Goal: Task Accomplishment & Management: Use online tool/utility

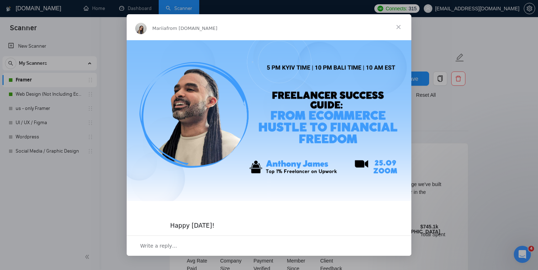
click at [399, 27] on span "Close" at bounding box center [399, 27] width 26 height 26
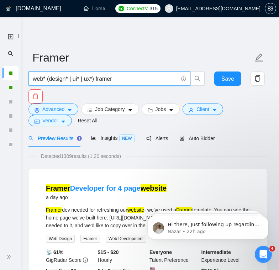
click at [123, 80] on input "web* (design* | ui* | ux*) framer" at bounding box center [105, 78] width 145 height 9
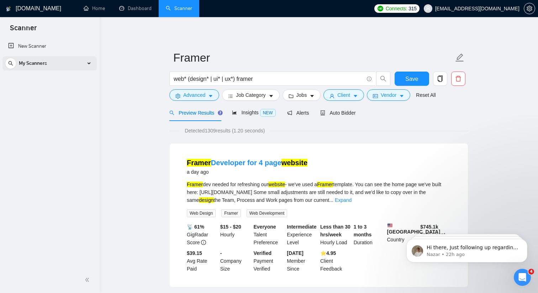
click at [89, 64] on div "My Scanners" at bounding box center [49, 63] width 89 height 14
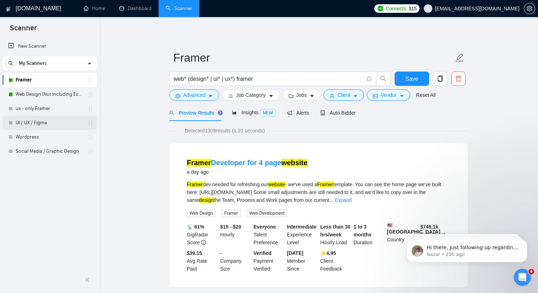
click at [47, 125] on link "UI / UX / Figma" at bounding box center [50, 123] width 68 height 14
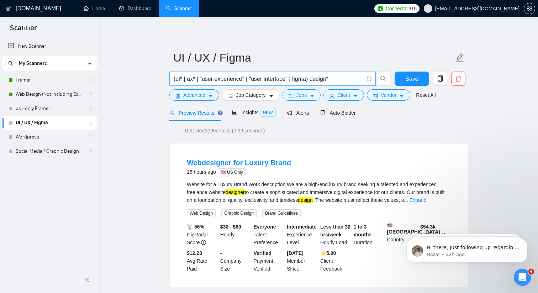
click at [356, 79] on input "(ui* | ux* | "user experience" | "user interface" | figma) design*" at bounding box center [269, 78] width 190 height 9
drag, startPoint x: 345, startPoint y: 79, endPoint x: 98, endPoint y: 79, distance: 247.9
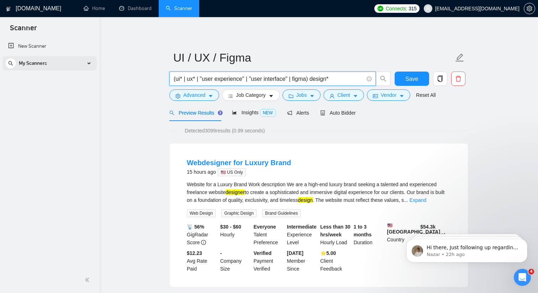
click at [87, 61] on div "My Scanners" at bounding box center [49, 63] width 89 height 14
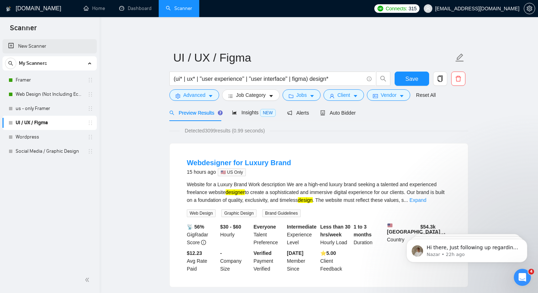
click at [19, 50] on link "New Scanner" at bounding box center [49, 46] width 83 height 14
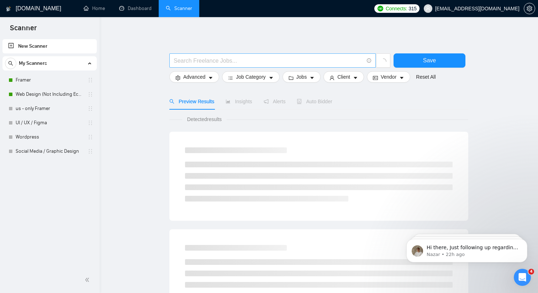
click at [200, 62] on input "text" at bounding box center [269, 60] width 190 height 9
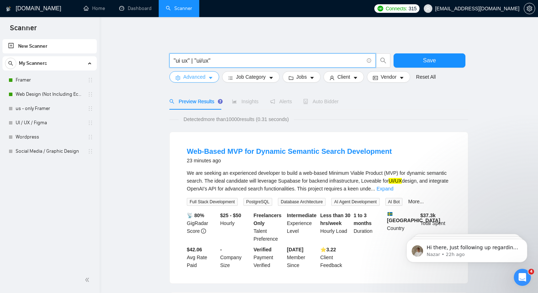
type input ""ui ux" | "ui/ux""
click at [201, 74] on span "Advanced" at bounding box center [194, 77] width 22 height 8
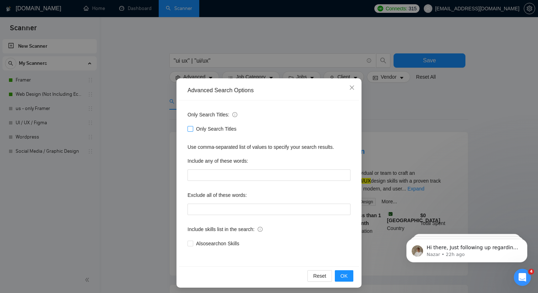
click at [191, 128] on input "Only Search Titles" at bounding box center [190, 128] width 5 height 5
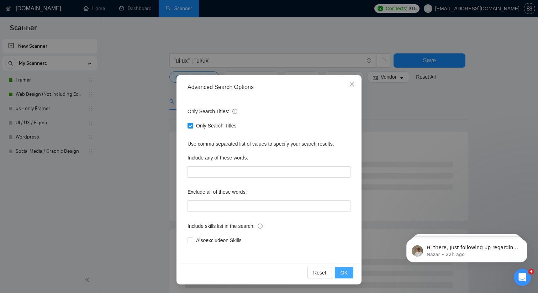
click at [349, 270] on button "OK" at bounding box center [344, 272] width 19 height 11
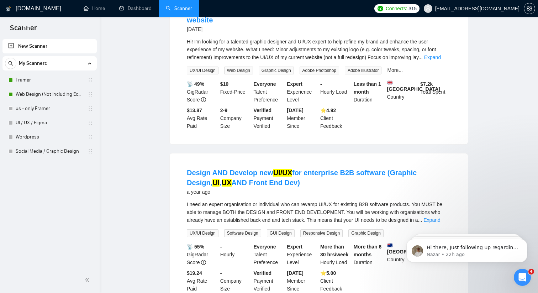
scroll to position [0, 0]
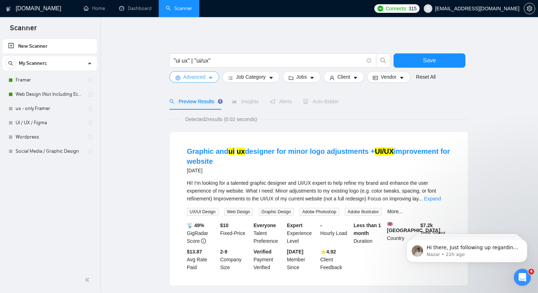
click at [209, 79] on icon "caret-down" at bounding box center [210, 77] width 5 height 5
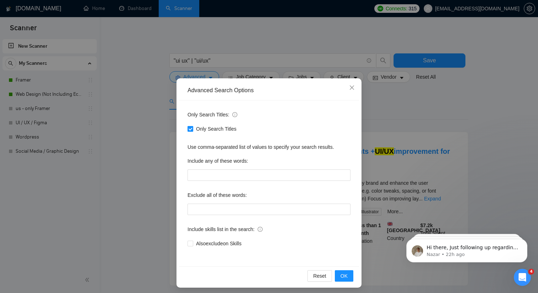
click at [192, 131] on span at bounding box center [191, 129] width 6 height 6
click at [192, 131] on input "Only Search Titles" at bounding box center [190, 128] width 5 height 5
checkbox input "false"
click at [353, 268] on div "Reset OK" at bounding box center [269, 275] width 180 height 19
click at [345, 270] on span "OK" at bounding box center [344, 276] width 7 height 8
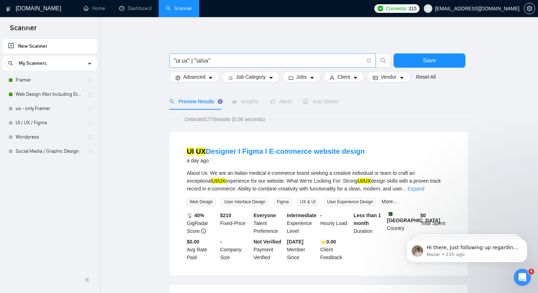
click at [216, 61] on input ""ui ux" | "ui/ux"" at bounding box center [269, 60] width 190 height 9
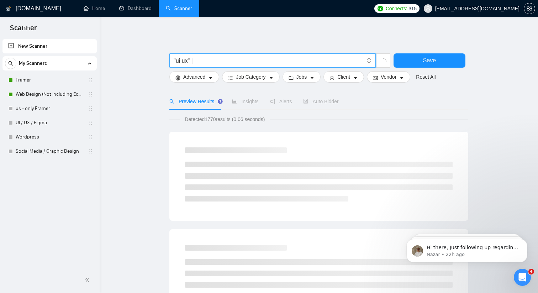
click at [174, 58] on input ""ui ux" |" at bounding box center [269, 60] width 190 height 9
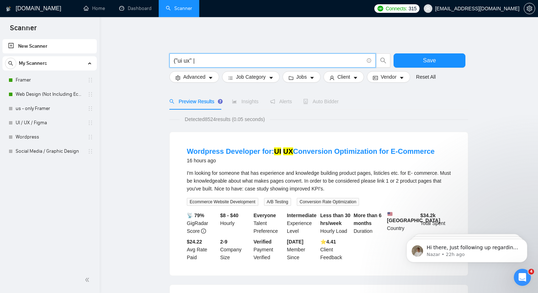
click at [207, 60] on input "("ui ux" |" at bounding box center [269, 60] width 190 height 9
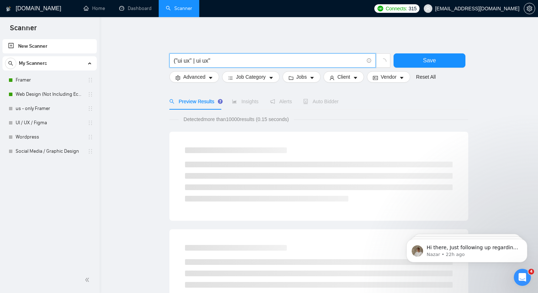
click at [198, 61] on input "("ui ux" | ui ux"" at bounding box center [269, 60] width 190 height 9
click at [227, 62] on input "("ui ux" | "ui ux"" at bounding box center [269, 60] width 190 height 9
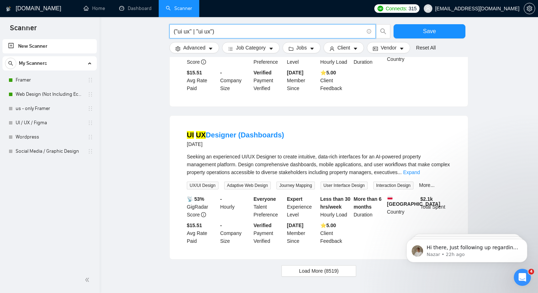
scroll to position [654, 0]
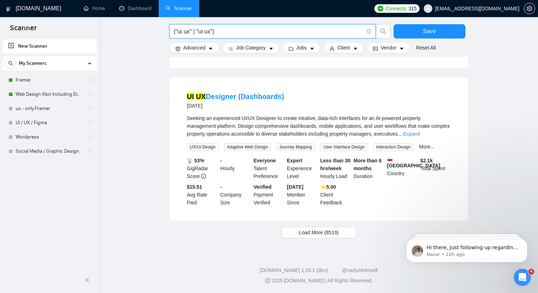
click at [206, 32] on input "("ui ux" | "ui ux")" at bounding box center [269, 31] width 190 height 9
click at [260, 31] on input "("ui ux" | "ui/ux")" at bounding box center [269, 31] width 190 height 9
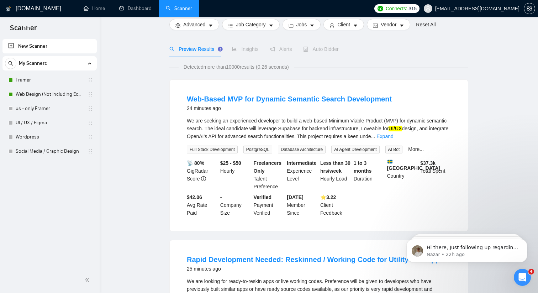
scroll to position [0, 0]
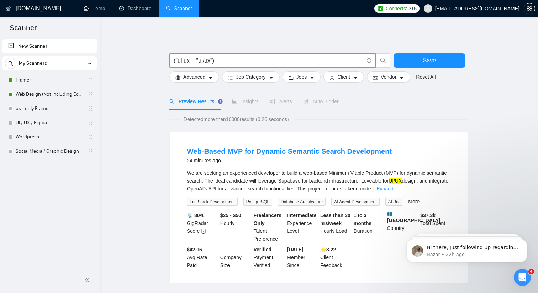
click at [215, 61] on input "("ui ux" | "ui/ux")" at bounding box center [269, 60] width 190 height 9
type input "("ui ux" | "ui/ux" | "ux/ui" | "ux ui" )"
click at [195, 74] on span "Advanced" at bounding box center [194, 77] width 22 height 8
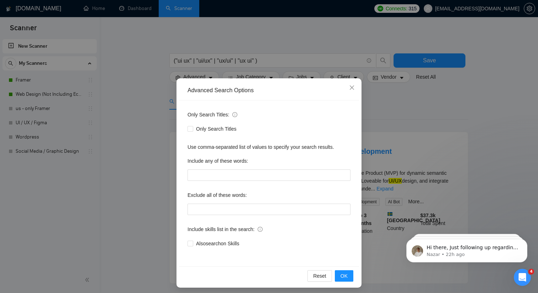
click at [189, 133] on div "Only Search Titles" at bounding box center [269, 128] width 163 height 11
click at [190, 131] on span at bounding box center [191, 129] width 6 height 6
click at [190, 131] on input "Only Search Titles" at bounding box center [190, 128] width 5 height 5
checkbox input "true"
click at [346, 270] on span "OK" at bounding box center [344, 276] width 7 height 8
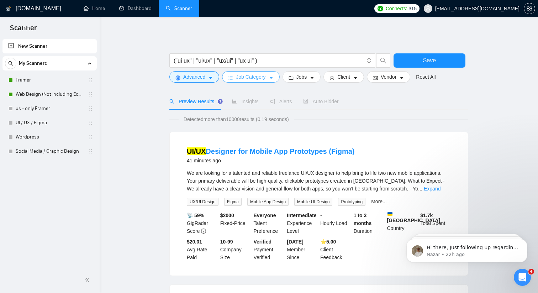
click at [252, 75] on span "Job Category" at bounding box center [251, 77] width 30 height 8
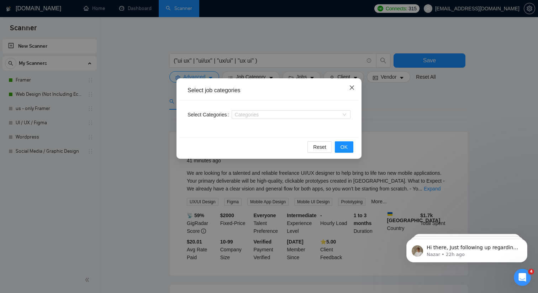
click at [351, 91] on span "Close" at bounding box center [352, 87] width 19 height 19
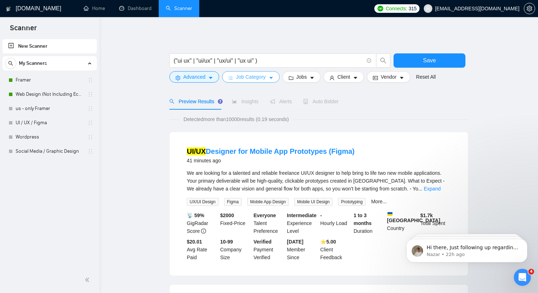
click at [276, 78] on button "Job Category" at bounding box center [250, 76] width 57 height 11
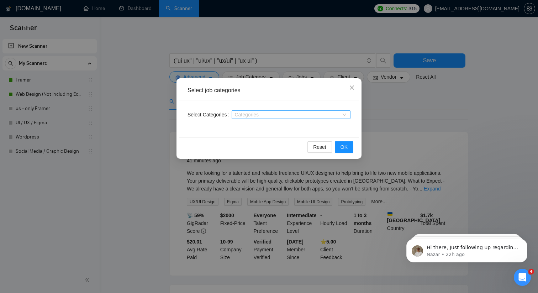
click at [273, 116] on div at bounding box center [288, 115] width 108 height 6
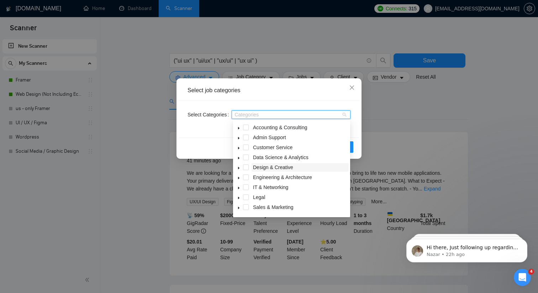
scroll to position [2, 0]
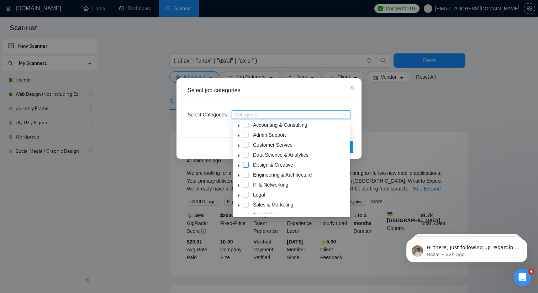
click at [245, 165] on span at bounding box center [246, 165] width 6 height 6
click at [356, 127] on div "Select Categories Design & Creative Design & Creative" at bounding box center [269, 118] width 180 height 37
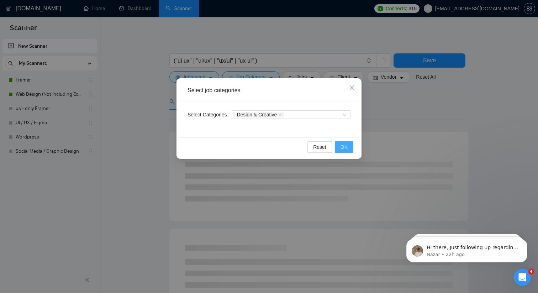
click at [349, 149] on button "OK" at bounding box center [344, 146] width 19 height 11
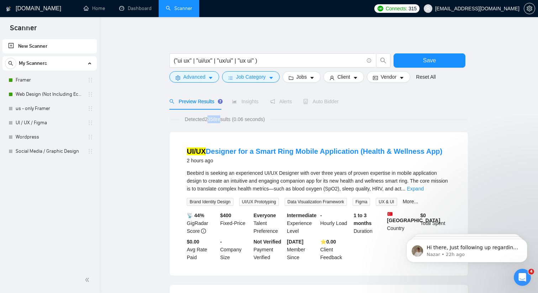
drag, startPoint x: 207, startPoint y: 120, endPoint x: 223, endPoint y: 120, distance: 15.7
click at [223, 120] on span "Detected 2358 results (0.06 seconds)" at bounding box center [225, 119] width 90 height 8
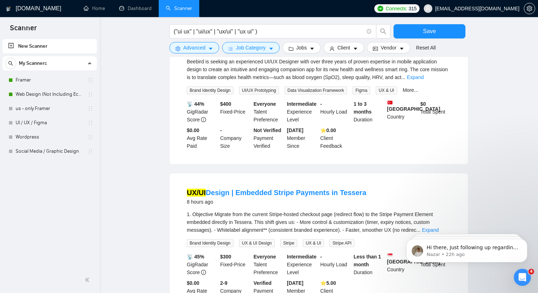
scroll to position [0, 0]
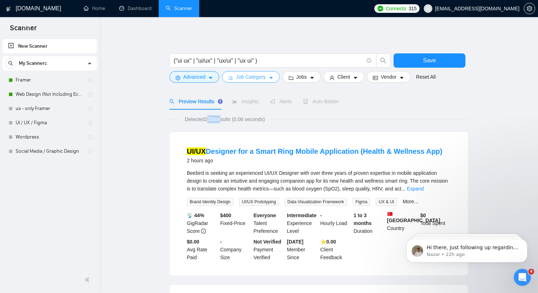
click at [271, 82] on button "Job Category" at bounding box center [250, 76] width 57 height 11
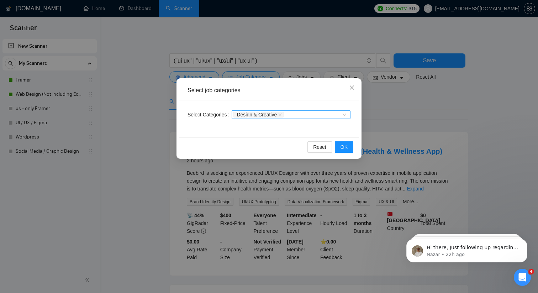
click at [280, 114] on span "Design & Creative" at bounding box center [259, 115] width 50 height 6
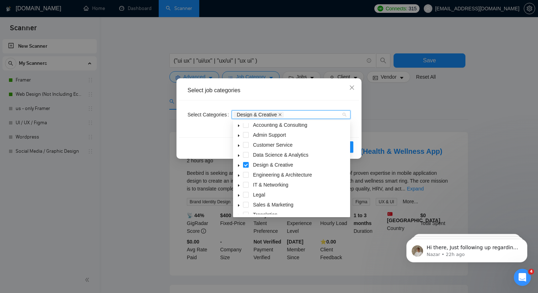
click at [282, 114] on icon "close" at bounding box center [280, 115] width 4 height 4
click at [355, 135] on div "Select Categories Categories" at bounding box center [269, 118] width 180 height 37
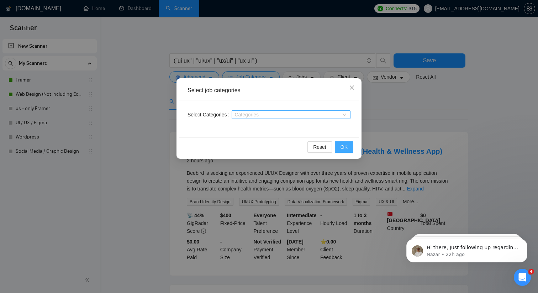
click at [343, 147] on span "OK" at bounding box center [344, 147] width 7 height 8
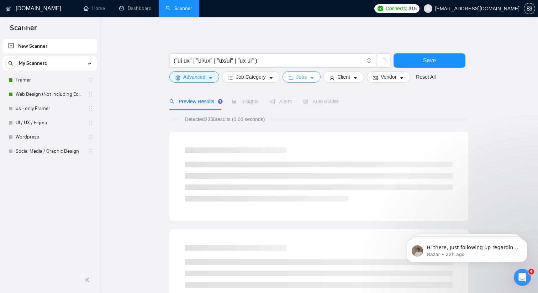
click at [302, 76] on span "Jobs" at bounding box center [302, 77] width 11 height 8
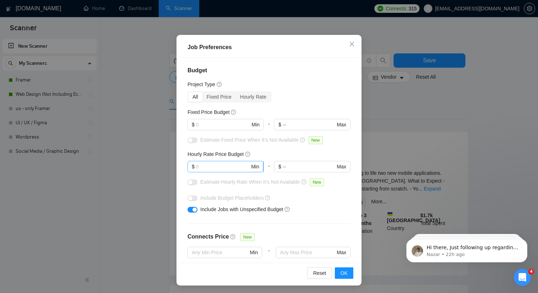
click at [210, 165] on input "text" at bounding box center [223, 167] width 54 height 8
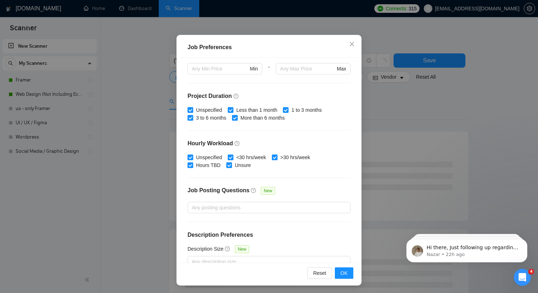
scroll to position [196, 0]
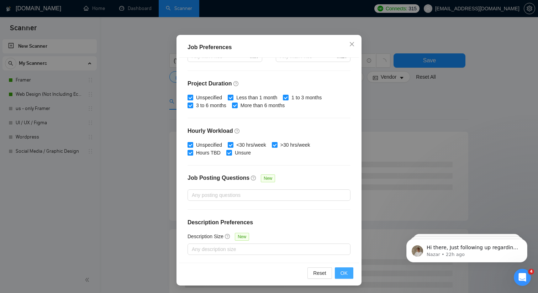
type input "30"
click at [340, 270] on button "OK" at bounding box center [344, 272] width 19 height 11
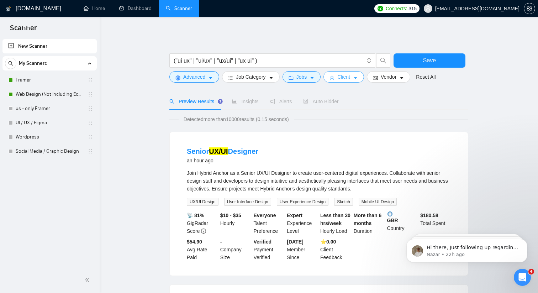
click at [349, 78] on span "Client" at bounding box center [344, 77] width 13 height 8
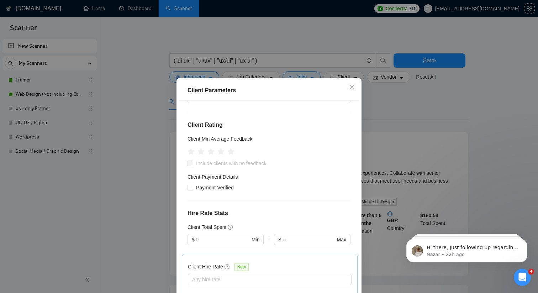
scroll to position [70, 0]
click at [222, 153] on icon "star" at bounding box center [221, 151] width 7 height 7
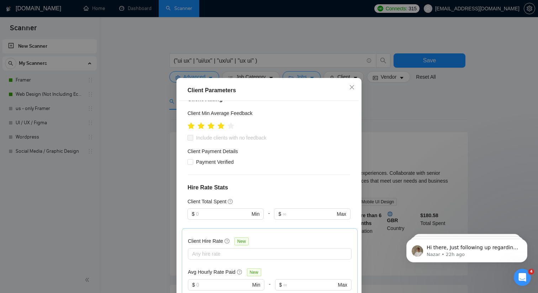
scroll to position [94, 0]
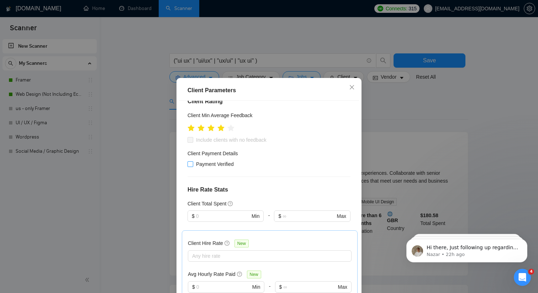
click at [192, 163] on input "Payment Verified" at bounding box center [190, 163] width 5 height 5
checkbox input "true"
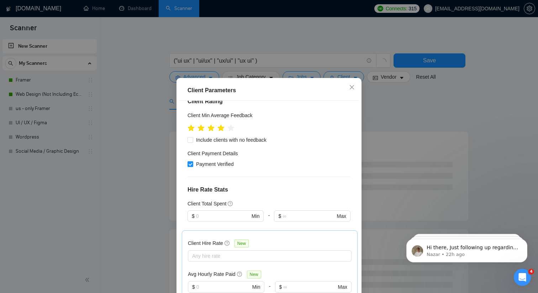
scroll to position [174, 0]
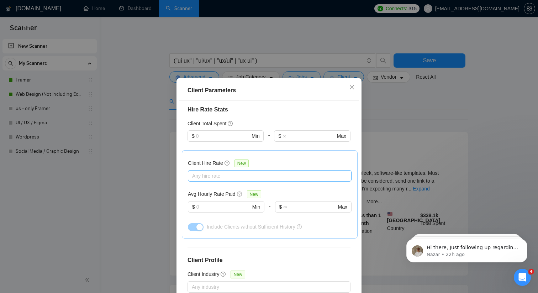
click at [213, 177] on div at bounding box center [266, 176] width 153 height 9
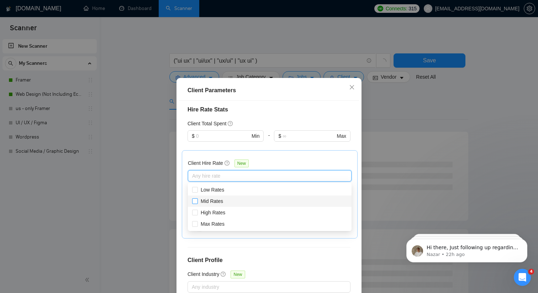
click at [196, 203] on input "Mid Rates" at bounding box center [194, 200] width 5 height 5
checkbox input "true"
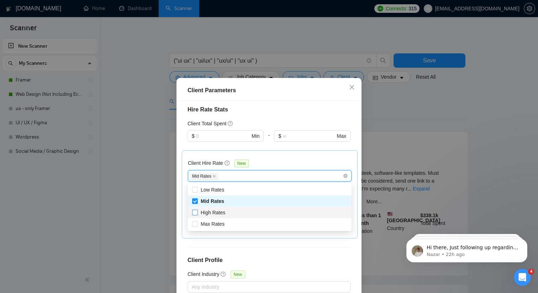
click at [196, 216] on label "High Rates" at bounding box center [210, 213] width 36 height 8
click at [196, 215] on input "High Rates" at bounding box center [194, 212] width 5 height 5
click at [194, 213] on input "High Rates" at bounding box center [194, 212] width 5 height 5
checkbox input "true"
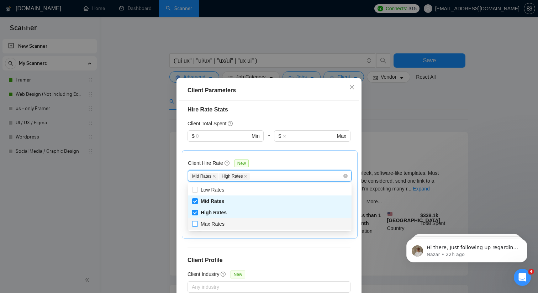
click at [194, 225] on input "Max Rates" at bounding box center [194, 223] width 5 height 5
checkbox input "true"
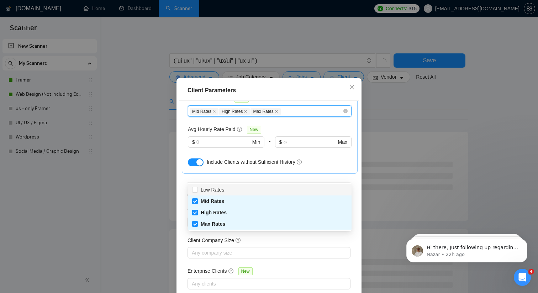
click at [346, 169] on div "Client Hire Rate New 1, 2, 3 Mid Rates High Rates Max Rates Avg Hourly Rate Pai…" at bounding box center [270, 129] width 176 height 88
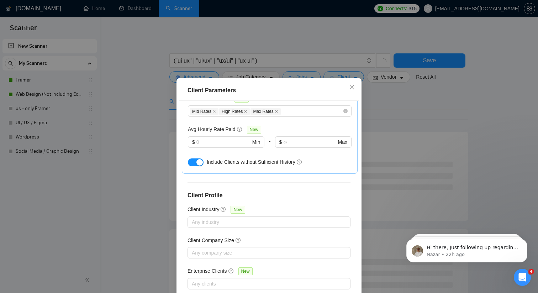
scroll to position [44, 0]
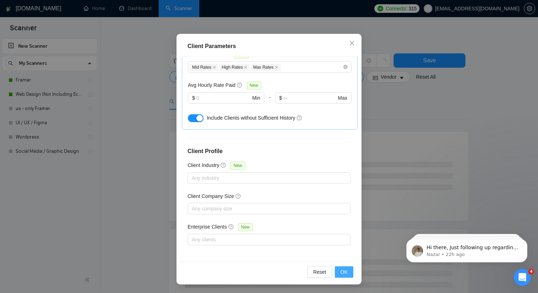
click at [343, 270] on span "OK" at bounding box center [344, 272] width 7 height 8
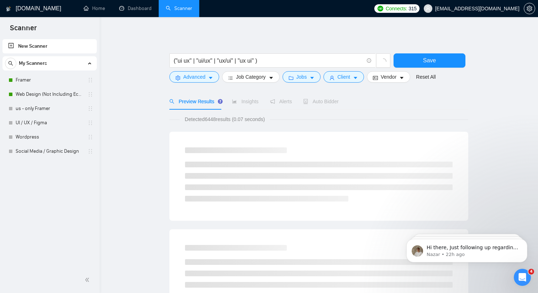
scroll to position [9, 0]
drag, startPoint x: 206, startPoint y: 120, endPoint x: 223, endPoint y: 119, distance: 16.4
click at [223, 119] on span "Detected 6448 results (0.07 seconds)" at bounding box center [225, 119] width 90 height 8
click at [378, 77] on icon "idcard" at bounding box center [375, 77] width 5 height 5
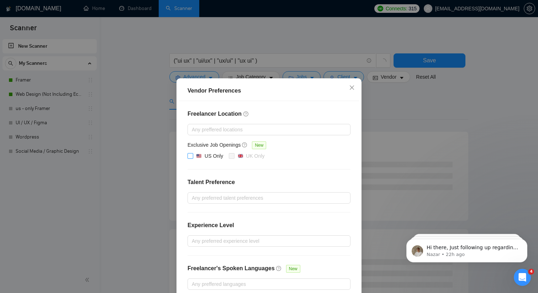
click at [191, 158] on span at bounding box center [191, 156] width 6 height 6
click at [191, 158] on input "US Only" at bounding box center [190, 155] width 5 height 5
checkbox input "true"
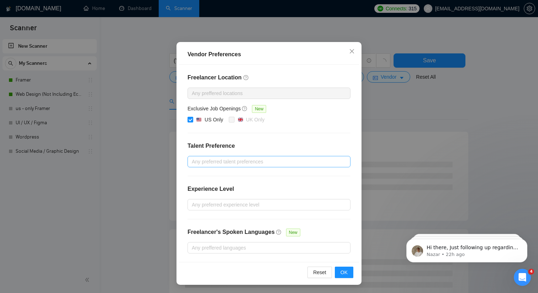
click at [232, 165] on div at bounding box center [265, 161] width 152 height 9
click at [228, 145] on h4 "Talent Preference" at bounding box center [269, 146] width 163 height 9
click at [200, 204] on div at bounding box center [265, 204] width 152 height 9
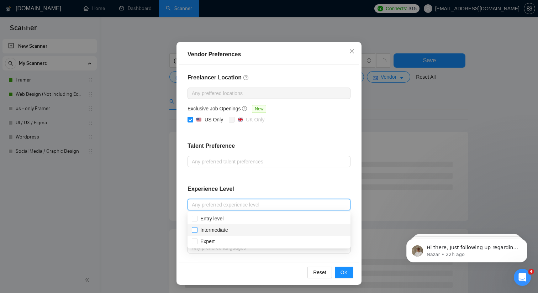
click at [194, 231] on input "Intermediate" at bounding box center [194, 229] width 5 height 5
checkbox input "true"
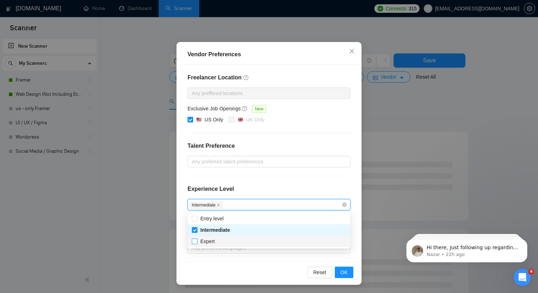
click at [195, 241] on input "Expert" at bounding box center [194, 241] width 5 height 5
checkbox input "true"
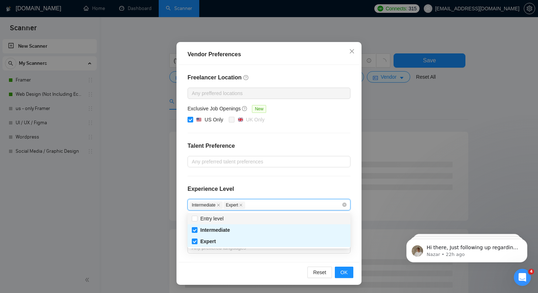
click at [266, 189] on div "Experience Level" at bounding box center [269, 192] width 163 height 14
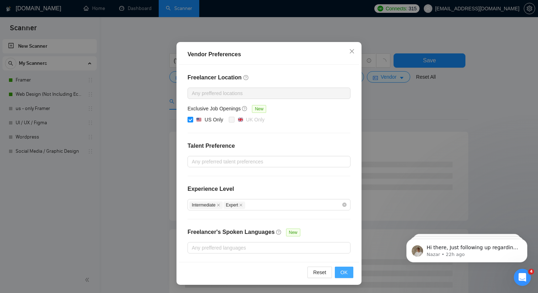
click at [341, 270] on span "OK" at bounding box center [344, 273] width 7 height 8
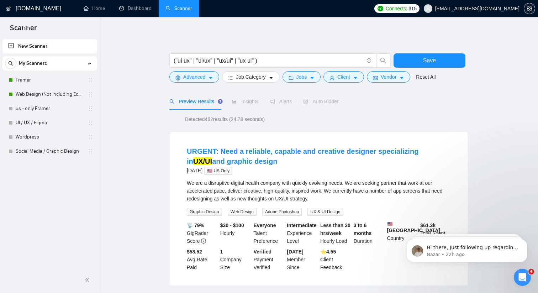
drag, startPoint x: 207, startPoint y: 119, endPoint x: 217, endPoint y: 117, distance: 9.5
click at [217, 117] on span "Detected 462 results (24.78 seconds)" at bounding box center [225, 119] width 90 height 8
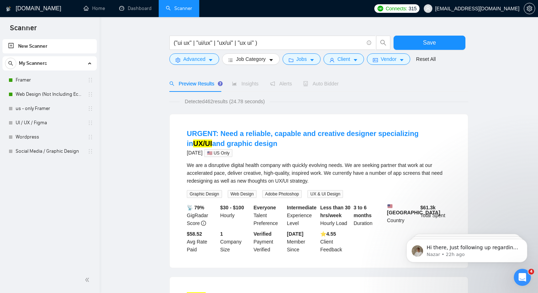
scroll to position [0, 0]
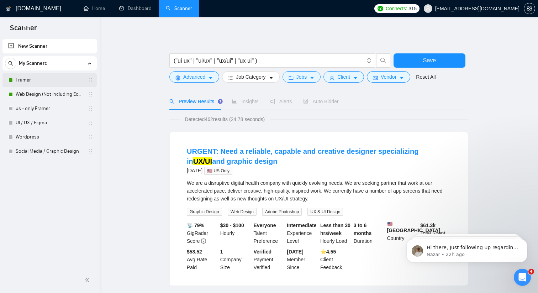
click at [53, 80] on link "Framer" at bounding box center [50, 80] width 68 height 14
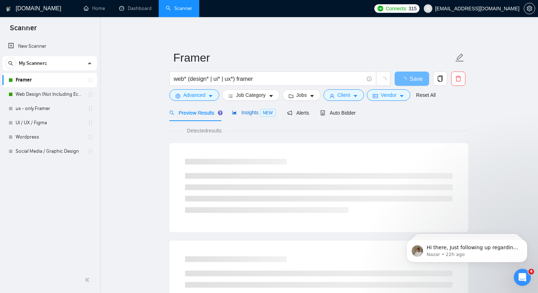
click at [253, 115] on span "Insights NEW" at bounding box center [253, 113] width 43 height 6
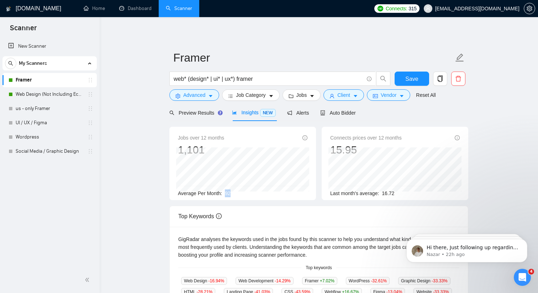
drag, startPoint x: 234, startPoint y: 194, endPoint x: 226, endPoint y: 194, distance: 7.8
click at [225, 194] on div "Average Per Month: 92" at bounding box center [243, 193] width 130 height 8
click at [261, 194] on div "Average Per Month: 92" at bounding box center [243, 193] width 130 height 8
click at [355, 94] on button "Client" at bounding box center [344, 94] width 41 height 11
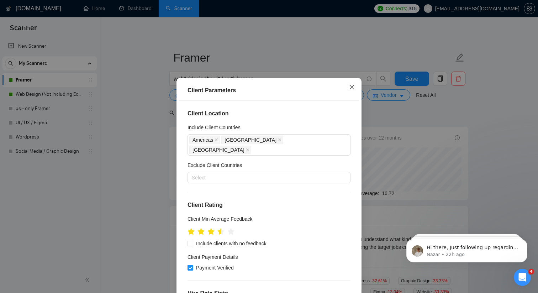
click at [355, 88] on icon "close" at bounding box center [352, 87] width 6 height 6
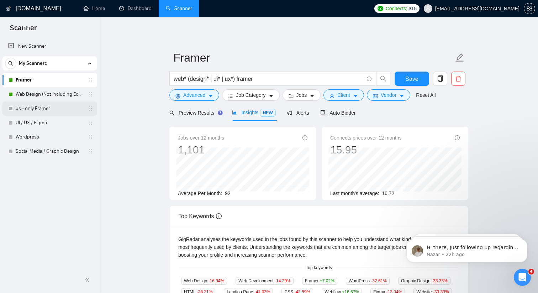
click at [46, 111] on link "us - only Framer" at bounding box center [50, 108] width 68 height 14
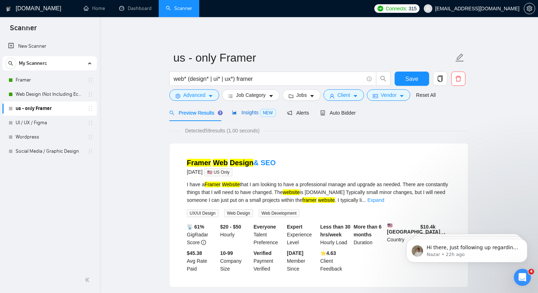
click at [264, 115] on span "NEW" at bounding box center [268, 113] width 16 height 8
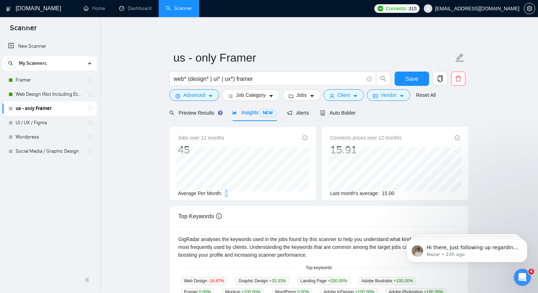
drag, startPoint x: 230, startPoint y: 194, endPoint x: 225, endPoint y: 194, distance: 5.0
click at [225, 194] on div "Average Per Month: 4" at bounding box center [243, 193] width 130 height 8
click at [350, 95] on span "Client" at bounding box center [344, 95] width 13 height 8
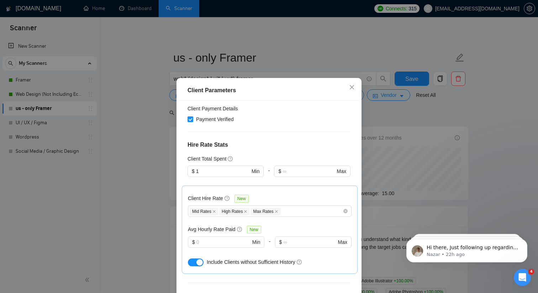
scroll to position [120, 0]
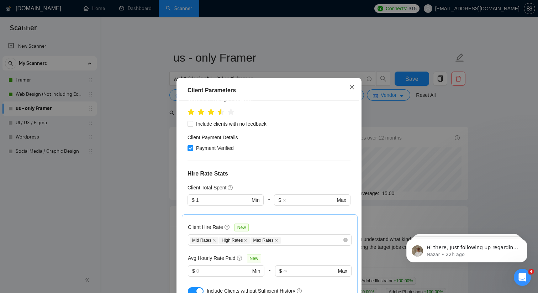
click at [350, 87] on icon "close" at bounding box center [352, 87] width 6 height 6
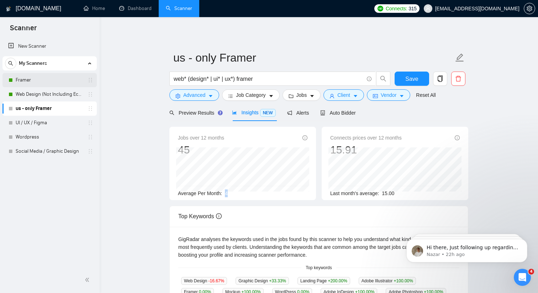
click at [52, 80] on link "Framer" at bounding box center [50, 80] width 68 height 14
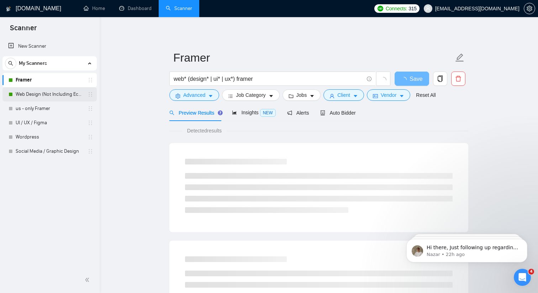
click at [53, 92] on link "Web Design (Not Including Ecommerce / Shopify)" at bounding box center [50, 94] width 68 height 14
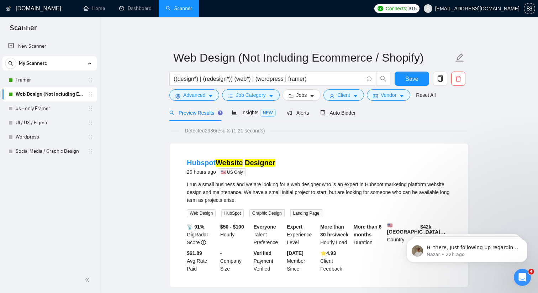
click at [329, 169] on div "Hubspot Website Designer 20 hours ago 🇺🇸 US Only" at bounding box center [319, 167] width 264 height 19
click at [134, 7] on link "Dashboard" at bounding box center [135, 8] width 32 height 6
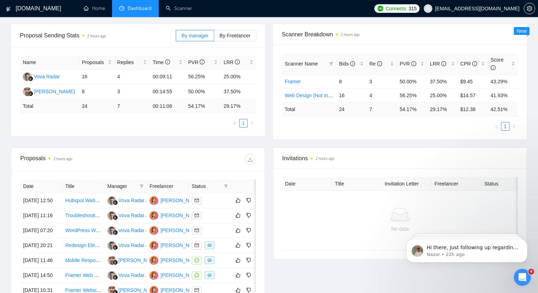
scroll to position [100, 0]
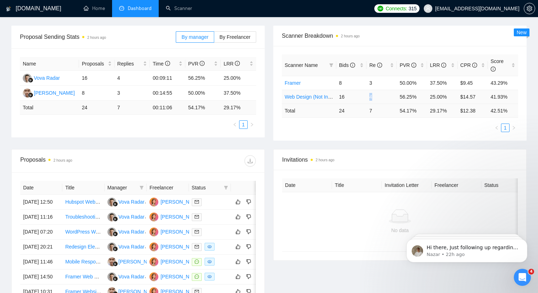
drag, startPoint x: 372, startPoint y: 96, endPoint x: 364, endPoint y: 96, distance: 8.5
click at [364, 96] on tr "Web Design (Not Including Ecommerce / Shopify) 16 4 56.25% 25.00% $14.57 41.93%" at bounding box center [400, 97] width 236 height 14
click at [375, 98] on td "4" at bounding box center [382, 97] width 30 height 14
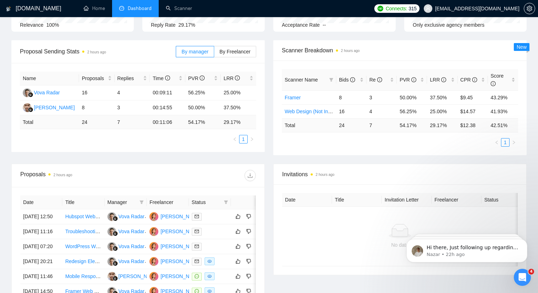
scroll to position [0, 0]
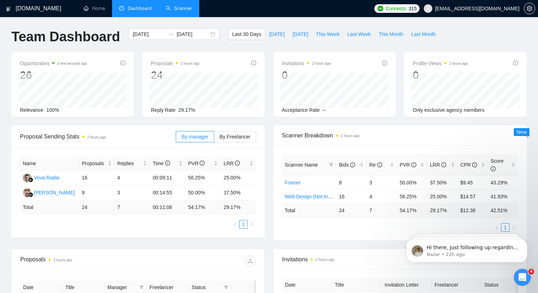
click at [170, 11] on link "Scanner" at bounding box center [179, 8] width 26 height 6
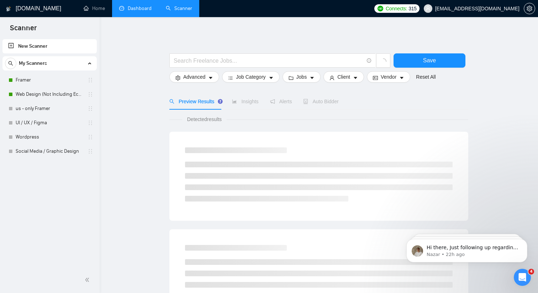
click at [36, 42] on link "New Scanner" at bounding box center [49, 46] width 83 height 14
click at [12, 44] on link "New Scanner" at bounding box center [49, 46] width 83 height 14
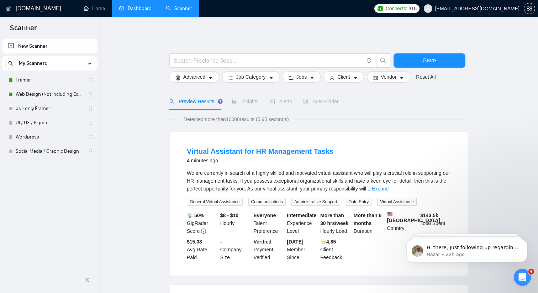
click at [10, 43] on link "New Scanner" at bounding box center [49, 46] width 83 height 14
click at [62, 45] on link "New Scanner" at bounding box center [49, 46] width 83 height 14
click at [43, 46] on link "New Scanner" at bounding box center [49, 46] width 83 height 14
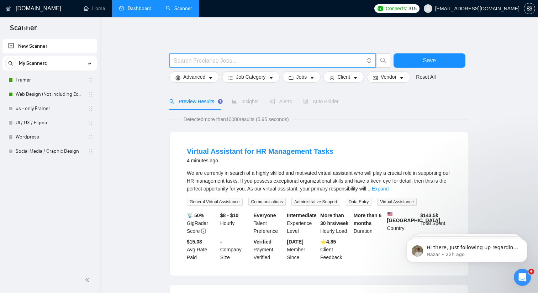
click at [229, 59] on input "text" at bounding box center [269, 60] width 190 height 9
type input "(ui* | ux* | "user experience" | "user interface" | figma) design*"
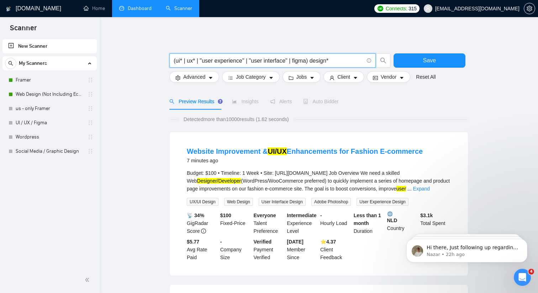
drag, startPoint x: 342, startPoint y: 58, endPoint x: 171, endPoint y: 61, distance: 171.0
click at [170, 62] on span "(ui* | ux* | "user experience" | "user interface" | figma) design*" at bounding box center [273, 60] width 207 height 14
click at [263, 60] on input "("ui/ux" | "ui ux" | "ux/ui" | "ux ui" | figma)" at bounding box center [269, 60] width 190 height 9
click at [277, 62] on input "("ui/ux" | "ui ux" | "ux/ui" | "ux ui" | figma)" at bounding box center [269, 60] width 190 height 9
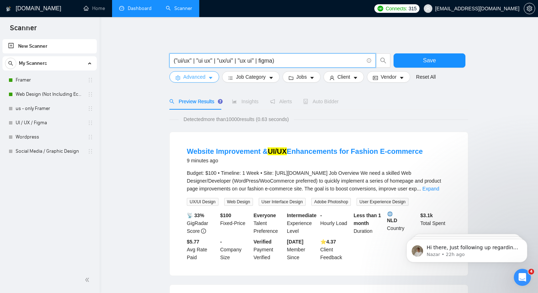
type input "("ui/ux" | "ui ux" | "ux/ui" | "ux ui" | figma)"
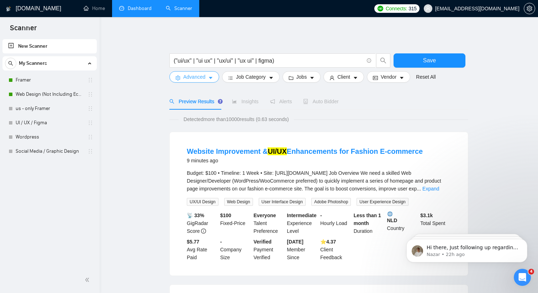
click at [202, 78] on span "Advanced" at bounding box center [194, 77] width 22 height 8
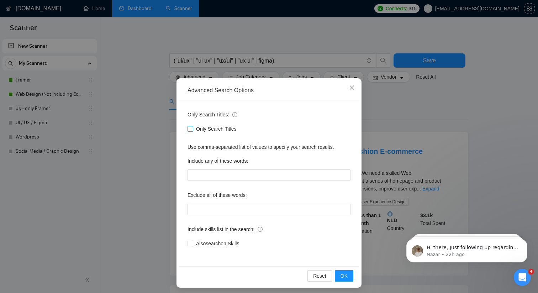
click at [192, 129] on input "Only Search Titles" at bounding box center [190, 128] width 5 height 5
checkbox input "true"
click at [345, 278] on span "OK" at bounding box center [344, 276] width 7 height 8
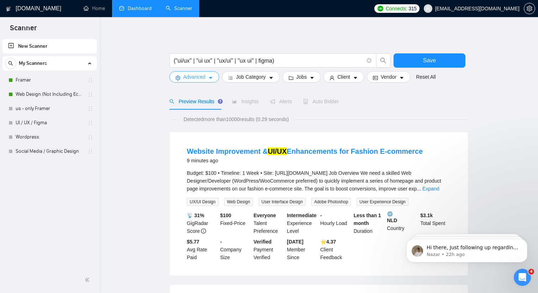
click at [214, 77] on button "Advanced" at bounding box center [195, 76] width 50 height 11
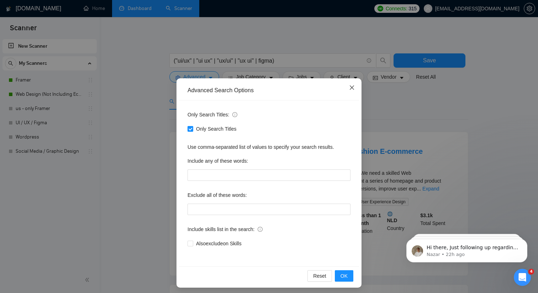
click at [354, 86] on icon "close" at bounding box center [352, 88] width 6 height 6
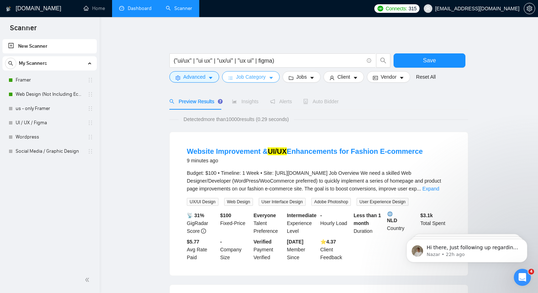
click at [270, 73] on button "Job Category" at bounding box center [250, 76] width 57 height 11
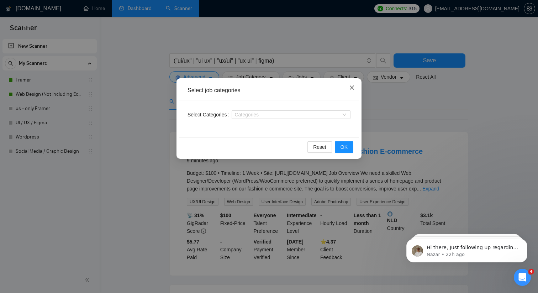
click at [356, 87] on span "Close" at bounding box center [352, 87] width 19 height 19
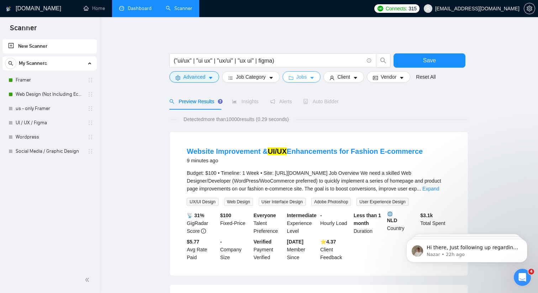
click at [311, 78] on button "Jobs" at bounding box center [302, 76] width 38 height 11
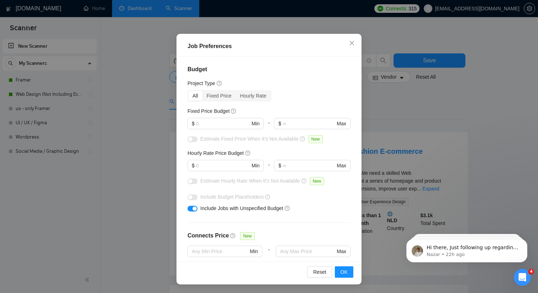
scroll to position [44, 0]
click at [224, 165] on input "text" at bounding box center [223, 166] width 54 height 8
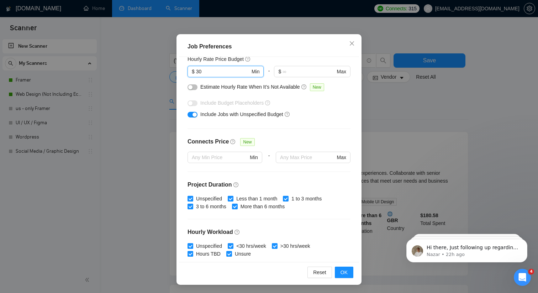
scroll to position [96, 0]
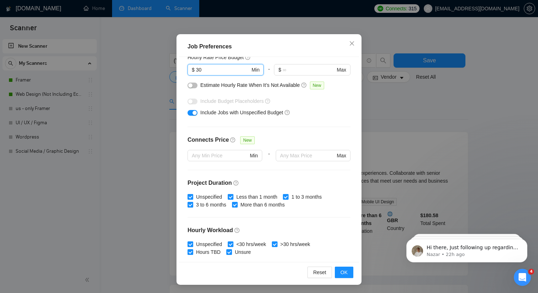
type input "30"
click at [306, 84] on icon "question-circle" at bounding box center [304, 85] width 5 height 5
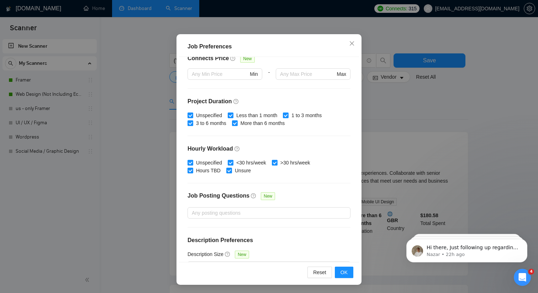
scroll to position [196, 0]
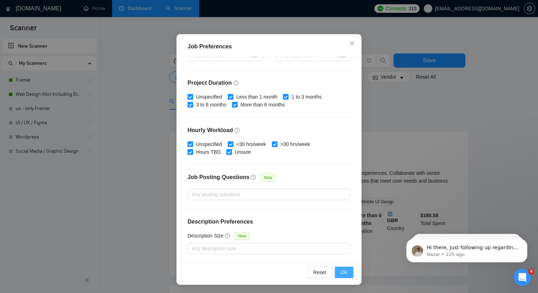
click at [348, 275] on button "OK" at bounding box center [344, 272] width 19 height 11
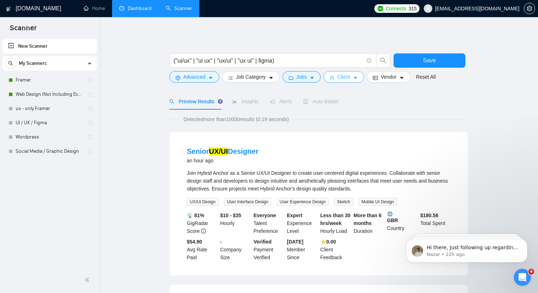
click at [361, 75] on button "Client" at bounding box center [344, 76] width 41 height 11
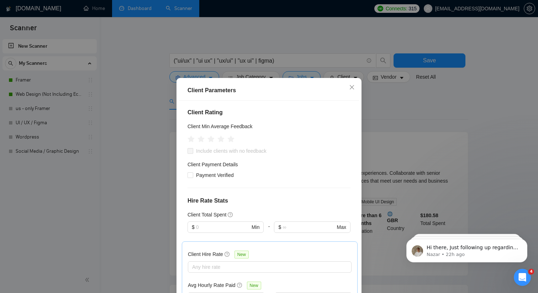
scroll to position [82, 0]
click at [223, 141] on icon "star" at bounding box center [221, 139] width 7 height 7
click at [192, 175] on input "Payment Verified" at bounding box center [190, 175] width 5 height 5
checkbox input "true"
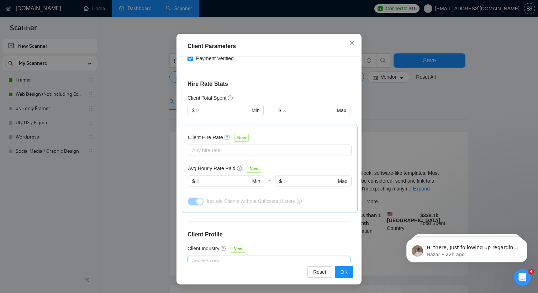
scroll to position [154, 0]
click at [232, 151] on div at bounding box center [266, 151] width 153 height 9
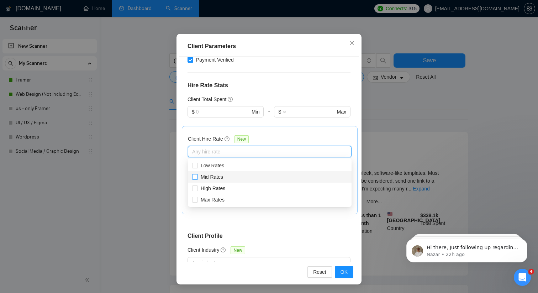
click at [196, 178] on input "Mid Rates" at bounding box center [194, 176] width 5 height 5
checkbox input "true"
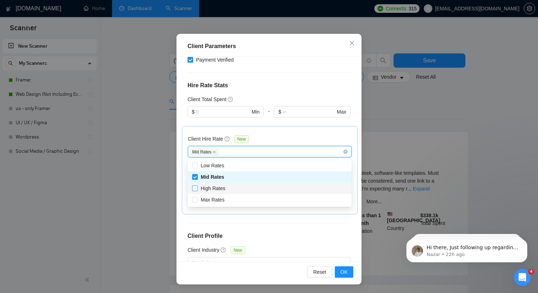
click at [196, 187] on input "High Rates" at bounding box center [194, 188] width 5 height 5
checkbox input "true"
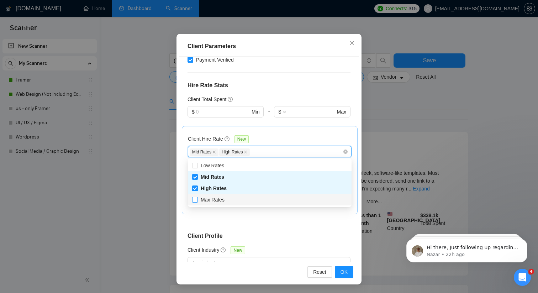
click at [196, 199] on input "Max Rates" at bounding box center [194, 199] width 5 height 5
checkbox input "true"
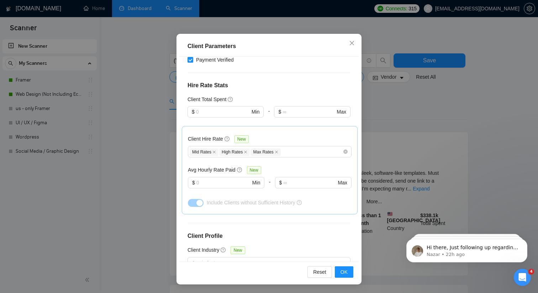
click at [300, 123] on div at bounding box center [312, 122] width 76 height 9
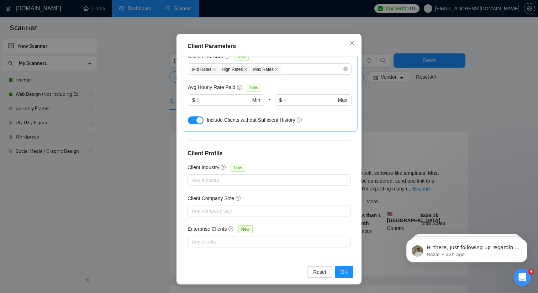
scroll to position [239, 0]
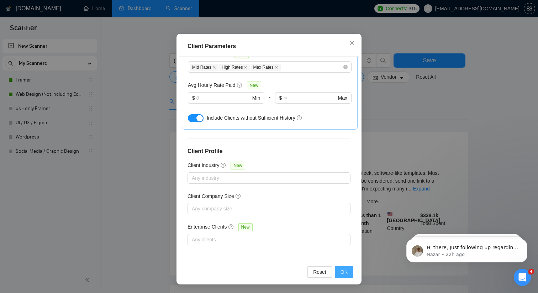
click at [344, 271] on span "OK" at bounding box center [344, 272] width 7 height 8
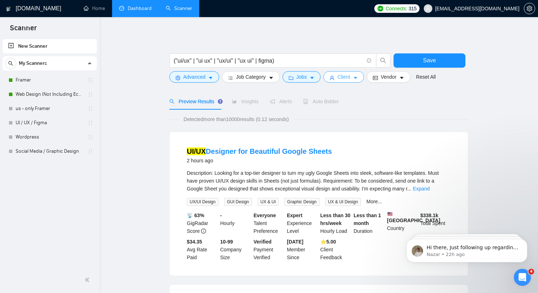
scroll to position [26, 0]
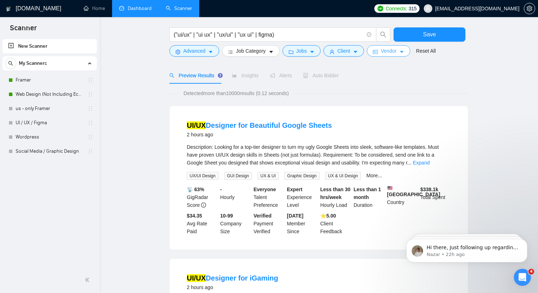
click at [397, 54] on span "Vendor" at bounding box center [389, 51] width 16 height 8
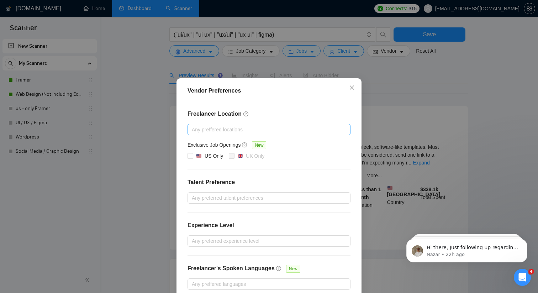
scroll to position [36, 0]
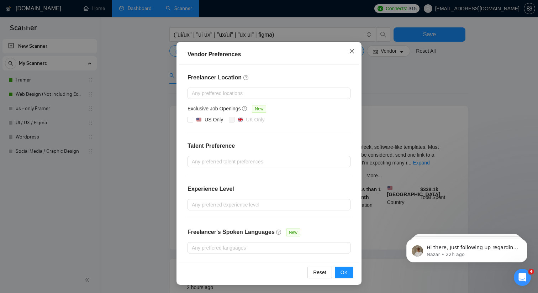
click at [350, 53] on icon "close" at bounding box center [352, 51] width 6 height 6
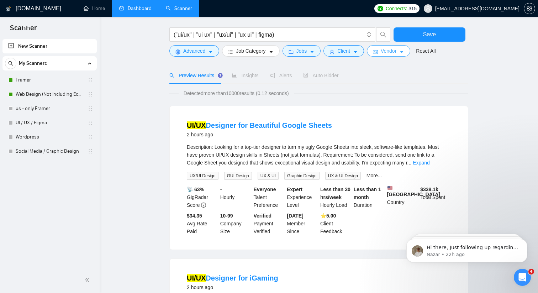
click at [397, 50] on span "Vendor" at bounding box center [389, 51] width 16 height 8
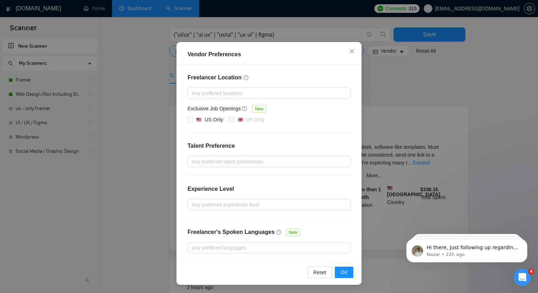
scroll to position [36, 0]
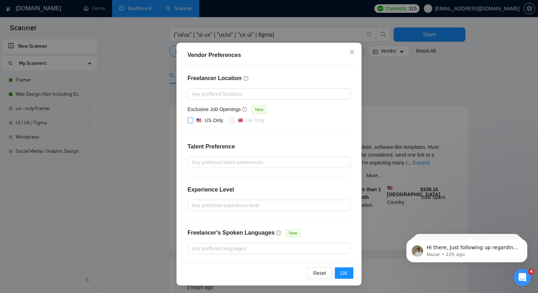
click at [190, 120] on input "US Only" at bounding box center [190, 120] width 5 height 5
checkbox input "true"
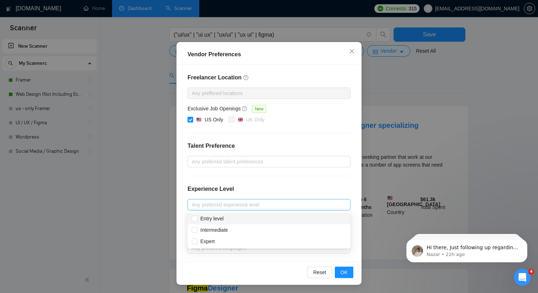
click at [254, 207] on div at bounding box center [265, 204] width 152 height 9
click at [196, 231] on input "Intermediate" at bounding box center [194, 229] width 5 height 5
checkbox input "true"
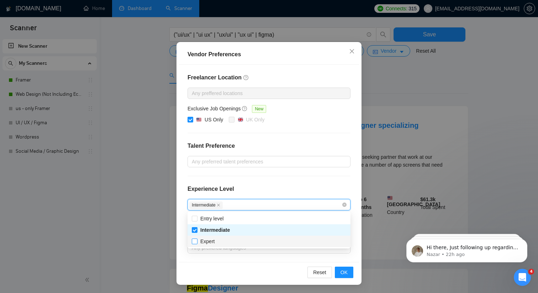
click at [196, 242] on input "Expert" at bounding box center [194, 241] width 5 height 5
checkbox input "true"
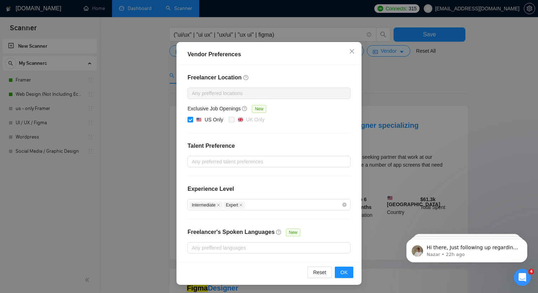
click at [296, 191] on div "Experience Level" at bounding box center [269, 192] width 163 height 14
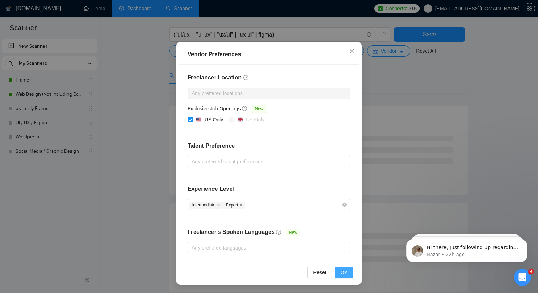
click at [343, 269] on span "OK" at bounding box center [344, 273] width 7 height 8
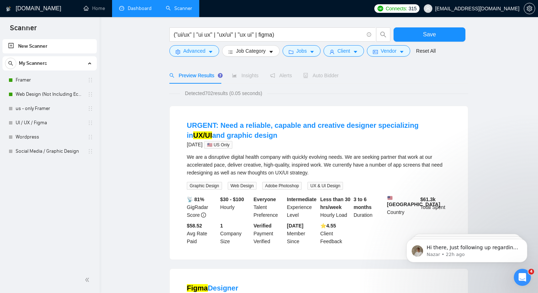
drag, startPoint x: 207, startPoint y: 94, endPoint x: 216, endPoint y: 93, distance: 9.3
click at [216, 93] on span "Detected 702 results (0.05 seconds)" at bounding box center [223, 93] width 87 height 8
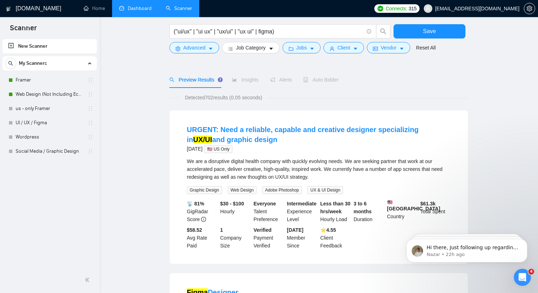
scroll to position [0, 0]
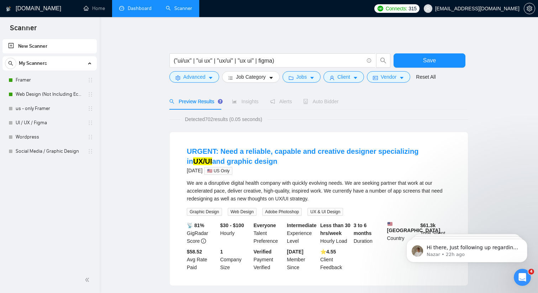
drag, startPoint x: 207, startPoint y: 119, endPoint x: 216, endPoint y: 120, distance: 9.0
click at [216, 120] on span "Detected 702 results (0.05 seconds)" at bounding box center [223, 119] width 87 height 8
click at [353, 132] on div "URGENT: Need a reliable, capable and creative designer specializing in UX/UI an…" at bounding box center [319, 208] width 298 height 153
click at [426, 63] on span "Save" at bounding box center [429, 60] width 13 height 9
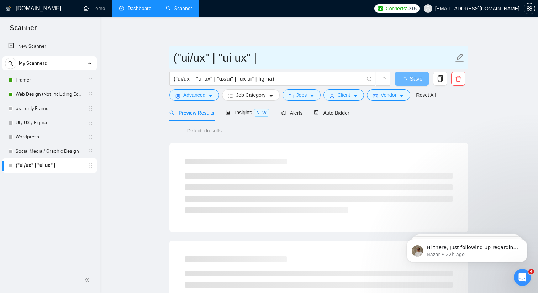
click at [286, 60] on input "("ui/ux" | "ui ux" |" at bounding box center [313, 58] width 281 height 18
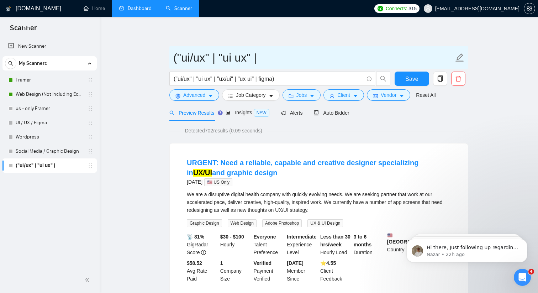
drag, startPoint x: 286, startPoint y: 60, endPoint x: 170, endPoint y: 60, distance: 116.8
click at [170, 60] on span "("ui/ux" | "ui ux" |" at bounding box center [319, 57] width 299 height 22
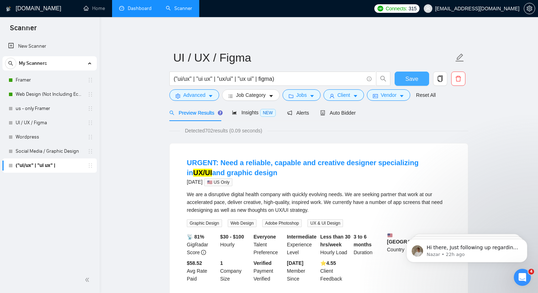
click at [420, 82] on button "Save" at bounding box center [412, 79] width 35 height 14
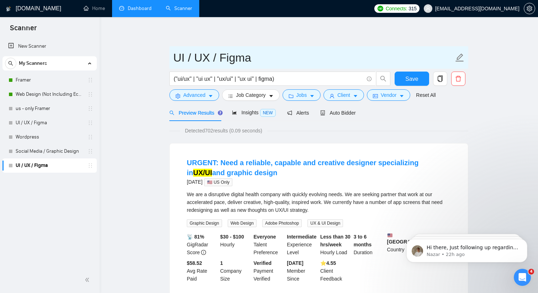
click at [258, 62] on input "UI / UX / Figma" at bounding box center [313, 58] width 281 height 18
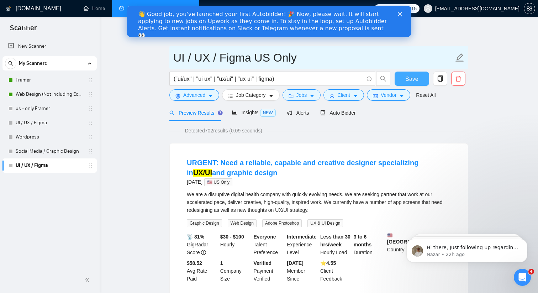
type input "UI / UX / Figma US Only"
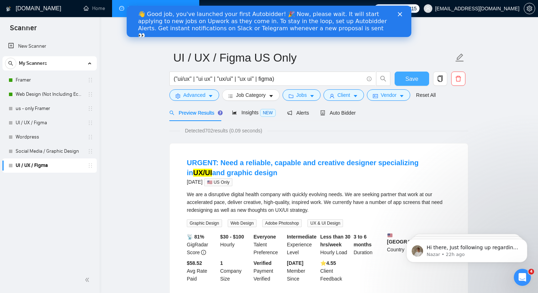
click at [418, 75] on span "Save" at bounding box center [412, 78] width 13 height 9
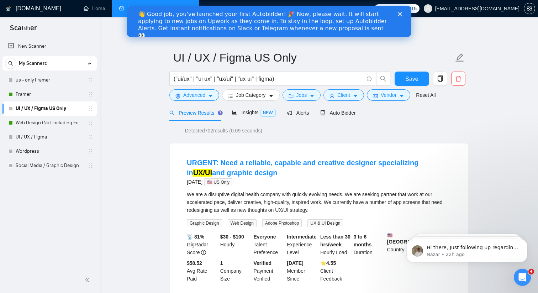
click at [401, 14] on icon "Close" at bounding box center [400, 14] width 4 height 4
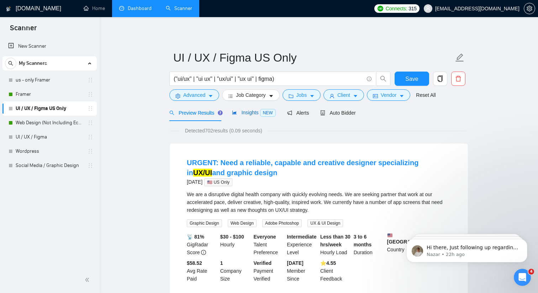
click at [269, 110] on span "NEW" at bounding box center [268, 113] width 16 height 8
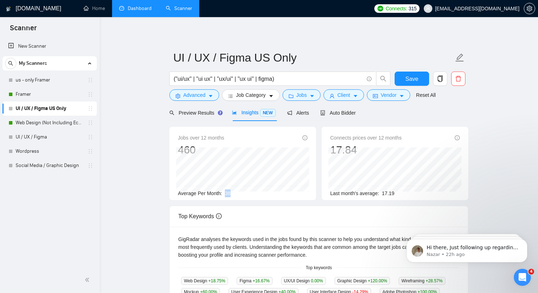
drag, startPoint x: 231, startPoint y: 194, endPoint x: 227, endPoint y: 194, distance: 4.7
click at [227, 194] on span "38" at bounding box center [228, 194] width 6 height 6
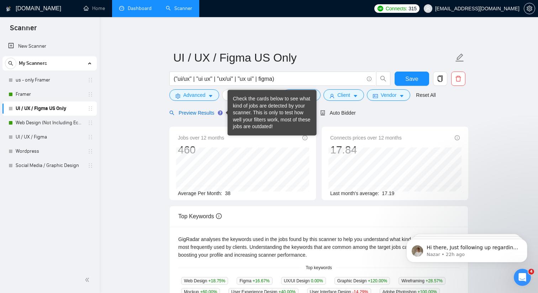
click at [214, 113] on span "Preview Results" at bounding box center [195, 113] width 51 height 6
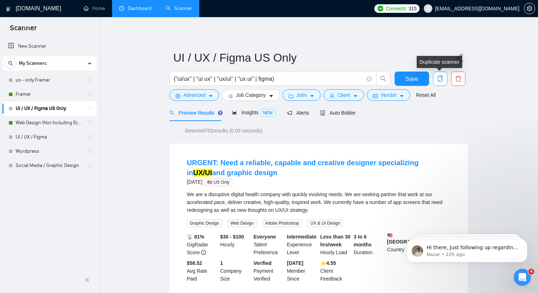
click at [439, 78] on icon "copy" at bounding box center [440, 78] width 6 height 6
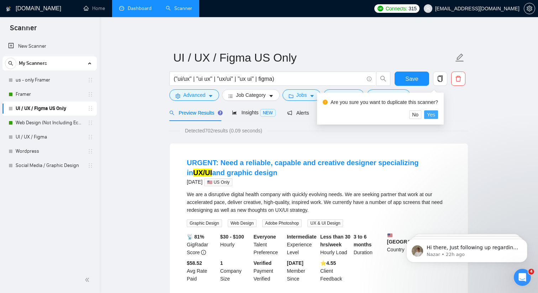
click at [433, 116] on span "Yes" at bounding box center [431, 115] width 8 height 8
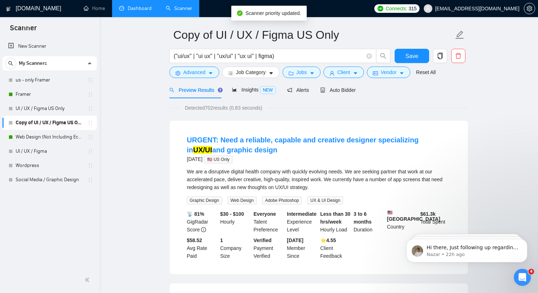
scroll to position [22, 0]
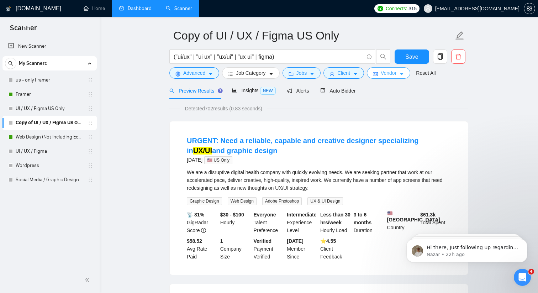
click at [396, 71] on span "Vendor" at bounding box center [389, 73] width 16 height 8
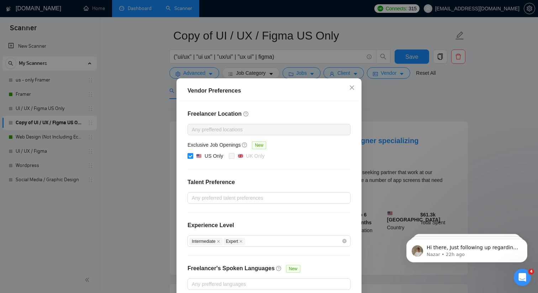
click at [189, 155] on input "US Only" at bounding box center [190, 155] width 5 height 5
checkbox input "false"
click at [230, 129] on div at bounding box center [265, 129] width 152 height 9
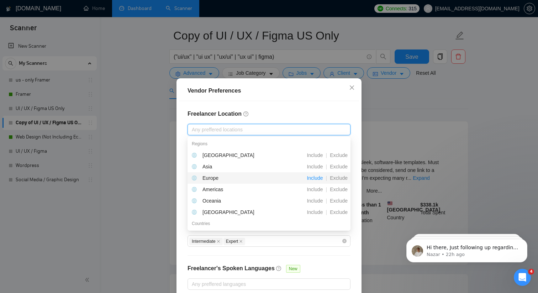
click at [314, 180] on span "Include" at bounding box center [315, 178] width 22 height 6
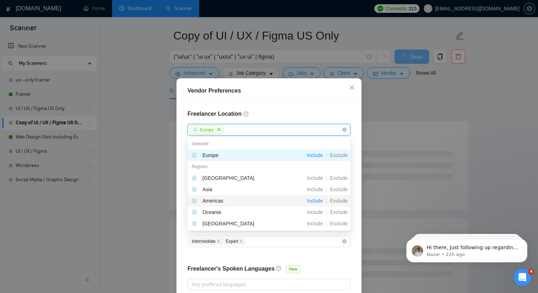
click at [314, 199] on span "Include" at bounding box center [315, 201] width 22 height 6
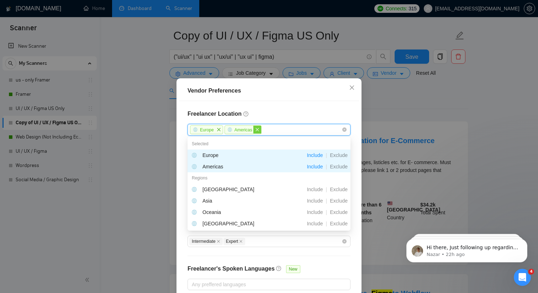
click at [258, 130] on icon "close" at bounding box center [257, 129] width 4 height 4
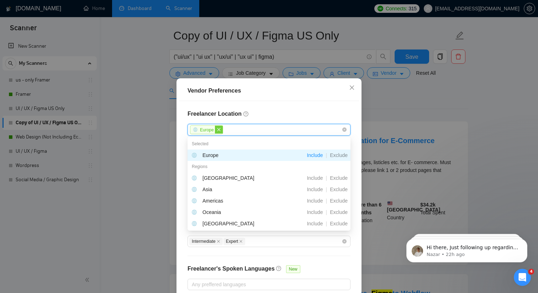
click at [220, 131] on icon "close" at bounding box center [219, 129] width 4 height 4
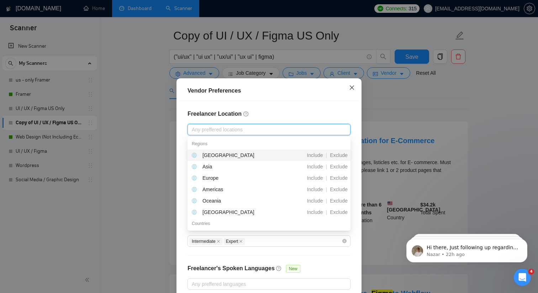
click at [353, 88] on icon "close" at bounding box center [352, 88] width 6 height 6
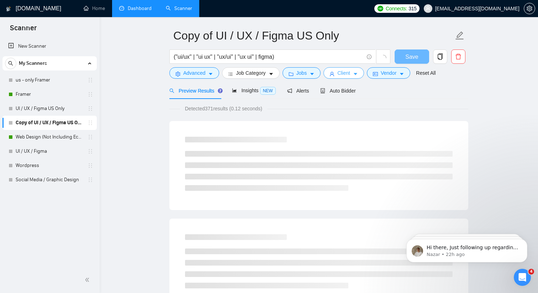
click at [350, 71] on span "Client" at bounding box center [344, 73] width 13 height 8
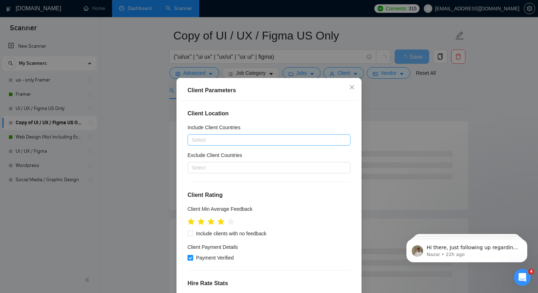
click at [251, 144] on div "Select" at bounding box center [269, 139] width 163 height 11
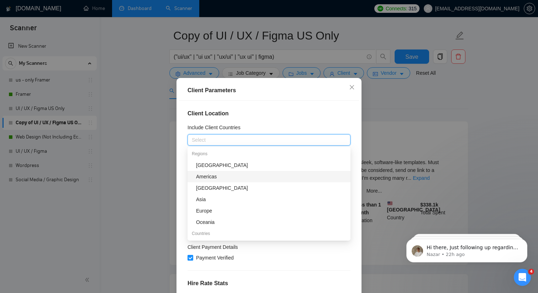
click at [228, 176] on div "Americas" at bounding box center [271, 177] width 150 height 8
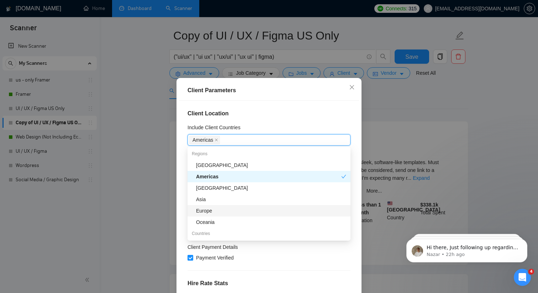
click at [222, 207] on div "Europe" at bounding box center [271, 211] width 150 height 8
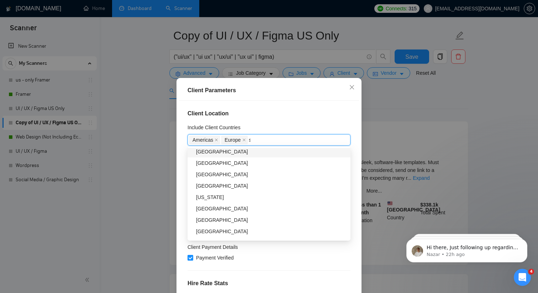
scroll to position [0, 0]
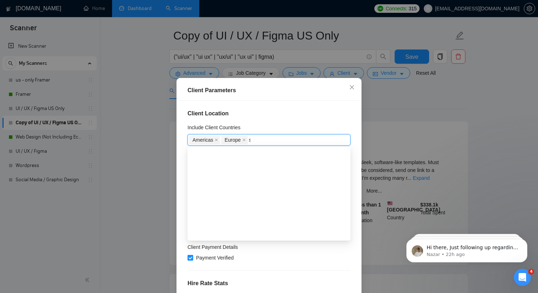
type input "sing"
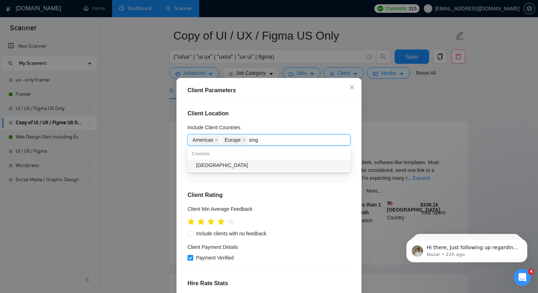
click at [210, 166] on div "[GEOGRAPHIC_DATA]" at bounding box center [271, 165] width 150 height 8
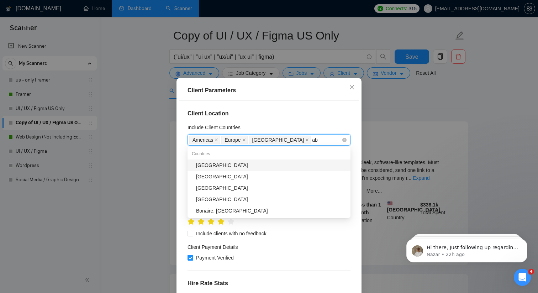
type input "a"
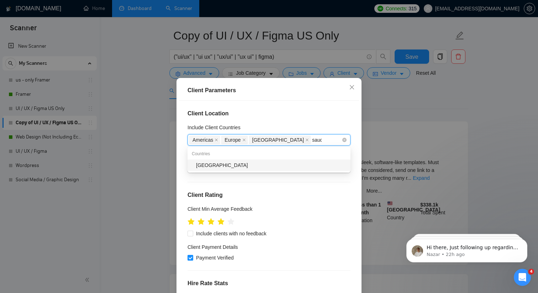
type input "saudi"
click at [200, 163] on div "[GEOGRAPHIC_DATA]" at bounding box center [271, 165] width 150 height 8
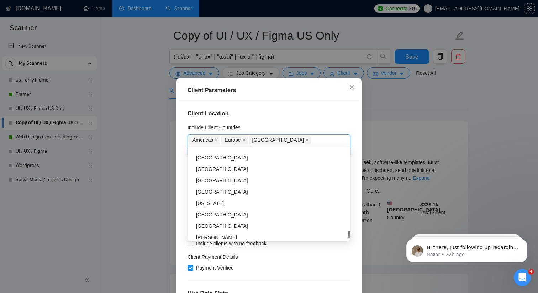
scroll to position [2244, 0]
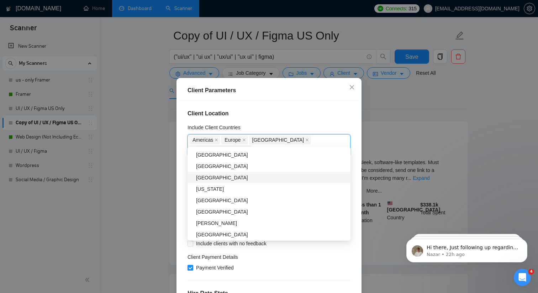
click at [281, 125] on div "Include Client Countries" at bounding box center [269, 129] width 163 height 11
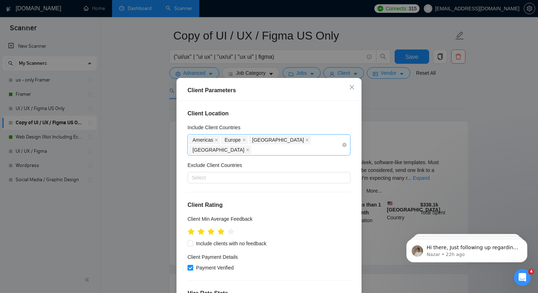
click at [337, 136] on div "Americas Europe Singapore Saudi Arabia" at bounding box center [265, 145] width 152 height 20
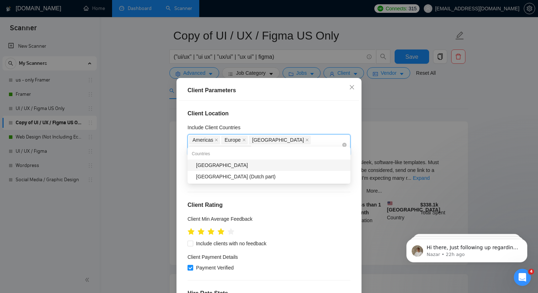
scroll to position [0, 0]
type input "d"
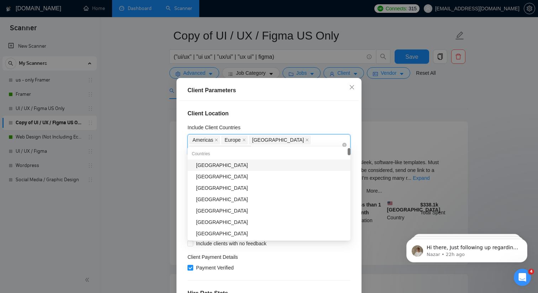
type input "unit"
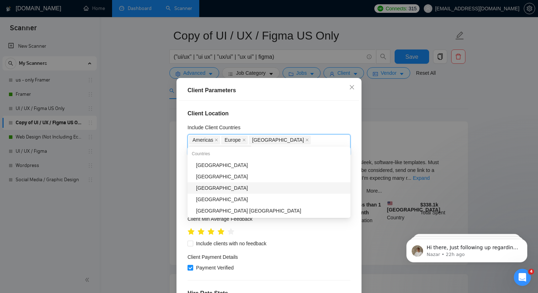
click at [286, 190] on div "[GEOGRAPHIC_DATA]" at bounding box center [271, 188] width 150 height 8
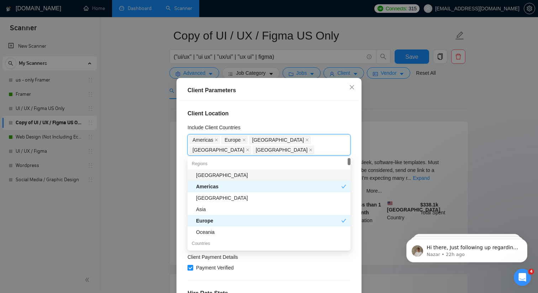
click at [301, 112] on h4 "Client Location" at bounding box center [269, 113] width 163 height 9
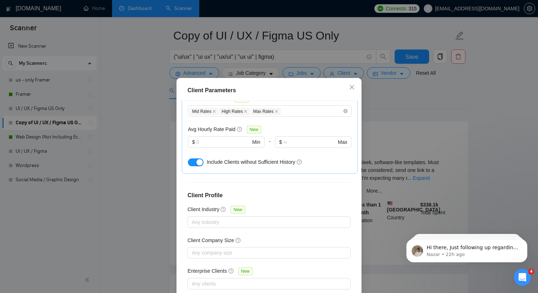
scroll to position [44, 0]
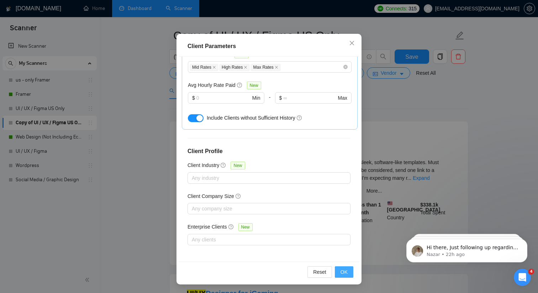
click at [345, 270] on span "OK" at bounding box center [344, 272] width 7 height 8
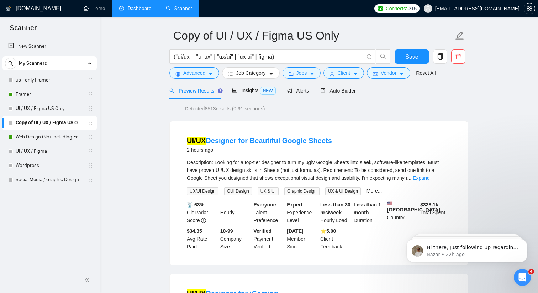
scroll to position [9, 0]
click at [381, 73] on button "Vendor" at bounding box center [388, 72] width 43 height 11
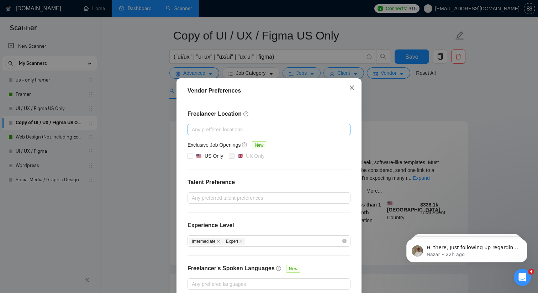
click at [351, 85] on icon "close" at bounding box center [352, 88] width 6 height 6
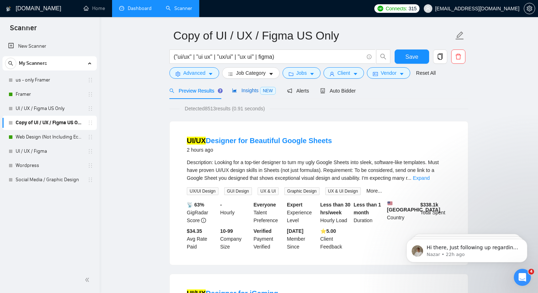
click at [239, 94] on div "Insights NEW" at bounding box center [253, 91] width 43 height 8
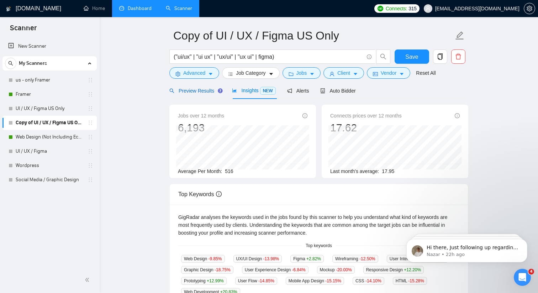
click at [215, 91] on span "Preview Results" at bounding box center [195, 91] width 51 height 6
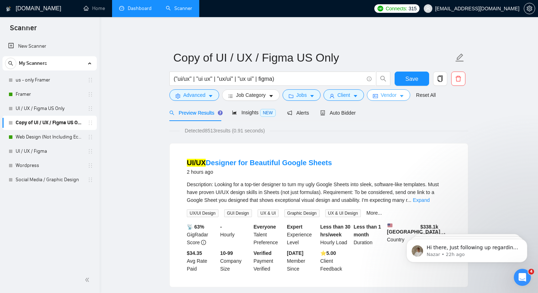
click at [407, 93] on button "Vendor" at bounding box center [388, 94] width 43 height 11
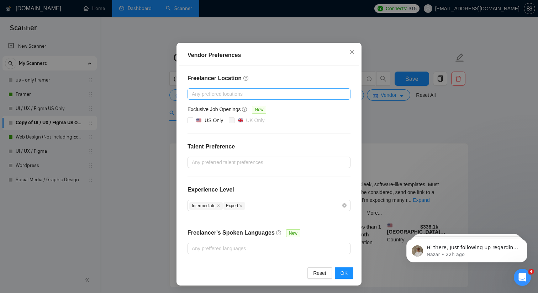
scroll to position [36, 0]
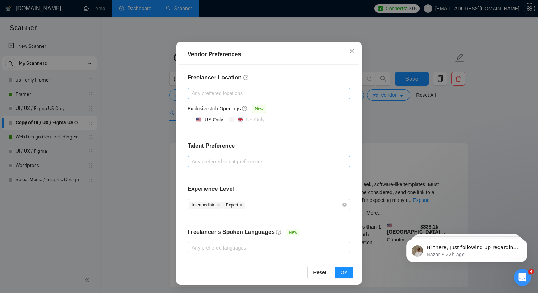
click at [225, 166] on div "Any preferred talent preferences" at bounding box center [269, 161] width 163 height 11
click at [280, 130] on div "Freelancer Location Any preffered locations Exclusive Job Openings New US Only …" at bounding box center [269, 163] width 180 height 197
click at [351, 51] on icon "close" at bounding box center [352, 51] width 4 height 4
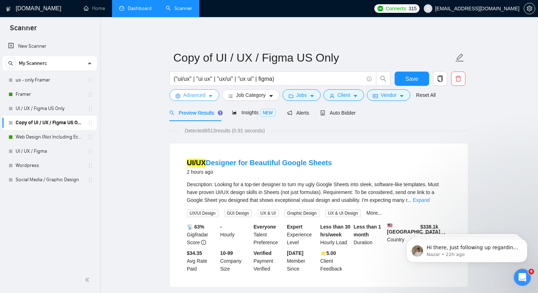
click at [208, 97] on button "Advanced" at bounding box center [195, 94] width 50 height 11
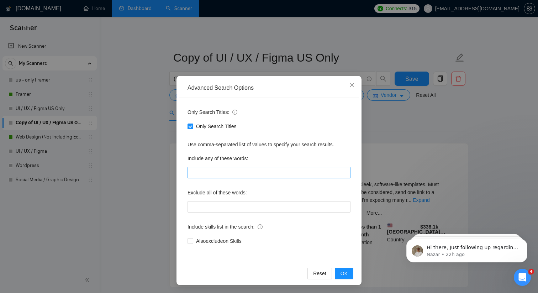
scroll to position [0, 0]
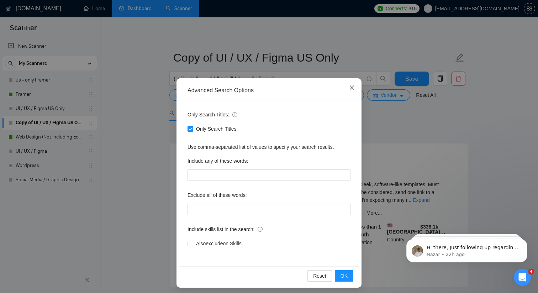
click at [353, 86] on icon "close" at bounding box center [352, 88] width 6 height 6
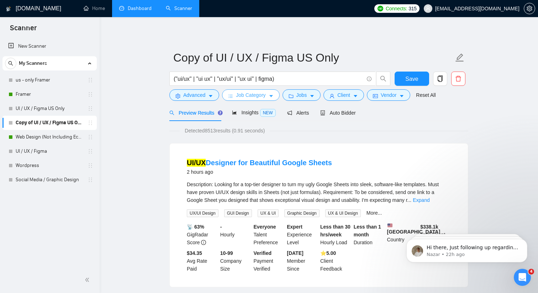
click at [273, 93] on button "Job Category" at bounding box center [250, 94] width 57 height 11
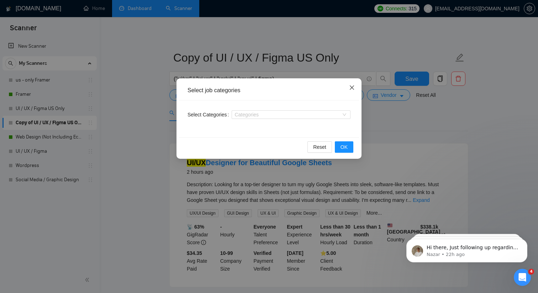
click at [354, 88] on icon "close" at bounding box center [352, 88] width 6 height 6
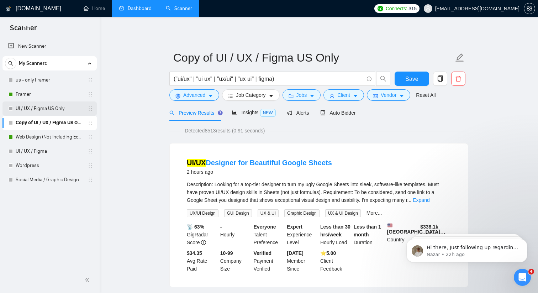
click at [42, 104] on link "UI / UX / Figma US Only" at bounding box center [50, 108] width 68 height 14
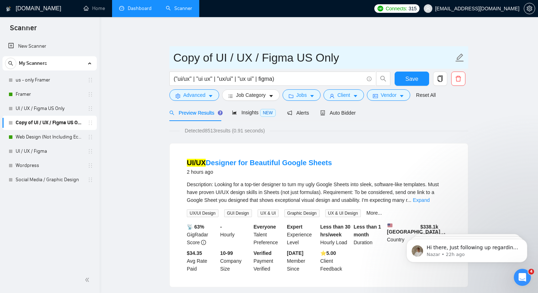
drag, startPoint x: 342, startPoint y: 61, endPoint x: 301, endPoint y: 60, distance: 40.3
click at [301, 60] on input "Copy of UI / UX / Figma US Only" at bounding box center [313, 58] width 281 height 18
drag, startPoint x: 216, startPoint y: 60, endPoint x: 157, endPoint y: 59, distance: 59.1
type input "UI / UX / Figma - Worldwide"
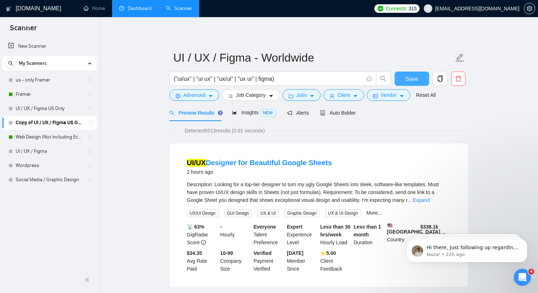
click at [401, 83] on button "Save" at bounding box center [412, 79] width 35 height 14
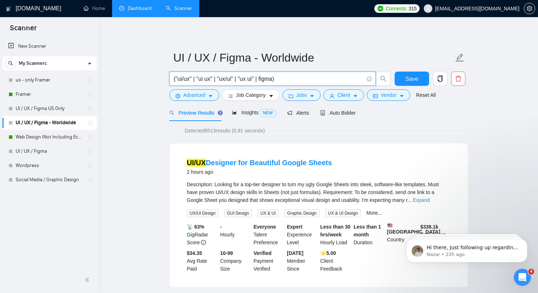
drag, startPoint x: 256, startPoint y: 80, endPoint x: 244, endPoint y: 80, distance: 12.1
click at [244, 80] on input "("ui/ux" | "ui ux" | "ux/ui" | "ux ui" | figma)" at bounding box center [269, 78] width 190 height 9
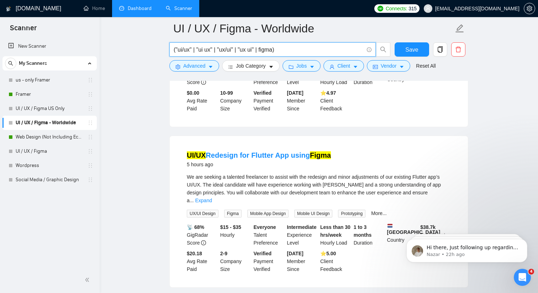
scroll to position [384, 0]
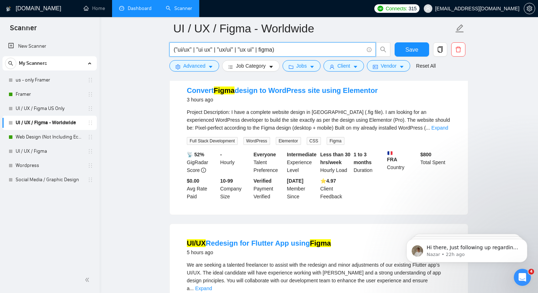
click at [264, 51] on input "("ui/ux" | "ui ux" | "ux/ui" | "ux ui" | figma)" at bounding box center [269, 49] width 190 height 9
click at [264, 50] on input "("ui/ux" | "ui ux" | "ux/ui" | "ux ui" | figma)" at bounding box center [269, 49] width 190 height 9
click at [262, 49] on input "("ui/ux" | "ui ux" | "ux/ui" | "ux ui" | figma)" at bounding box center [269, 49] width 190 height 9
click at [276, 50] on input "("ui/ux" | "ui ux" | "ux/ui" | "ux ui" | figma)" at bounding box center [269, 49] width 190 height 9
drag, startPoint x: 276, startPoint y: 50, endPoint x: 263, endPoint y: 50, distance: 13.5
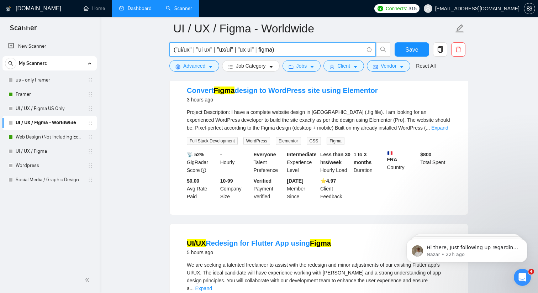
click at [263, 50] on input "("ui/ux" | "ui ux" | "ux/ui" | "ux ui" | figma)" at bounding box center [269, 49] width 190 height 9
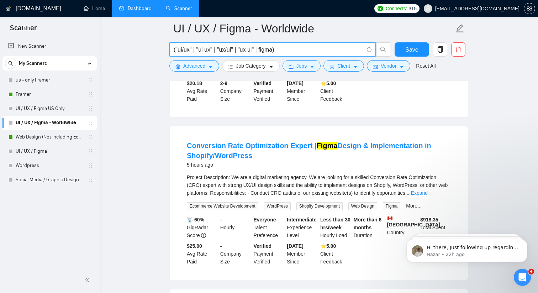
scroll to position [652, 0]
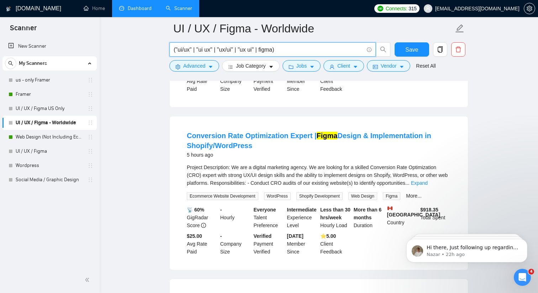
click at [277, 52] on input "("ui/ux" | "ui ux" | "ux/ui" | "ux ui" | figma)" at bounding box center [269, 49] width 190 height 9
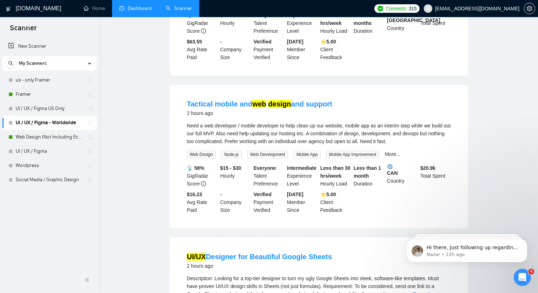
scroll to position [0, 0]
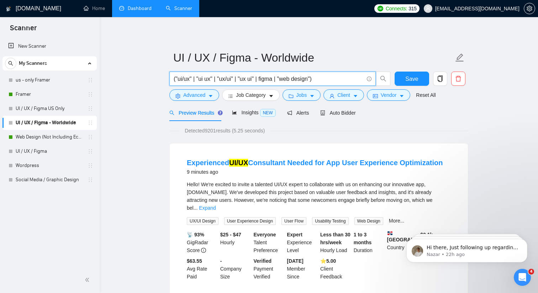
click at [285, 77] on input "("ui/ux" | "ui ux" | "ux/ui" | "ux ui" | figma | "web design")" at bounding box center [269, 78] width 190 height 9
drag, startPoint x: 262, startPoint y: 79, endPoint x: 277, endPoint y: 79, distance: 14.2
click at [277, 79] on input "("ui/ux" | "ui ux" | "ux/ui" | "ux ui" | figma | "web design")" at bounding box center [269, 78] width 190 height 9
click at [255, 115] on span "Insights NEW" at bounding box center [253, 113] width 43 height 6
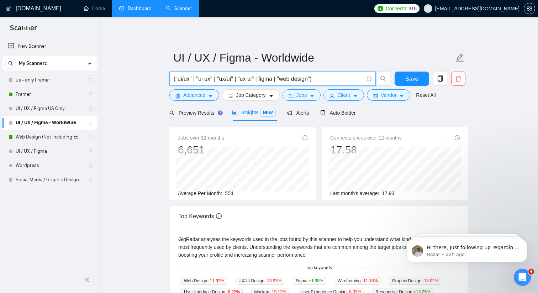
drag, startPoint x: 282, startPoint y: 78, endPoint x: 316, endPoint y: 77, distance: 34.2
click at [316, 77] on input "("ui/ux" | "ui ux" | "ux/ui" | "ux ui" | figma | "web design")" at bounding box center [269, 78] width 190 height 9
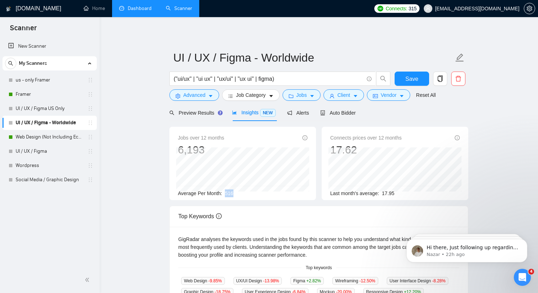
drag, startPoint x: 235, startPoint y: 193, endPoint x: 226, endPoint y: 191, distance: 9.5
click at [226, 191] on div "Average Per Month: 516" at bounding box center [243, 193] width 130 height 8
click at [267, 197] on div "Average Per Month: 516" at bounding box center [243, 193] width 130 height 8
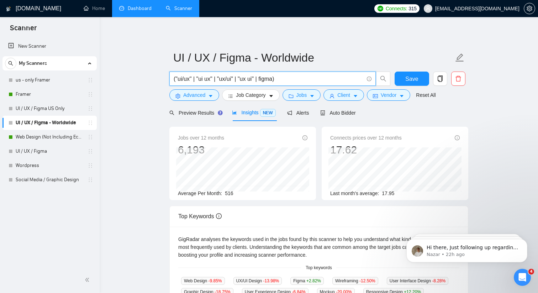
click at [277, 79] on input "("ui/ux" | "ui ux" | "ux/ui" | "ux ui" | figma)" at bounding box center [269, 78] width 190 height 9
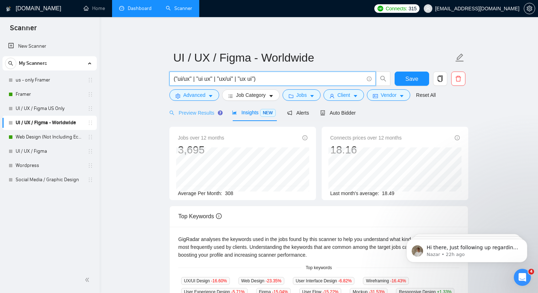
type input "("ui/ux" | "ui ux" | "ux/ui" | "ux ui")"
click at [203, 116] on div "Preview Results" at bounding box center [195, 113] width 51 height 8
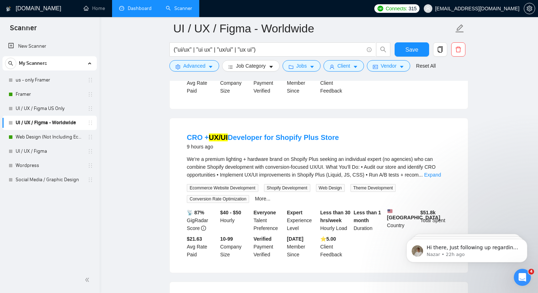
scroll to position [657, 0]
click at [203, 69] on span "Advanced" at bounding box center [194, 66] width 22 height 8
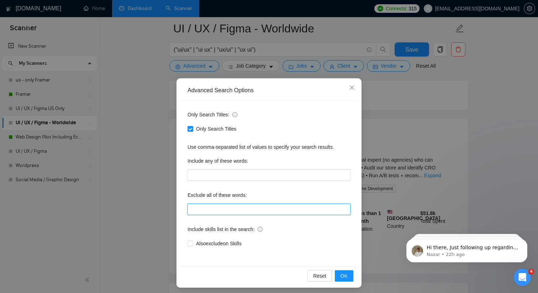
click at [230, 211] on input "text" at bounding box center [269, 209] width 163 height 11
click at [352, 90] on icon "close" at bounding box center [352, 88] width 6 height 6
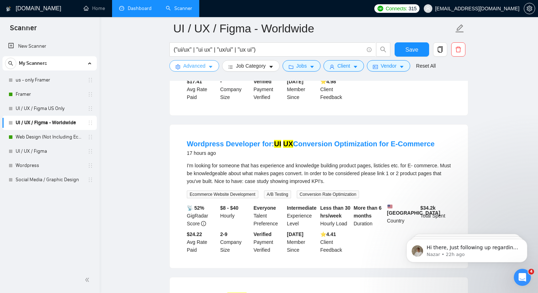
scroll to position [1287, 0]
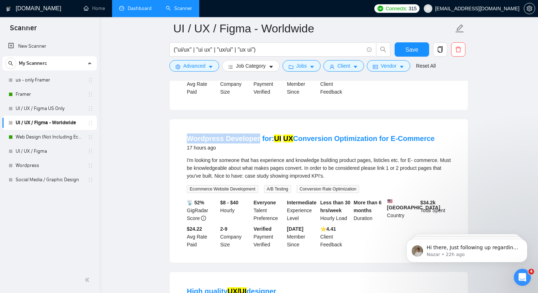
drag, startPoint x: 183, startPoint y: 142, endPoint x: 258, endPoint y: 139, distance: 74.9
click at [258, 139] on li "Wordpress Developer for: UI UX Conversion Optimization for E-Commerce 17 hours …" at bounding box center [318, 191] width 281 height 126
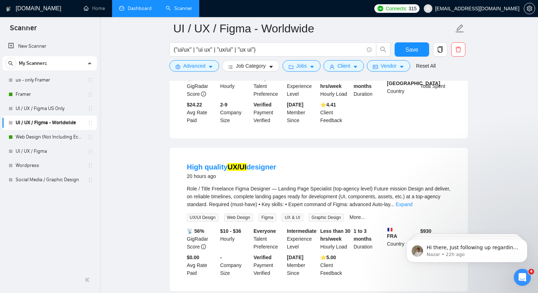
scroll to position [1491, 0]
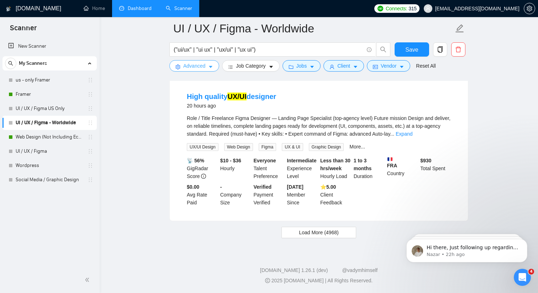
click at [202, 66] on span "Advanced" at bounding box center [194, 66] width 22 height 8
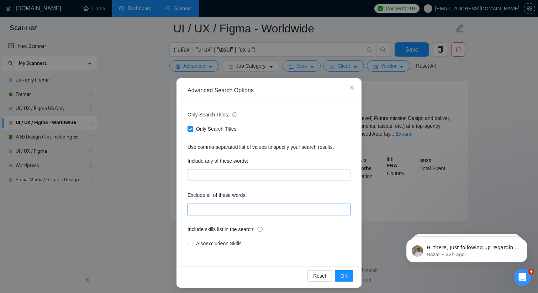
click at [264, 208] on input "text" at bounding box center [269, 209] width 163 height 11
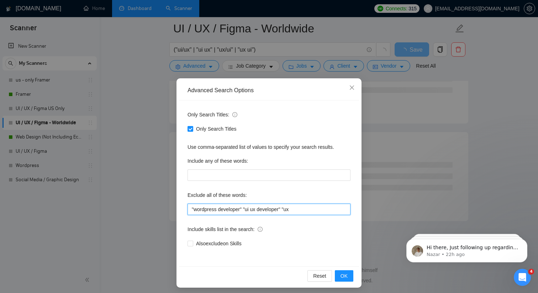
click at [245, 210] on input ""wordpress developer" "ui ux developer" "ux" at bounding box center [269, 209] width 163 height 11
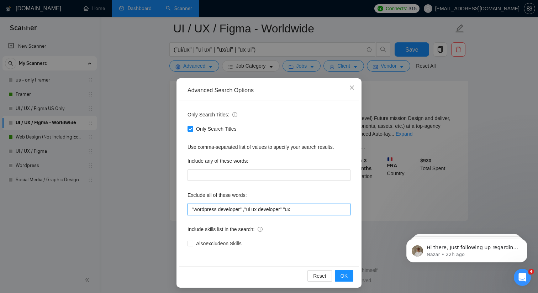
click at [286, 209] on input ""wordpress developer" ,"ui ux developer" "ux" at bounding box center [269, 209] width 163 height 11
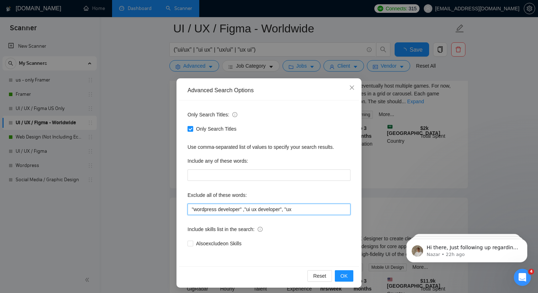
scroll to position [1486, 0]
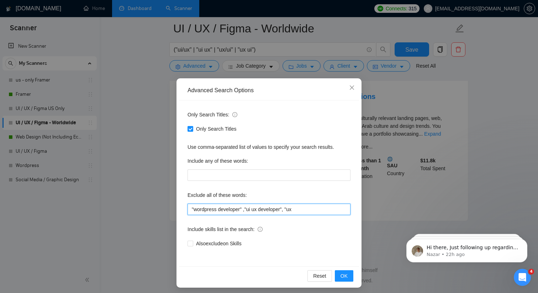
click at [312, 212] on input ""wordpress developer" ,"ui ux developer", "ux" at bounding box center [269, 209] width 163 height 11
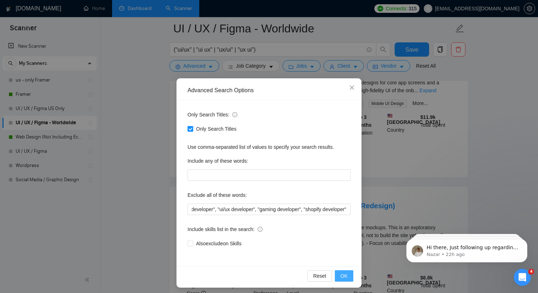
scroll to position [0, 0]
click at [347, 275] on span "OK" at bounding box center [344, 276] width 7 height 8
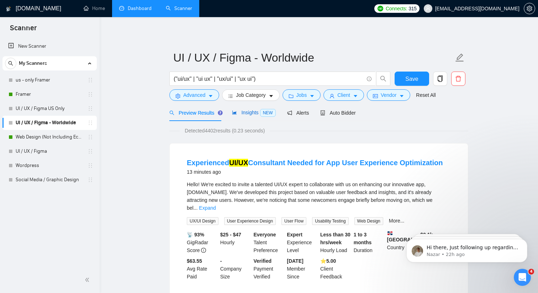
click at [247, 114] on span "Insights NEW" at bounding box center [253, 113] width 43 height 6
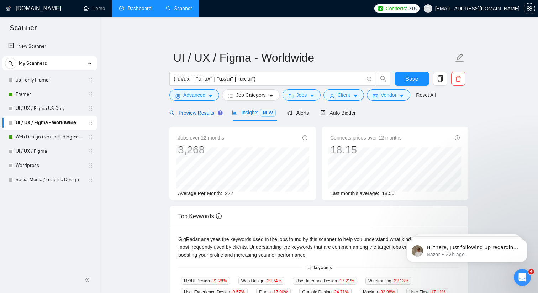
click at [196, 110] on span "Preview Results" at bounding box center [195, 113] width 51 height 6
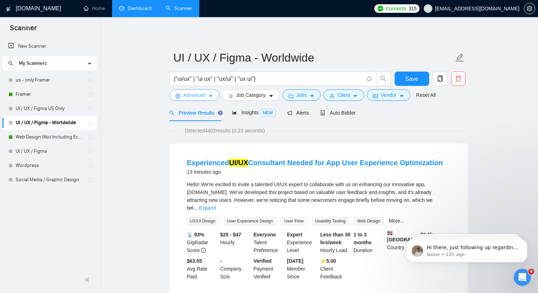
click at [207, 93] on button "Advanced" at bounding box center [195, 94] width 50 height 11
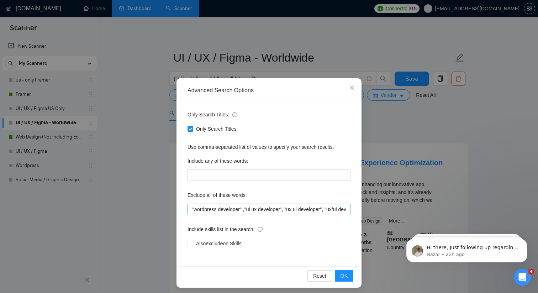
scroll to position [0, 162]
click at [347, 209] on input ""wordpress developer" ,"ui ux developer", "ux ui developer", "ux/ui developer",…" at bounding box center [269, 209] width 163 height 11
click at [351, 89] on icon "close" at bounding box center [352, 87] width 4 height 4
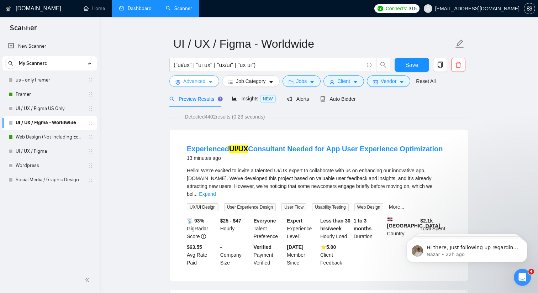
scroll to position [57, 0]
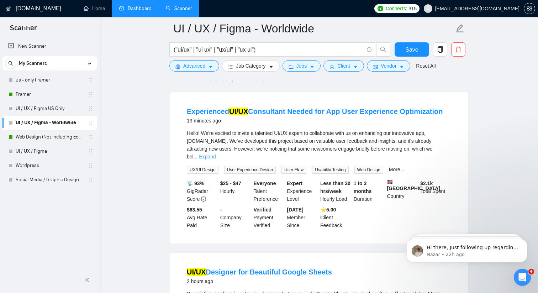
click at [216, 154] on link "Expand" at bounding box center [207, 157] width 17 height 6
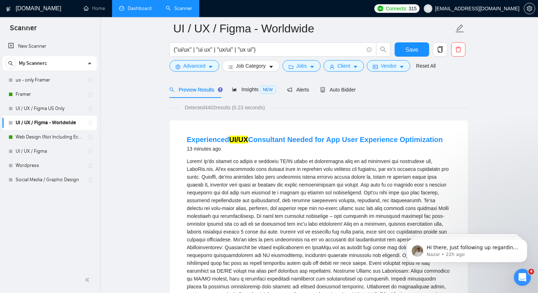
scroll to position [0, 0]
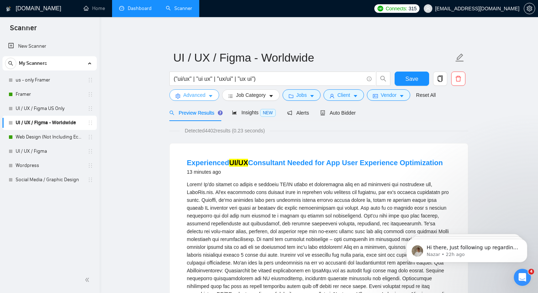
click at [212, 93] on span "caret-down" at bounding box center [210, 95] width 5 height 5
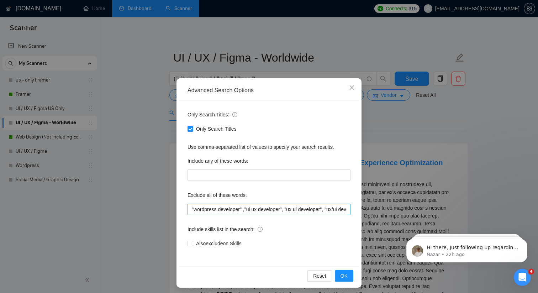
scroll to position [0, 162]
drag, startPoint x: 348, startPoint y: 209, endPoint x: 348, endPoint y: 196, distance: 13.2
click at [348, 209] on input ""wordpress developer" ,"ui ux developer", "ux ui developer", "ux/ui developer",…" at bounding box center [269, 209] width 163 height 11
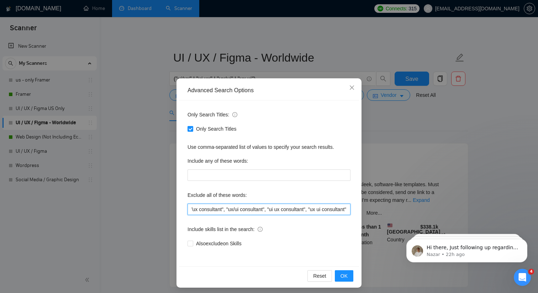
scroll to position [0, 336]
click at [348, 280] on span "OK" at bounding box center [344, 276] width 7 height 8
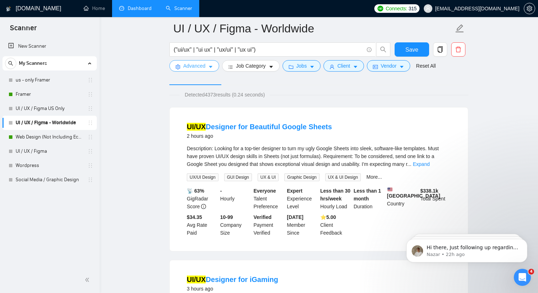
scroll to position [0, 0]
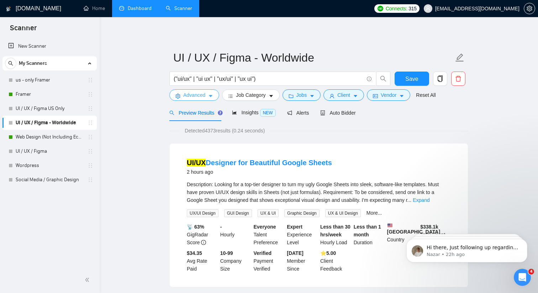
click at [198, 92] on span "Advanced" at bounding box center [194, 95] width 22 height 8
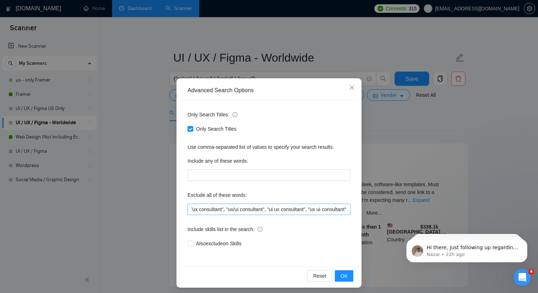
scroll to position [0, 336]
click at [347, 212] on input ""wordpress developer" ,"ui ux developer", "ux ui developer", "ux/ui developer",…" at bounding box center [269, 209] width 163 height 11
type input ""wordpress developer" ,"ui ux developer", "ux ui developer", "ux/ui developer",…"
click at [347, 275] on span "OK" at bounding box center [344, 276] width 7 height 8
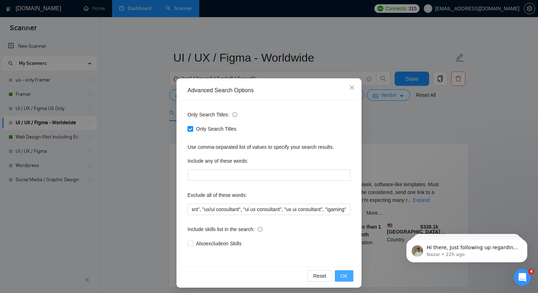
scroll to position [0, 0]
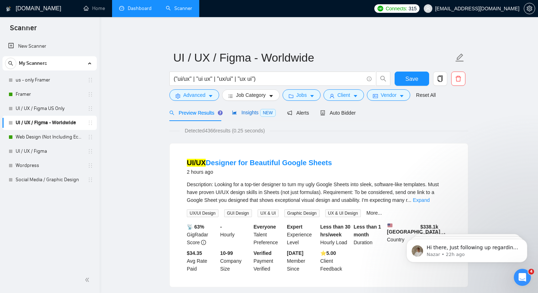
click at [260, 115] on div "Insights NEW" at bounding box center [253, 113] width 43 height 8
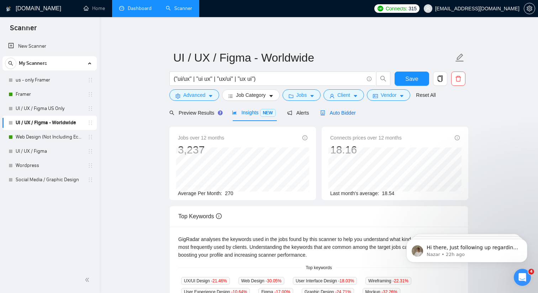
click at [331, 115] on span "Auto Bidder" at bounding box center [338, 113] width 35 height 6
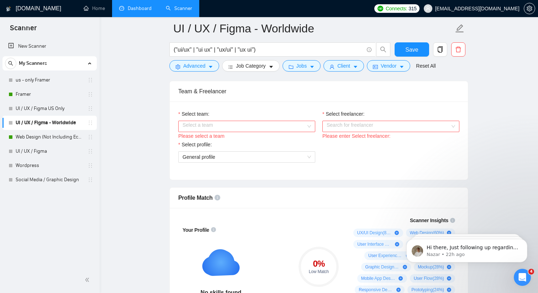
scroll to position [358, 0]
click at [250, 118] on div "Select team:" at bounding box center [246, 114] width 137 height 11
click at [250, 121] on input "Select team:" at bounding box center [245, 125] width 124 height 11
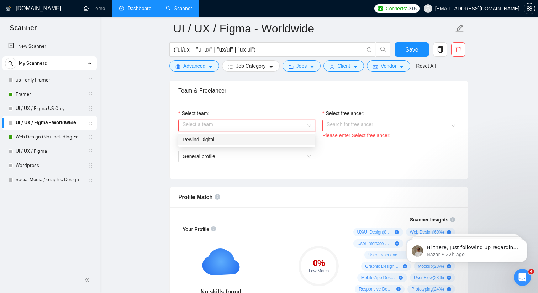
click at [228, 142] on div "Rewind Digital" at bounding box center [247, 140] width 129 height 8
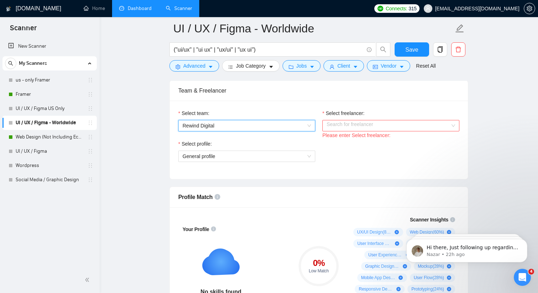
click at [336, 128] on input "Select freelancer:" at bounding box center [389, 125] width 124 height 11
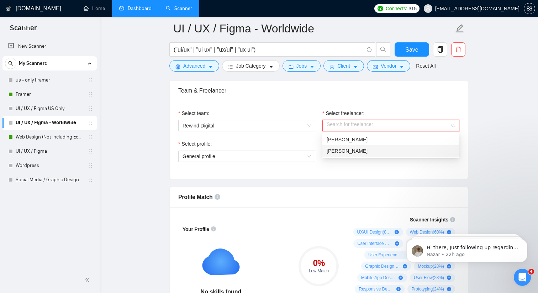
click at [332, 151] on span "Anna Klimova" at bounding box center [347, 151] width 41 height 6
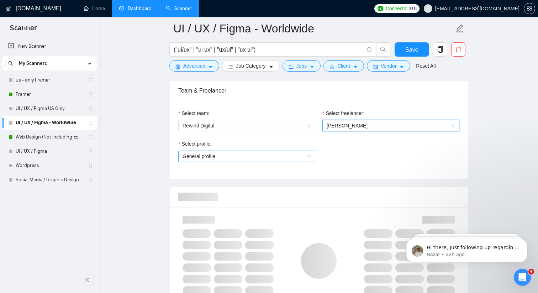
click at [268, 158] on span "General profile" at bounding box center [247, 156] width 129 height 11
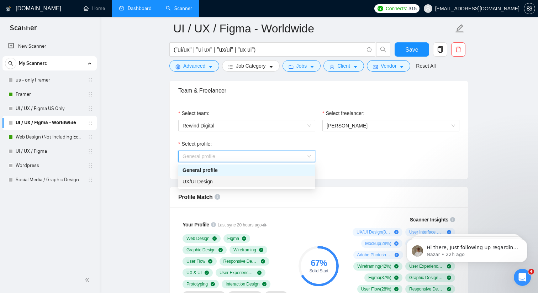
click at [256, 182] on div "UX/UI Design" at bounding box center [247, 182] width 129 height 8
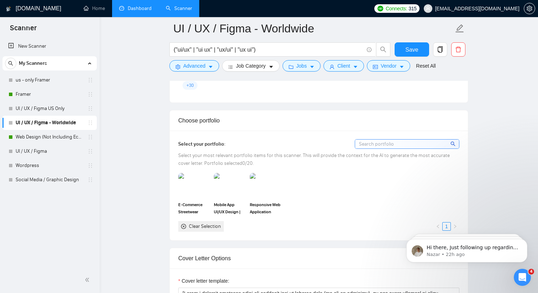
scroll to position [619, 0]
click at [195, 185] on img at bounding box center [194, 186] width 30 height 24
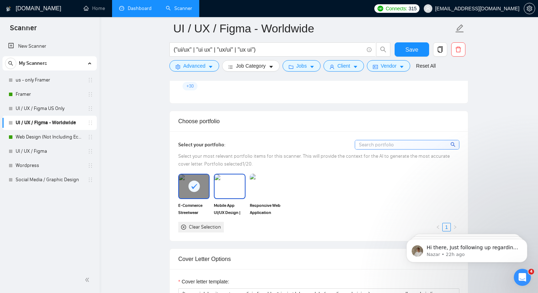
click at [241, 184] on img at bounding box center [230, 186] width 30 height 24
click at [260, 184] on img at bounding box center [266, 186] width 30 height 24
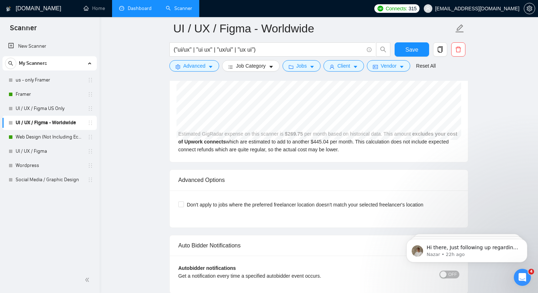
scroll to position [1539, 0]
drag, startPoint x: 197, startPoint y: 144, endPoint x: 374, endPoint y: 142, distance: 176.6
click at [374, 142] on div "Estimated GigRadar expense on this scanner is $ 269.75 per month based on histo…" at bounding box center [319, 107] width 298 height 112
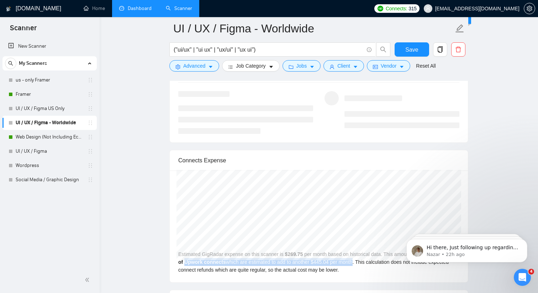
scroll to position [1427, 0]
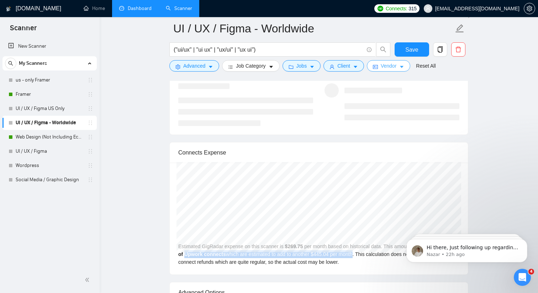
click at [405, 67] on icon "caret-down" at bounding box center [402, 66] width 5 height 5
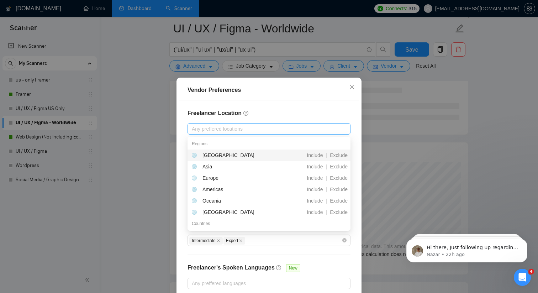
click at [244, 131] on div at bounding box center [265, 129] width 152 height 9
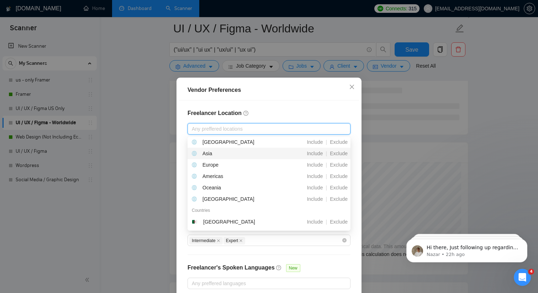
scroll to position [0, 0]
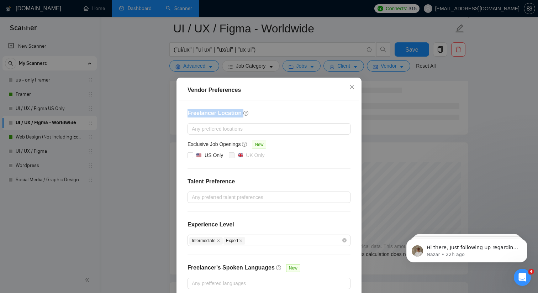
drag, startPoint x: 188, startPoint y: 113, endPoint x: 268, endPoint y: 114, distance: 79.8
click at [268, 114] on h4 "Freelancer Location" at bounding box center [269, 113] width 163 height 9
click at [244, 129] on div at bounding box center [265, 129] width 152 height 9
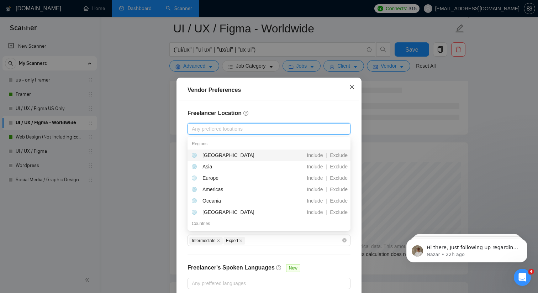
click at [352, 88] on icon "close" at bounding box center [352, 87] width 6 height 6
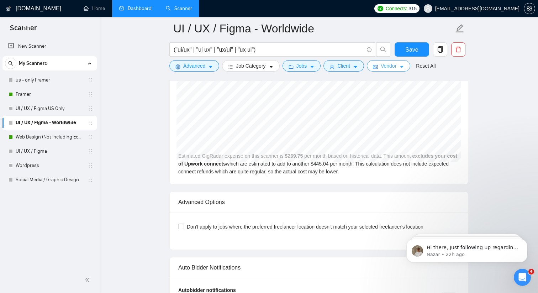
scroll to position [1517, 0]
drag, startPoint x: 334, startPoint y: 165, endPoint x: 354, endPoint y: 166, distance: 19.6
click at [354, 166] on div "Jan 2025 GigRadar $268.00 Upwork Connects $442.16 Estimated GigRadar expense on…" at bounding box center [319, 129] width 298 height 112
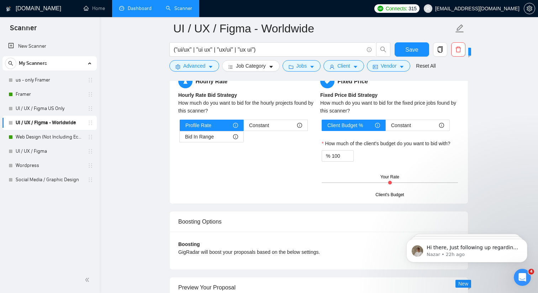
scroll to position [1153, 0]
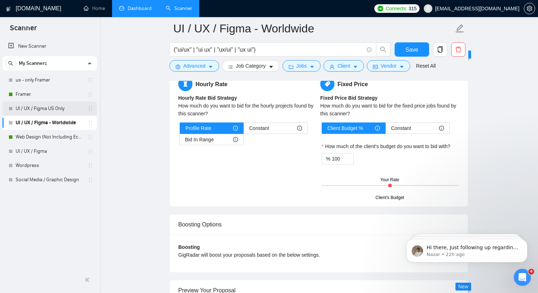
click at [48, 107] on link "UI / UX / Figma US Only" at bounding box center [50, 108] width 68 height 14
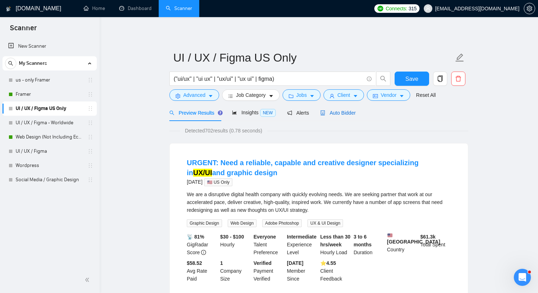
click at [349, 113] on span "Auto Bidder" at bounding box center [338, 113] width 35 height 6
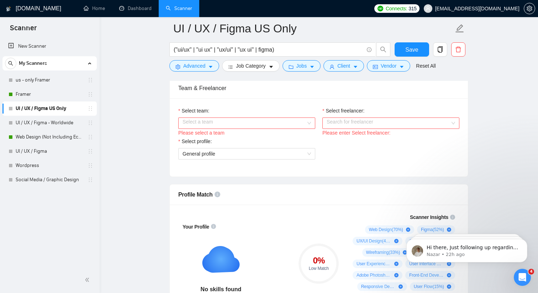
scroll to position [362, 0]
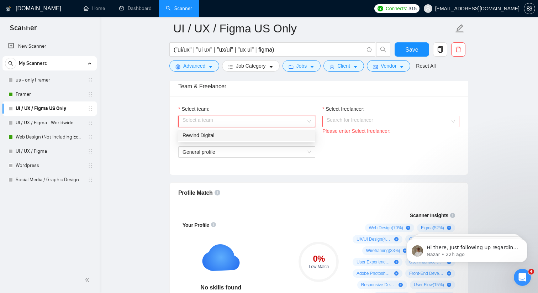
click at [308, 118] on div "Select a team" at bounding box center [246, 121] width 137 height 11
click at [297, 138] on div "Rewind Digital" at bounding box center [247, 135] width 129 height 8
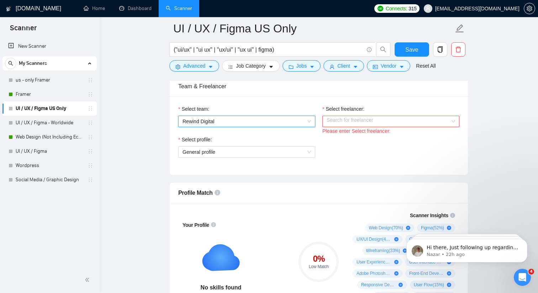
click at [347, 123] on input "Select freelancer:" at bounding box center [389, 121] width 124 height 11
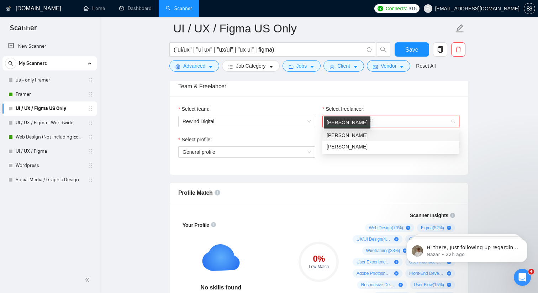
click at [345, 135] on span "[PERSON_NAME]" at bounding box center [347, 135] width 41 height 6
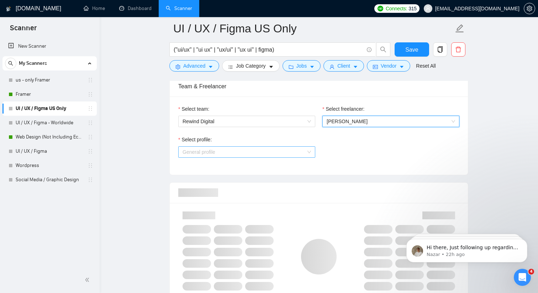
click at [291, 152] on span "General profile" at bounding box center [247, 152] width 129 height 11
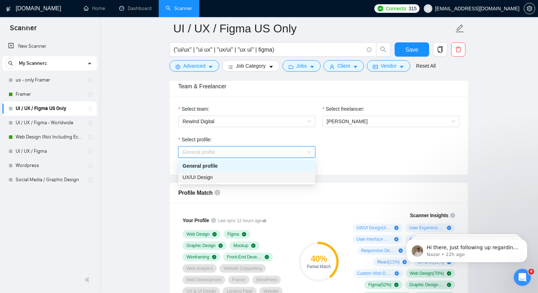
click at [239, 178] on div "UX/UI Design" at bounding box center [247, 177] width 129 height 8
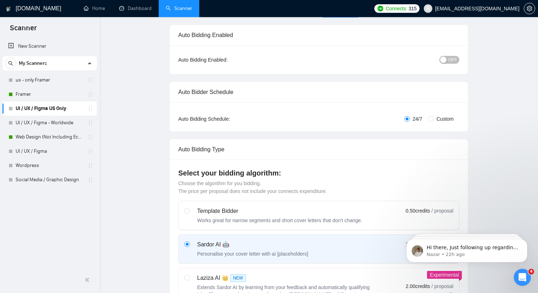
scroll to position [0, 0]
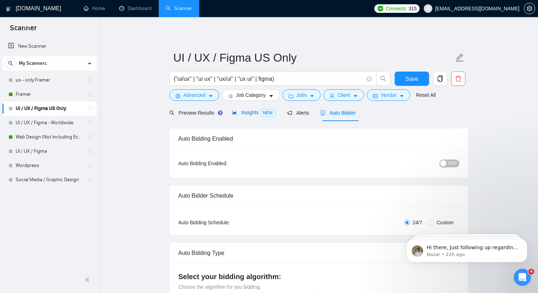
click at [267, 116] on span "NEW" at bounding box center [268, 113] width 16 height 8
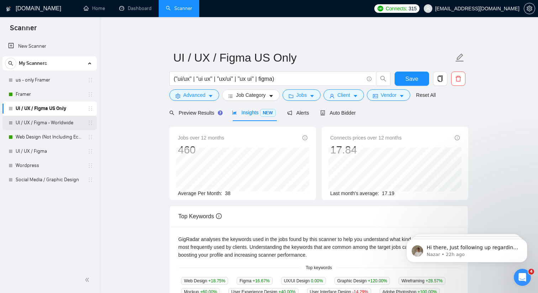
click at [51, 127] on link "UI / UX / Figma - Worldwide" at bounding box center [50, 123] width 68 height 14
click at [50, 126] on link "UI / UX / Figma - Worldwide" at bounding box center [50, 123] width 68 height 14
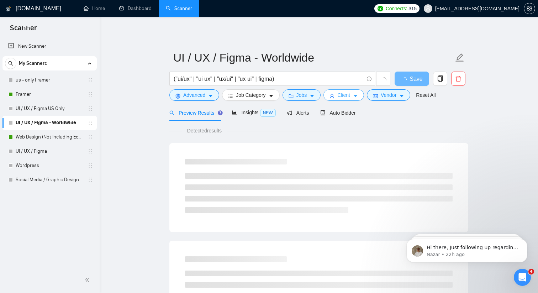
click at [358, 95] on icon "caret-down" at bounding box center [355, 96] width 5 height 5
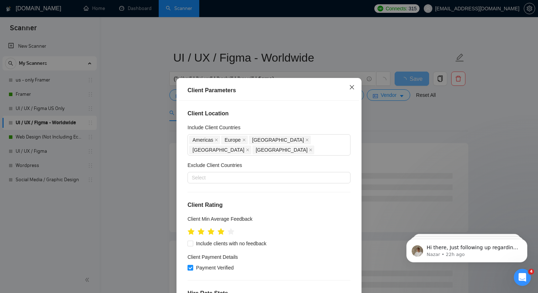
click at [353, 87] on icon "close" at bounding box center [352, 87] width 6 height 6
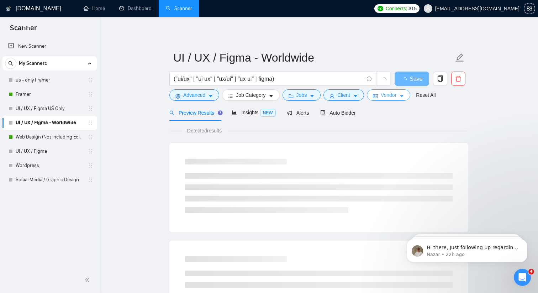
click at [397, 99] on span "Vendor" at bounding box center [389, 95] width 16 height 8
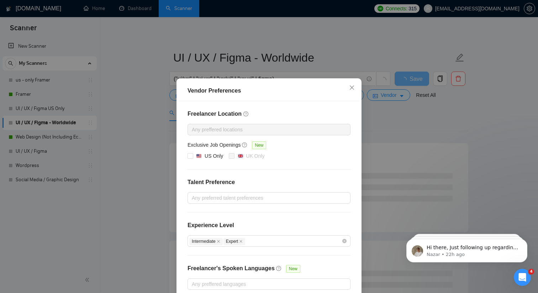
click at [285, 125] on div at bounding box center [265, 129] width 152 height 9
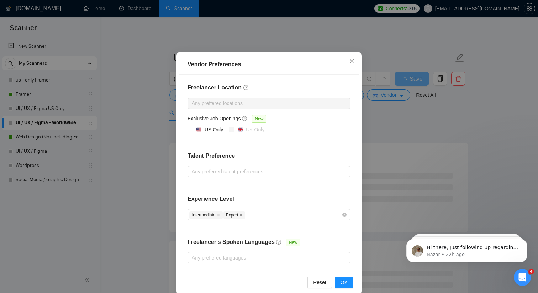
scroll to position [30, 0]
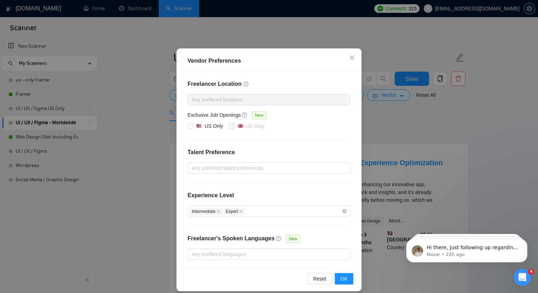
click at [268, 96] on div at bounding box center [265, 99] width 152 height 9
click at [354, 57] on icon "close" at bounding box center [352, 58] width 6 height 6
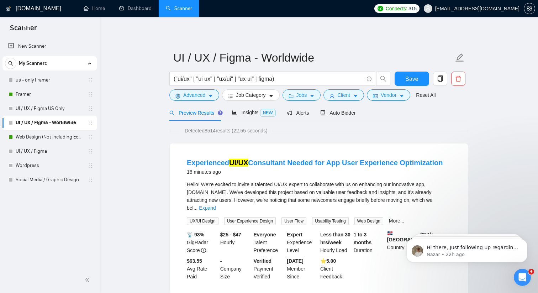
scroll to position [1, 0]
click at [393, 100] on button "Vendor" at bounding box center [388, 94] width 43 height 11
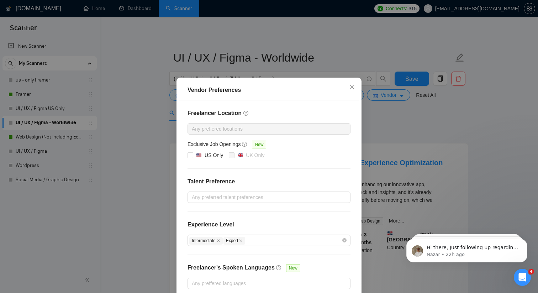
click at [280, 132] on div at bounding box center [265, 129] width 152 height 9
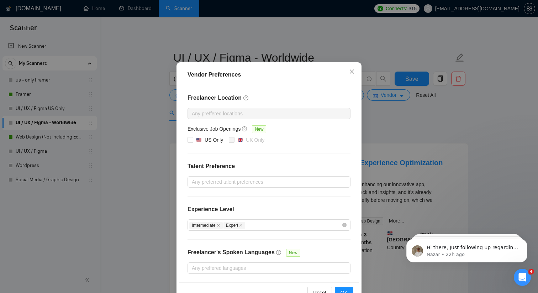
scroll to position [16, 0]
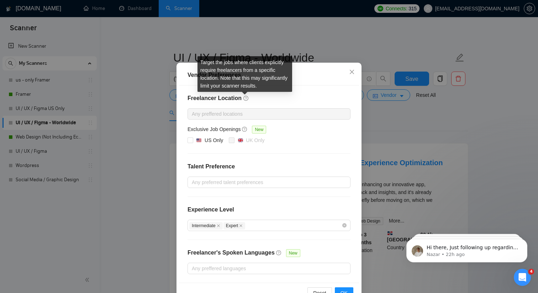
click at [245, 98] on icon "question-circle" at bounding box center [246, 98] width 2 height 3
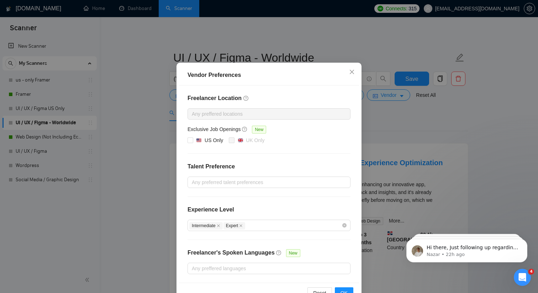
click at [239, 110] on div at bounding box center [265, 114] width 152 height 9
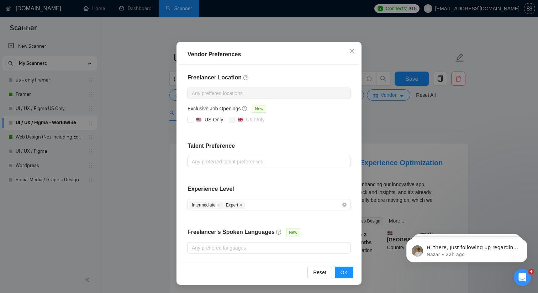
scroll to position [36, 0]
click at [241, 94] on div at bounding box center [265, 93] width 152 height 9
click at [356, 52] on span "Close" at bounding box center [352, 51] width 19 height 19
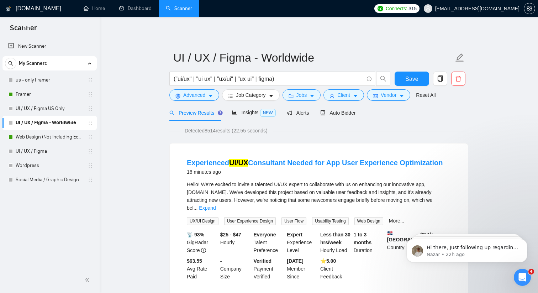
scroll to position [1, 0]
click at [348, 96] on span "Client" at bounding box center [344, 95] width 13 height 8
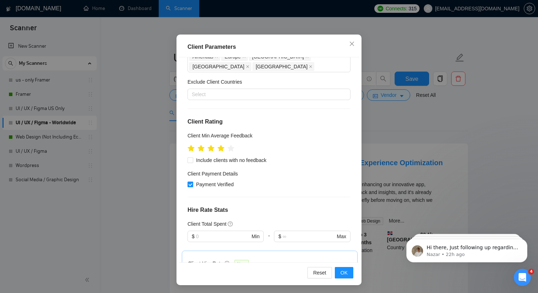
scroll to position [44, 0]
click at [349, 47] on span "Close" at bounding box center [352, 43] width 19 height 19
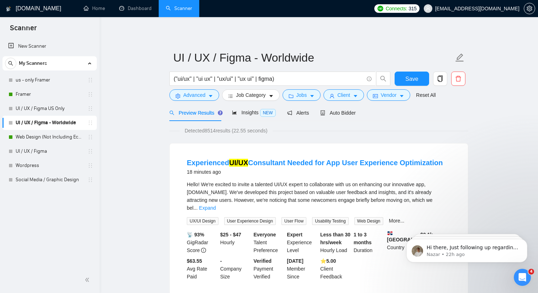
scroll to position [9, 0]
click at [386, 95] on span "Vendor" at bounding box center [389, 95] width 16 height 8
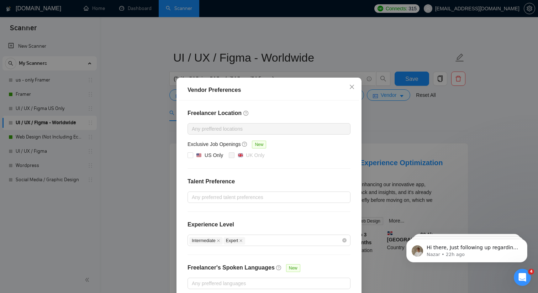
click at [252, 126] on div at bounding box center [265, 129] width 152 height 9
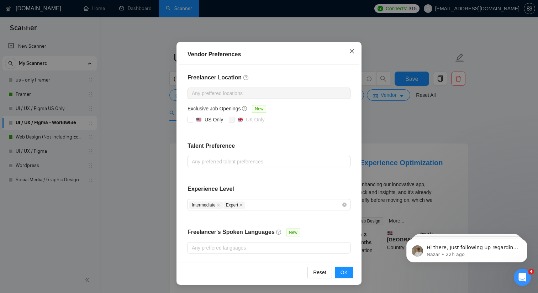
click at [351, 51] on icon "close" at bounding box center [352, 51] width 6 height 6
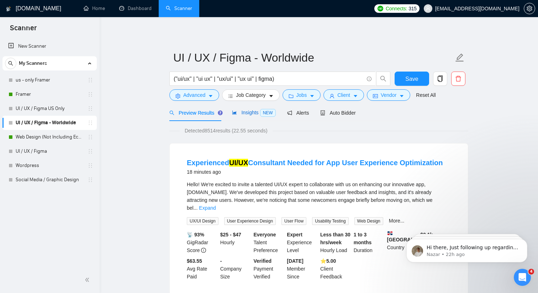
click at [238, 112] on span "Insights NEW" at bounding box center [253, 113] width 43 height 6
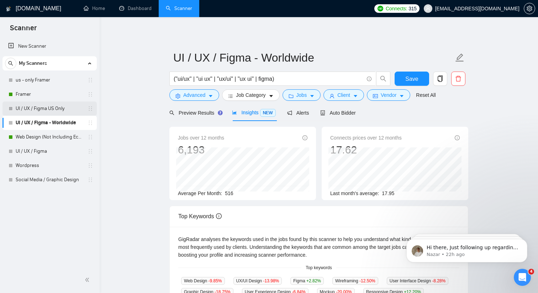
click at [44, 108] on link "UI / UX / Figma US Only" at bounding box center [50, 108] width 68 height 14
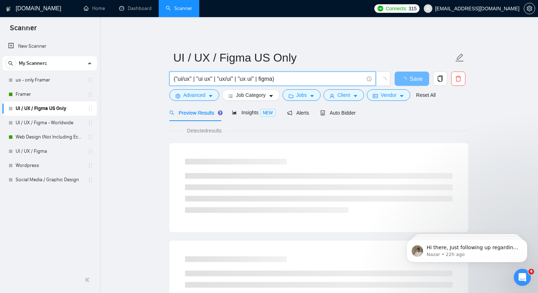
click at [276, 78] on input "("ui/ux" | "ui ux" | "ux/ui" | "ux ui" | figma)" at bounding box center [269, 78] width 190 height 9
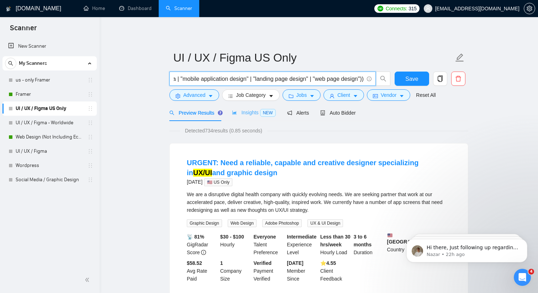
type input "("ui/ux" | "ui ux" | "ux/ui" | "ux ui" | figma | "mobile application design" | …"
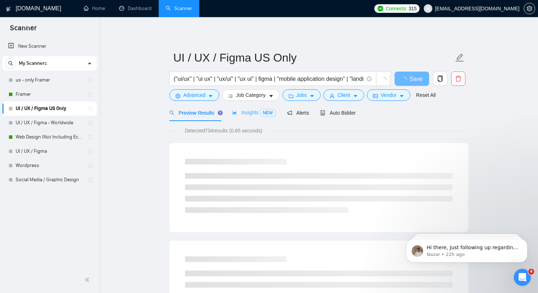
click at [246, 119] on div "Insights NEW" at bounding box center [253, 112] width 43 height 17
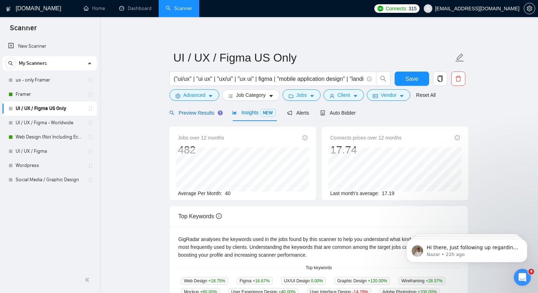
click at [200, 114] on span "Preview Results" at bounding box center [195, 113] width 51 height 6
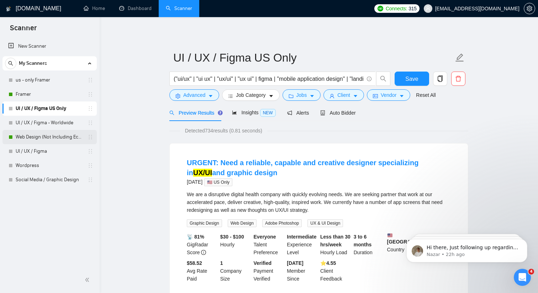
click at [42, 138] on link "Web Design (Not Including Ecommerce / Shopify)" at bounding box center [50, 137] width 68 height 14
click at [417, 77] on span "Save" at bounding box center [412, 78] width 13 height 9
click at [269, 113] on span "NEW" at bounding box center [268, 113] width 16 height 8
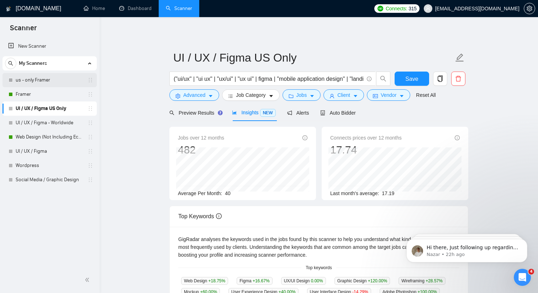
click at [60, 80] on link "us - only Framer" at bounding box center [50, 80] width 68 height 14
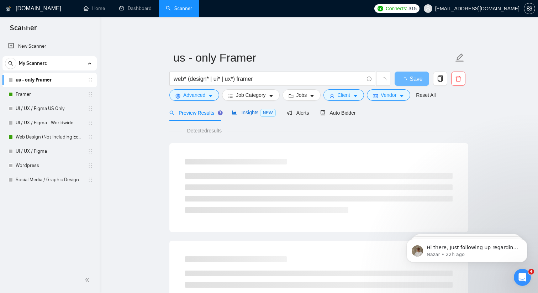
click at [252, 113] on span "Insights NEW" at bounding box center [253, 113] width 43 height 6
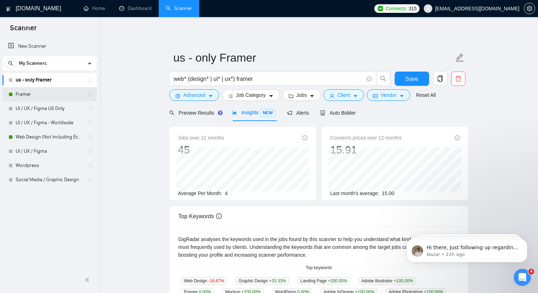
click at [49, 95] on link "Framer" at bounding box center [50, 94] width 68 height 14
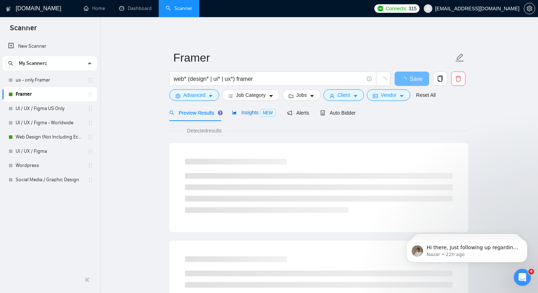
click at [250, 115] on span "Insights NEW" at bounding box center [253, 113] width 43 height 6
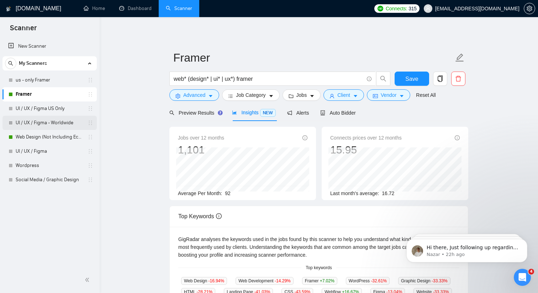
click at [68, 120] on link "UI / UX / Figma - Worldwide" at bounding box center [50, 123] width 68 height 14
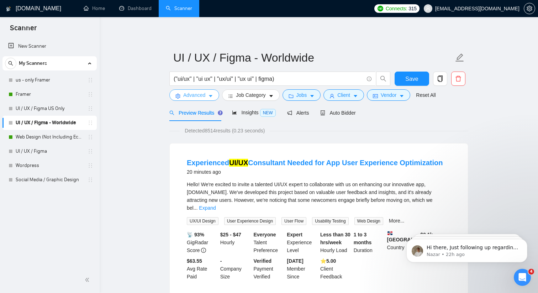
click at [209, 95] on icon "caret-down" at bounding box center [210, 96] width 5 height 5
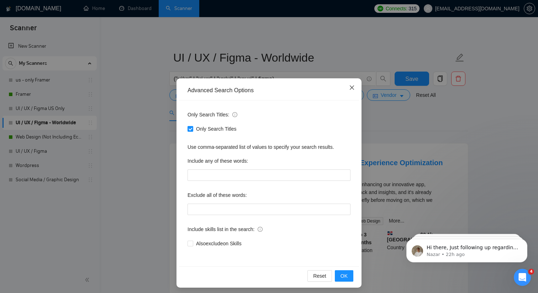
click at [351, 87] on icon "close" at bounding box center [352, 87] width 4 height 4
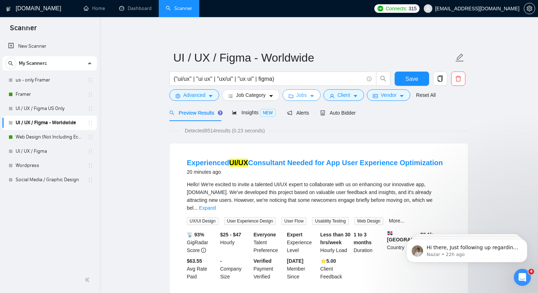
click at [307, 93] on span "Jobs" at bounding box center [302, 95] width 11 height 8
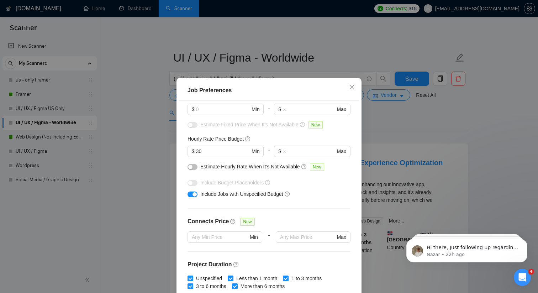
scroll to position [65, 0]
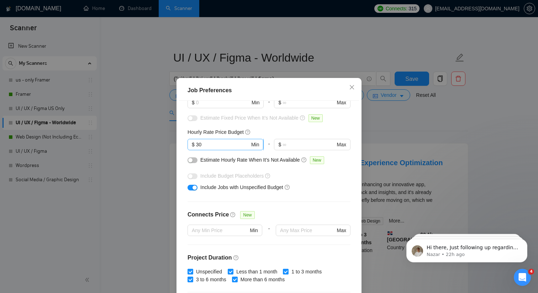
click at [209, 145] on input "30" at bounding box center [223, 145] width 54 height 8
type input "3"
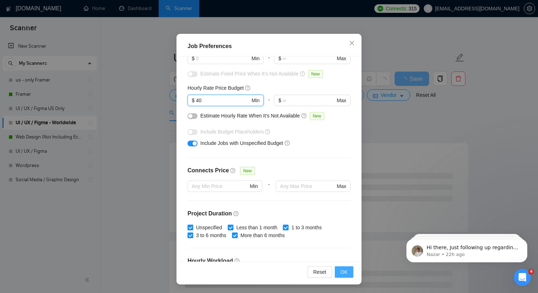
click at [343, 276] on button "OK" at bounding box center [344, 271] width 19 height 11
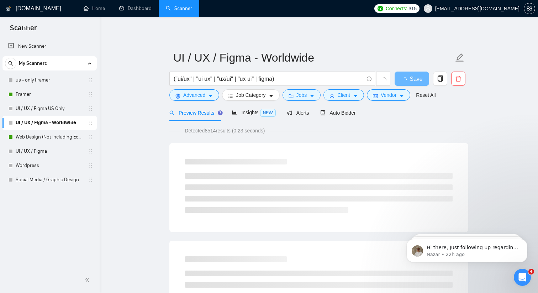
scroll to position [9, 0]
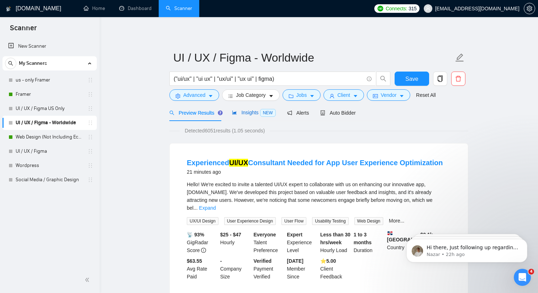
click at [254, 111] on span "Insights NEW" at bounding box center [253, 113] width 43 height 6
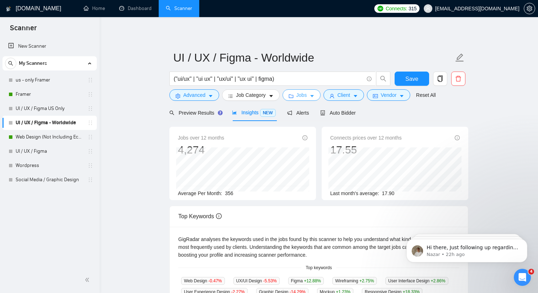
click at [316, 92] on button "Jobs" at bounding box center [302, 94] width 38 height 11
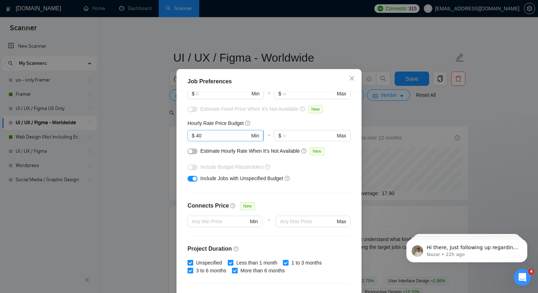
click at [214, 140] on input "40" at bounding box center [223, 136] width 54 height 8
type input "4"
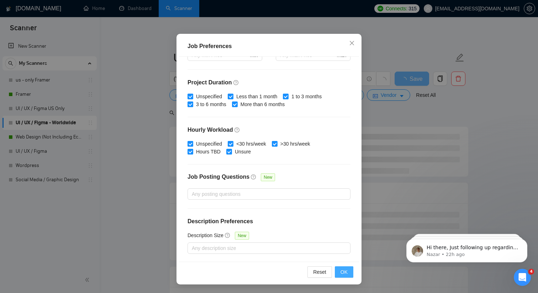
type input "50"
click at [349, 272] on button "OK" at bounding box center [344, 271] width 19 height 11
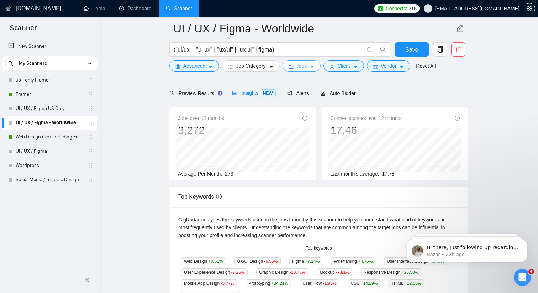
scroll to position [0, 0]
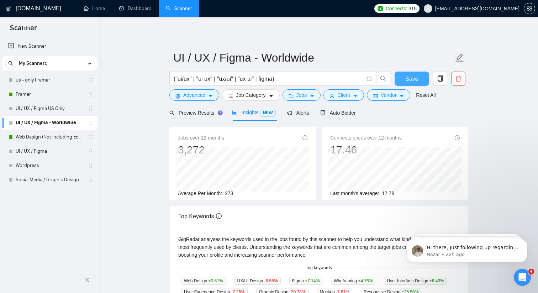
click at [417, 76] on span "Save" at bounding box center [412, 78] width 13 height 9
click at [53, 105] on link "UI / UX / Figma US Only" at bounding box center [50, 108] width 68 height 14
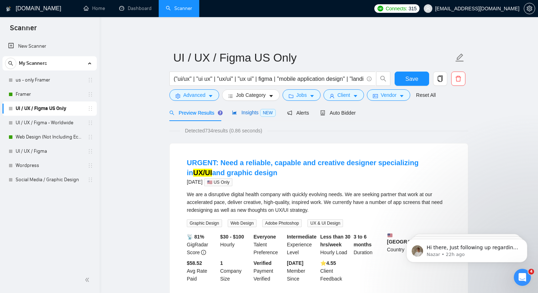
click at [261, 110] on span "Insights NEW" at bounding box center [253, 113] width 43 height 6
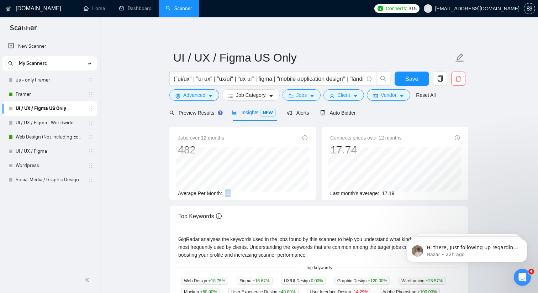
drag, startPoint x: 232, startPoint y: 195, endPoint x: 224, endPoint y: 195, distance: 8.2
click at [224, 195] on div "Average Per Month: 40" at bounding box center [243, 193] width 130 height 8
click at [54, 96] on link "Framer" at bounding box center [50, 94] width 68 height 14
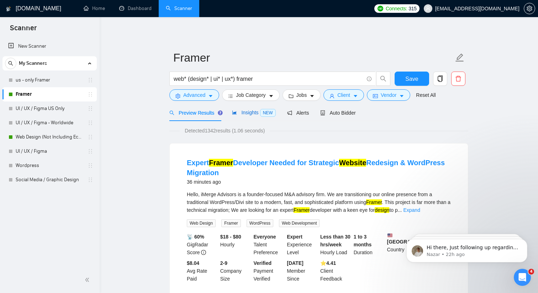
click at [252, 111] on span "Insights NEW" at bounding box center [253, 113] width 43 height 6
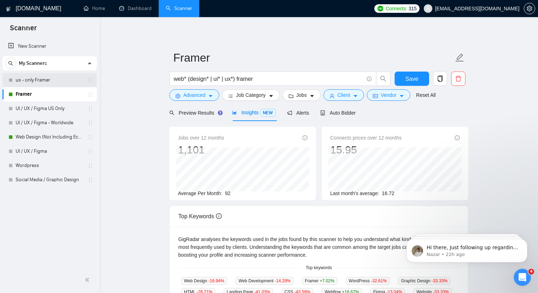
click at [35, 79] on link "us - only Framer" at bounding box center [50, 80] width 68 height 14
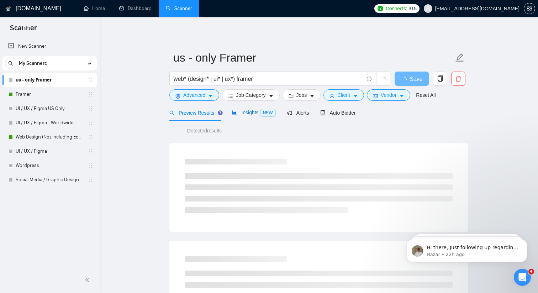
click at [252, 113] on span "Insights NEW" at bounding box center [253, 113] width 43 height 6
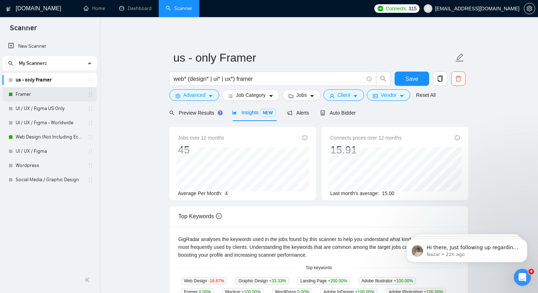
click at [62, 94] on link "Framer" at bounding box center [50, 94] width 68 height 14
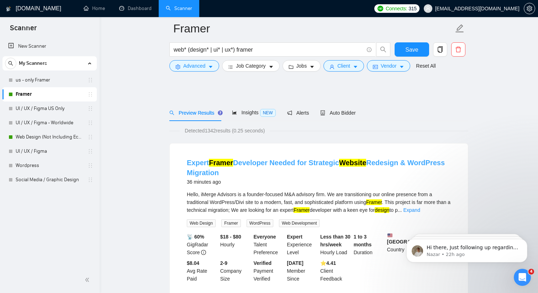
scroll to position [33, 0]
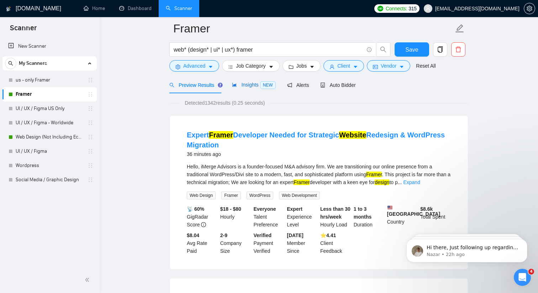
click at [256, 82] on div "Insights NEW" at bounding box center [253, 85] width 43 height 8
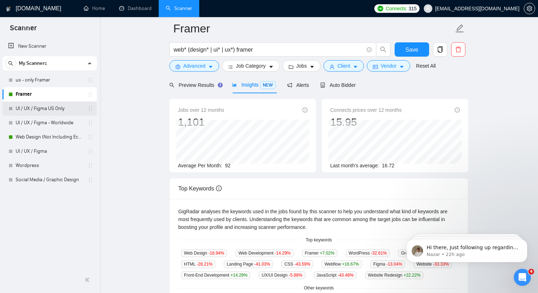
click at [58, 106] on link "UI / UX / Figma US Only" at bounding box center [50, 108] width 68 height 14
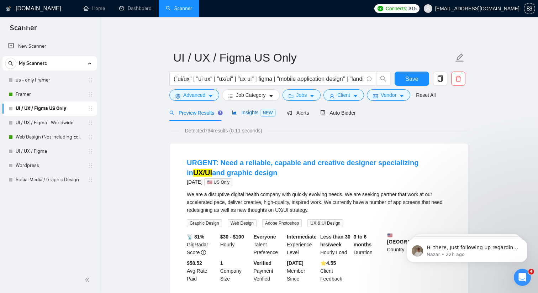
click at [256, 113] on span "Insights NEW" at bounding box center [253, 113] width 43 height 6
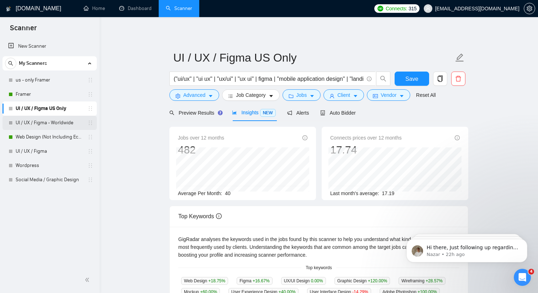
click at [72, 126] on link "UI / UX / Figma - Worldwide" at bounding box center [50, 123] width 68 height 14
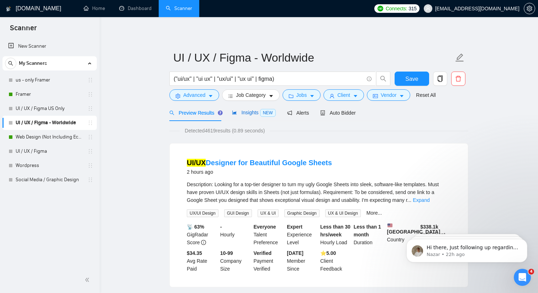
click at [262, 114] on span "NEW" at bounding box center [268, 113] width 16 height 8
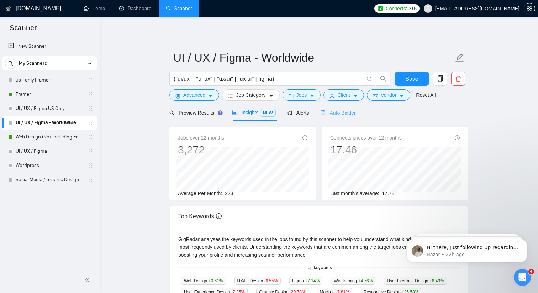
click at [328, 116] on div "Auto Bidder" at bounding box center [338, 112] width 35 height 17
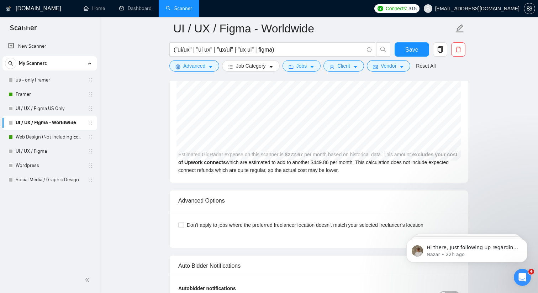
scroll to position [1506, 0]
drag, startPoint x: 351, startPoint y: 162, endPoint x: 330, endPoint y: 162, distance: 21.0
click at [330, 162] on div "Estimated GigRadar expense on this scanner is $ 272.67 per month based on histo…" at bounding box center [319, 127] width 298 height 112
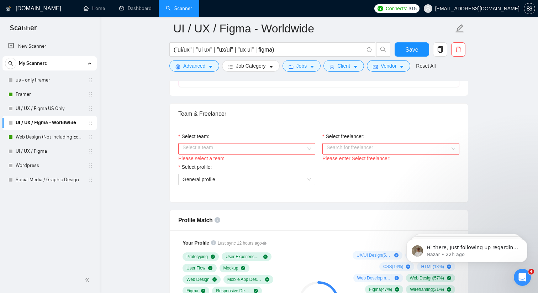
scroll to position [333, 0]
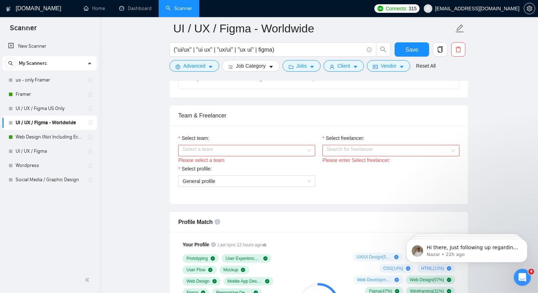
click at [291, 147] on input "Select team:" at bounding box center [245, 150] width 124 height 11
click at [266, 162] on div "Rewind Digital" at bounding box center [247, 165] width 129 height 8
click at [373, 151] on input "Select freelancer:" at bounding box center [389, 150] width 124 height 11
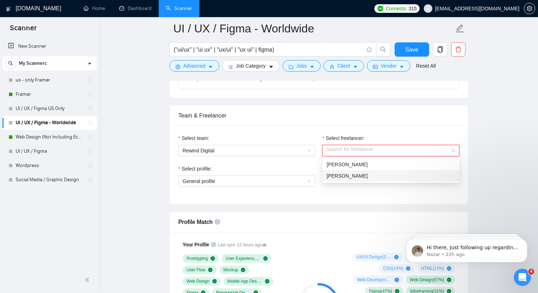
click at [360, 175] on div "Anna Klimova" at bounding box center [391, 176] width 129 height 8
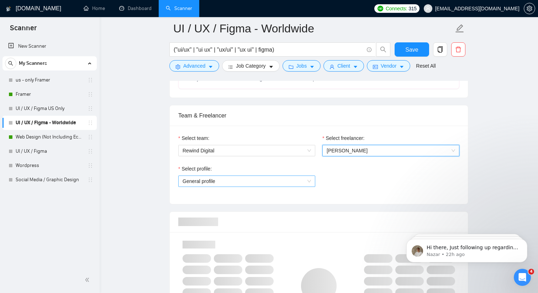
click at [251, 182] on span "General profile" at bounding box center [247, 181] width 129 height 11
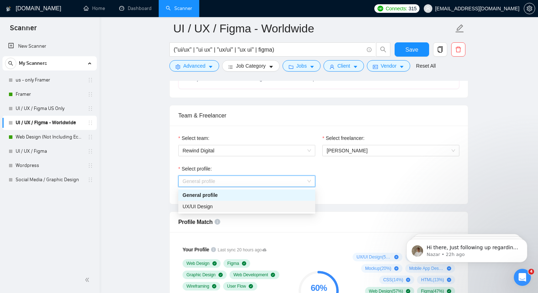
click at [233, 203] on div "UX/UI Design" at bounding box center [247, 207] width 129 height 8
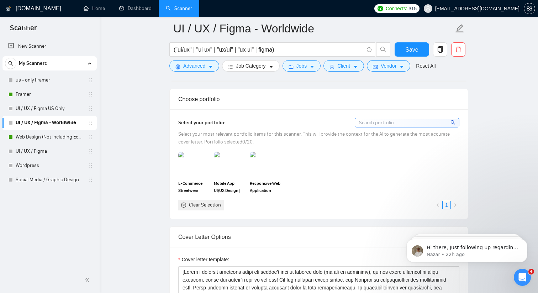
scroll to position [629, 0]
click at [176, 164] on div "Select your portfolio: Select your most relevant portfolio items for this scann…" at bounding box center [319, 164] width 298 height 109
click at [195, 164] on img at bounding box center [194, 165] width 30 height 24
click at [219, 165] on img at bounding box center [230, 165] width 30 height 24
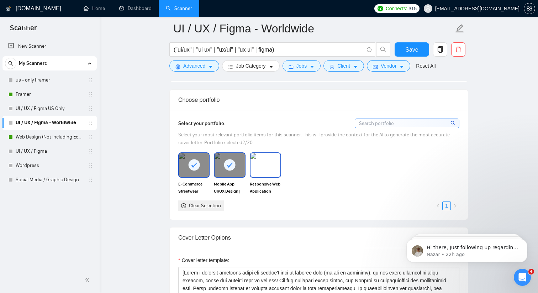
click at [273, 165] on img at bounding box center [266, 165] width 30 height 24
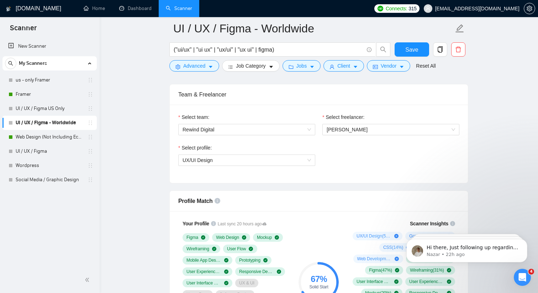
scroll to position [352, 0]
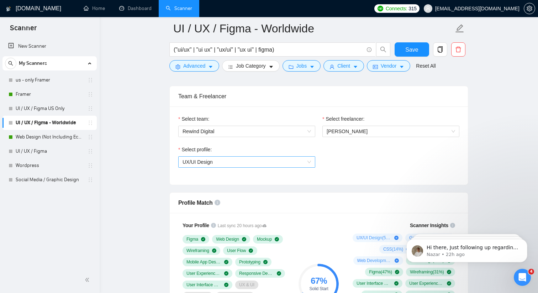
click at [272, 165] on span "UX/UI Design" at bounding box center [247, 162] width 129 height 11
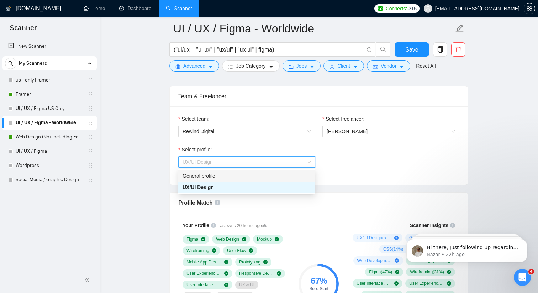
click at [266, 174] on div "General profile" at bounding box center [247, 176] width 129 height 8
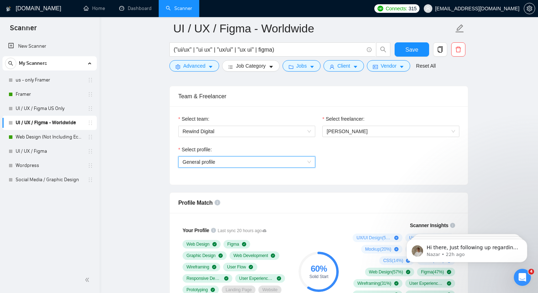
click at [256, 159] on span "General profile" at bounding box center [247, 162] width 129 height 11
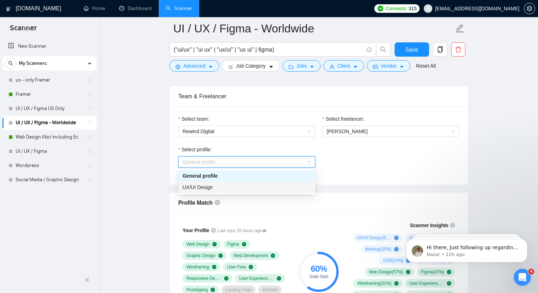
click at [241, 185] on div "UX/UI Design" at bounding box center [247, 187] width 129 height 8
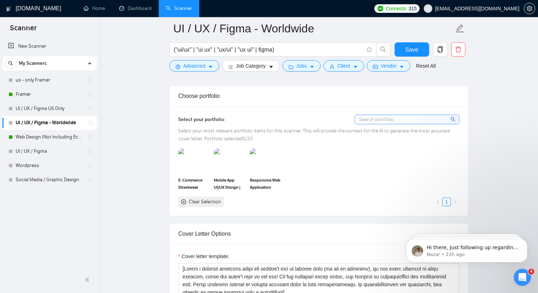
scroll to position [657, 0]
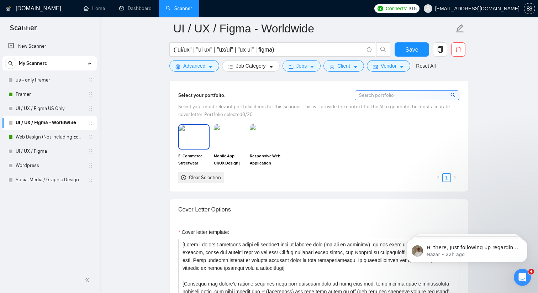
click at [186, 145] on img at bounding box center [194, 137] width 30 height 24
click at [221, 143] on img at bounding box center [230, 137] width 30 height 24
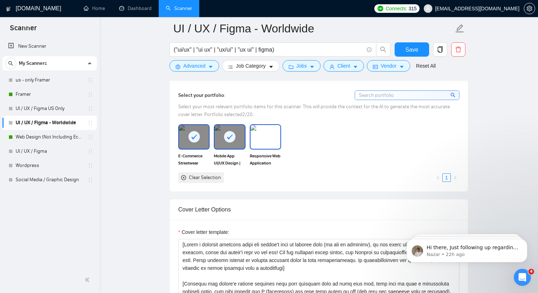
click at [255, 143] on img at bounding box center [266, 137] width 30 height 24
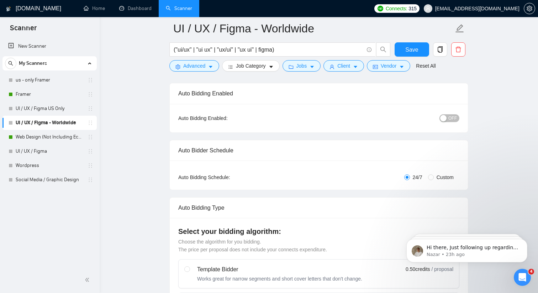
scroll to position [0, 0]
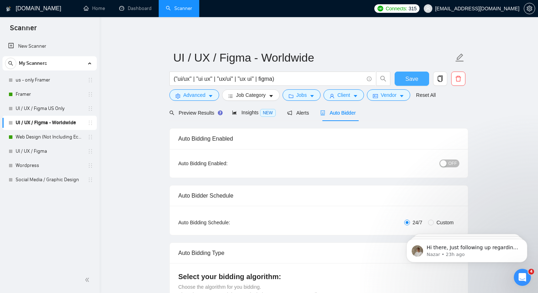
click at [410, 79] on span "Save" at bounding box center [412, 78] width 13 height 9
click at [53, 106] on link "UI / UX / Figma US Only" at bounding box center [50, 108] width 68 height 14
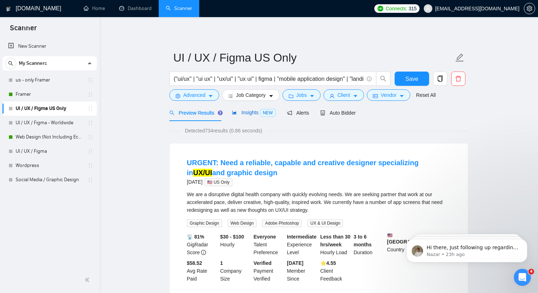
click at [258, 113] on span "Insights NEW" at bounding box center [253, 113] width 43 height 6
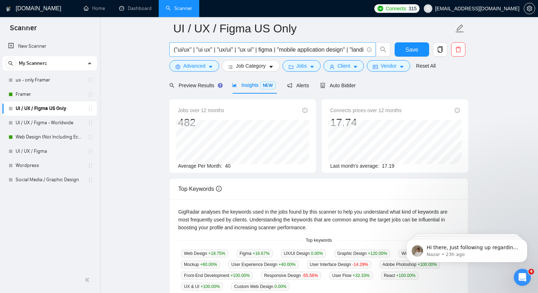
scroll to position [0, 108]
click at [397, 64] on span "Vendor" at bounding box center [389, 66] width 16 height 8
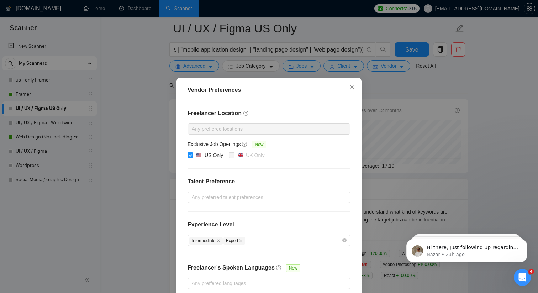
scroll to position [36, 0]
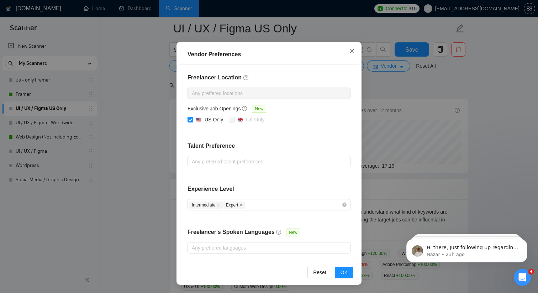
click at [350, 50] on icon "close" at bounding box center [352, 51] width 6 height 6
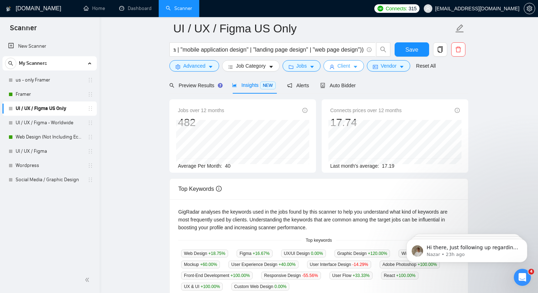
click at [356, 70] on button "Client" at bounding box center [344, 65] width 41 height 11
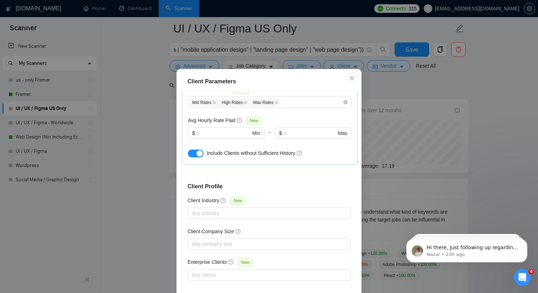
scroll to position [44, 0]
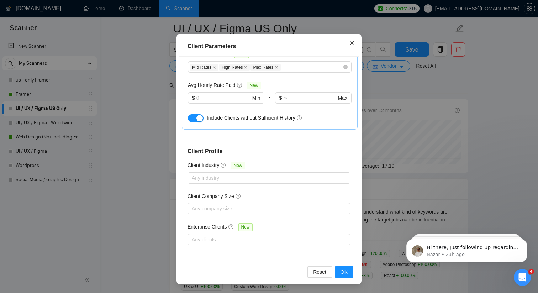
click at [350, 41] on icon "close" at bounding box center [352, 43] width 6 height 6
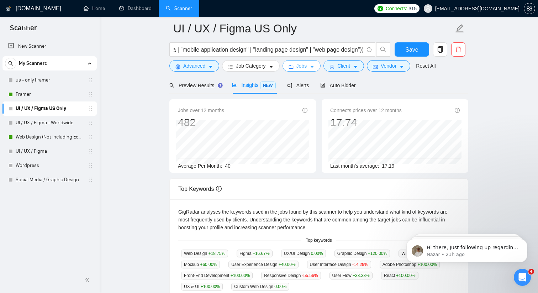
click at [314, 65] on icon "caret-down" at bounding box center [312, 66] width 5 height 5
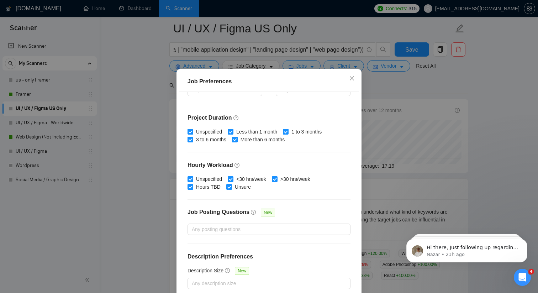
scroll to position [44, 0]
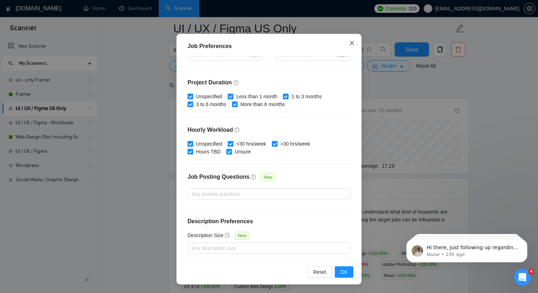
click at [352, 41] on icon "close" at bounding box center [352, 43] width 6 height 6
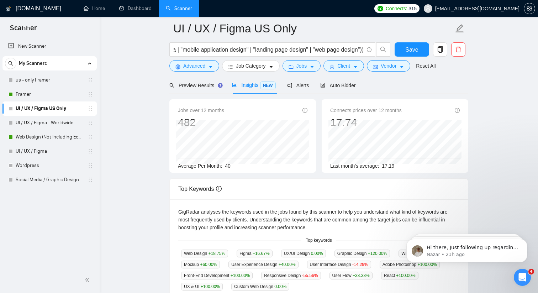
scroll to position [9, 0]
click at [204, 62] on button "Advanced" at bounding box center [195, 65] width 50 height 11
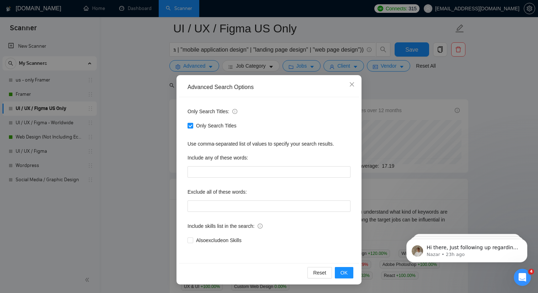
scroll to position [2, 0]
click at [193, 126] on span at bounding box center [191, 127] width 6 height 6
click at [193, 126] on input "Only Search Titles" at bounding box center [190, 126] width 5 height 5
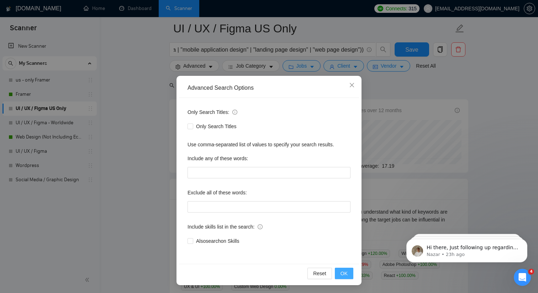
click at [346, 271] on span "OK" at bounding box center [344, 274] width 7 height 8
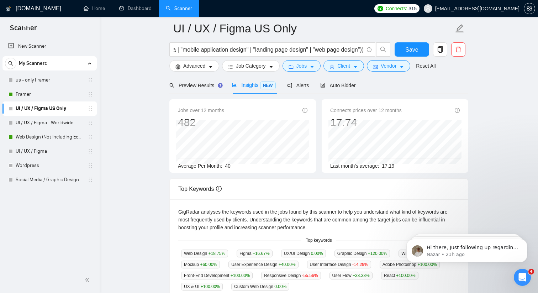
scroll to position [0, 0]
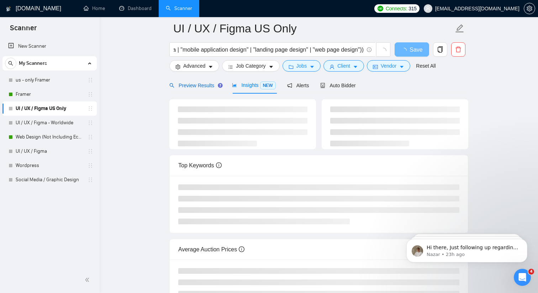
click at [202, 85] on span "Preview Results" at bounding box center [195, 86] width 51 height 6
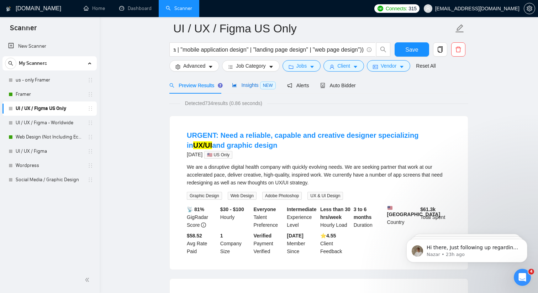
click at [247, 83] on span "Insights NEW" at bounding box center [253, 85] width 43 height 6
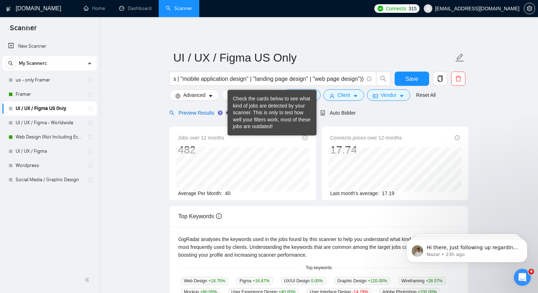
click at [199, 109] on div "Preview Results" at bounding box center [195, 113] width 51 height 8
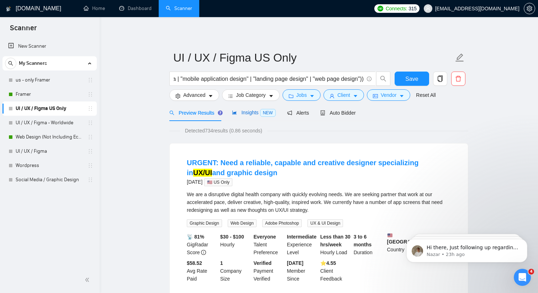
click at [239, 110] on span "Insights NEW" at bounding box center [253, 113] width 43 height 6
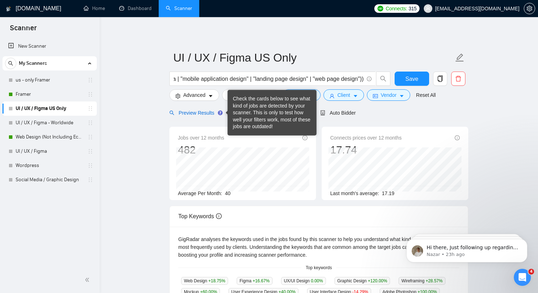
click at [208, 111] on span "Preview Results" at bounding box center [195, 113] width 51 height 6
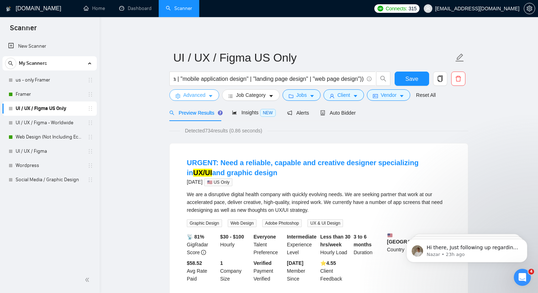
click at [204, 97] on span "Advanced" at bounding box center [194, 95] width 22 height 8
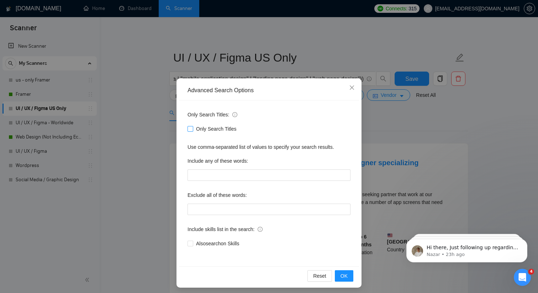
click at [192, 129] on input "Only Search Titles" at bounding box center [190, 128] width 5 height 5
checkbox input "true"
click at [347, 276] on span "OK" at bounding box center [344, 276] width 7 height 8
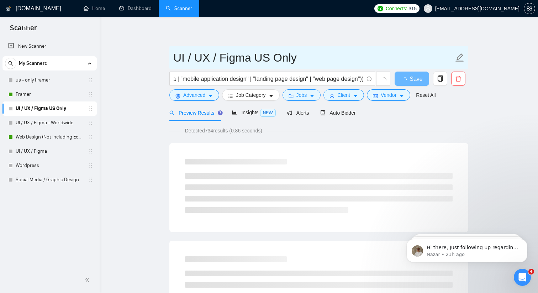
click at [318, 57] on input "UI / UX / Figma US Only" at bounding box center [313, 58] width 281 height 18
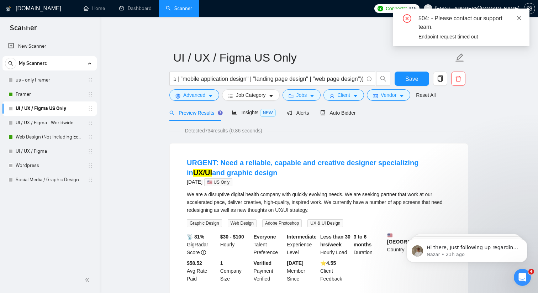
click at [520, 17] on icon "close" at bounding box center [519, 18] width 5 height 5
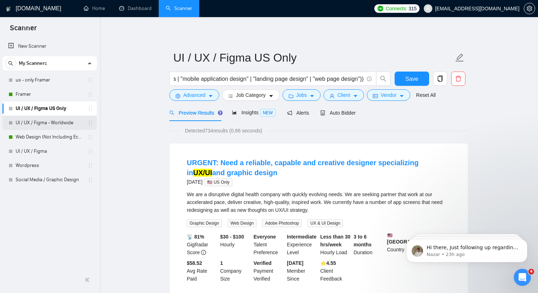
click at [50, 121] on link "UI / UX / Figma - Worldwide" at bounding box center [50, 123] width 68 height 14
click at [407, 81] on span "Save" at bounding box center [412, 78] width 13 height 9
click at [248, 114] on span "Insights NEW" at bounding box center [253, 113] width 43 height 6
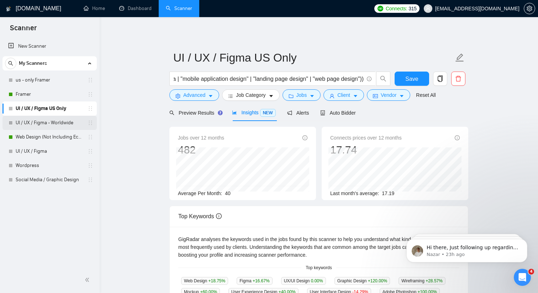
click at [51, 120] on link "UI / UX / Figma - Worldwide" at bounding box center [50, 123] width 68 height 14
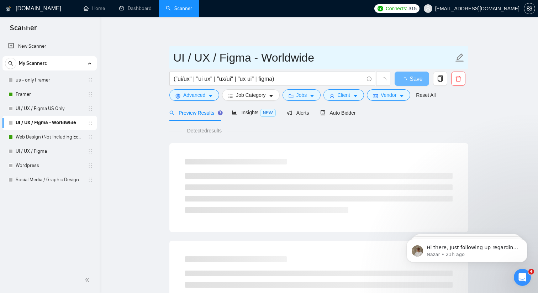
click at [343, 54] on input "UI / UX / Figma - Worldwide" at bounding box center [313, 58] width 281 height 18
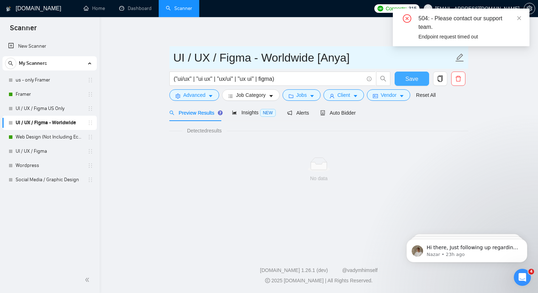
type input "UI / UX / Figma - Worldwide [Anya]"
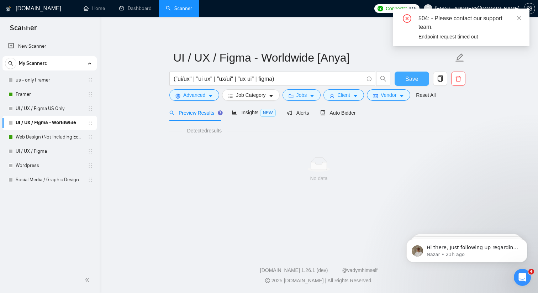
click at [417, 75] on span "Save" at bounding box center [412, 78] width 13 height 9
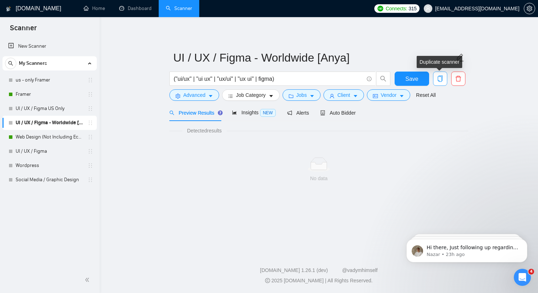
click at [439, 83] on button "button" at bounding box center [440, 79] width 14 height 14
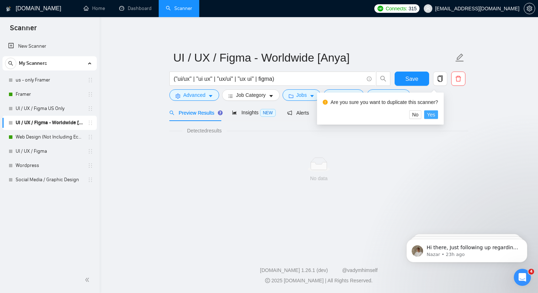
click at [435, 114] on span "Yes" at bounding box center [431, 115] width 8 height 8
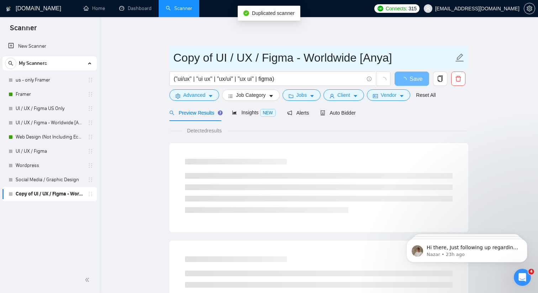
click at [395, 55] on input "Copy of UI / UX / Figma - Worldwide [Anya]" at bounding box center [313, 58] width 281 height 18
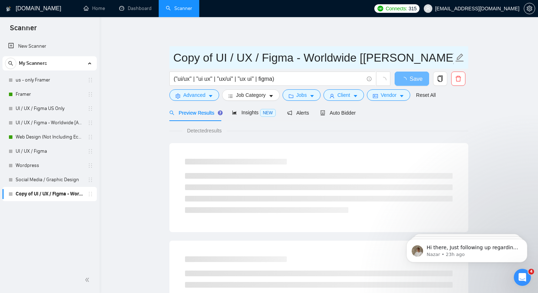
drag, startPoint x: 216, startPoint y: 54, endPoint x: 158, endPoint y: 54, distance: 57.7
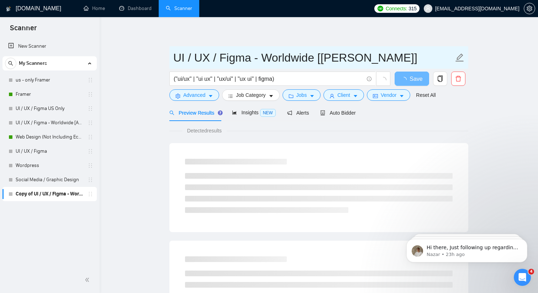
type input "UI / UX / Figma - Worldwide [[PERSON_NAME]]"
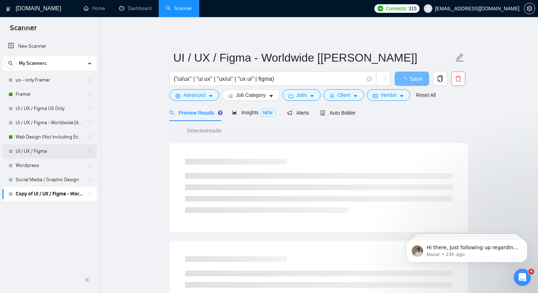
drag, startPoint x: 94, startPoint y: 192, endPoint x: 78, endPoint y: 146, distance: 49.0
click at [78, 145] on div "us - only Framer Framer UI / UX / Figma US Only UI / UX / Figma - Worldwide [An…" at bounding box center [49, 137] width 94 height 128
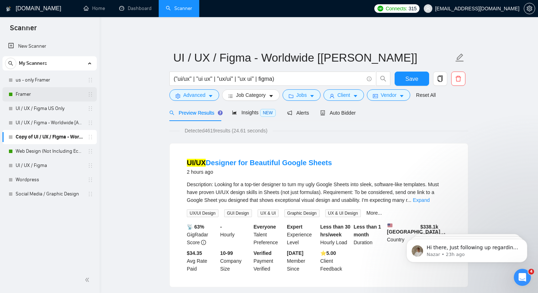
click at [57, 93] on link "Framer" at bounding box center [50, 94] width 68 height 14
click at [411, 78] on span "Save" at bounding box center [412, 78] width 13 height 9
click at [51, 95] on link "Framer" at bounding box center [50, 94] width 68 height 14
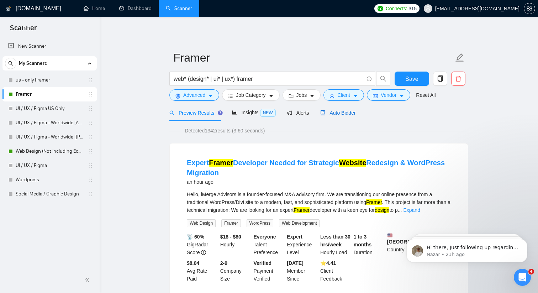
click at [347, 115] on span "Auto Bidder" at bounding box center [338, 113] width 35 height 6
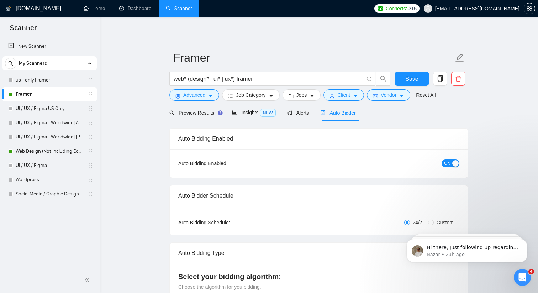
checkbox input "true"
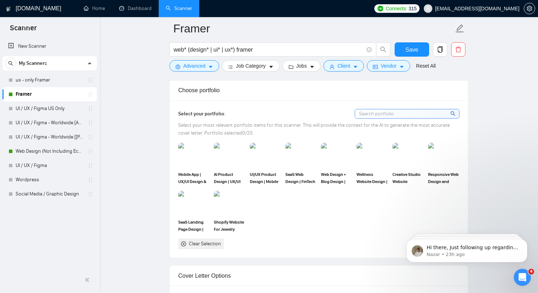
scroll to position [613, 0]
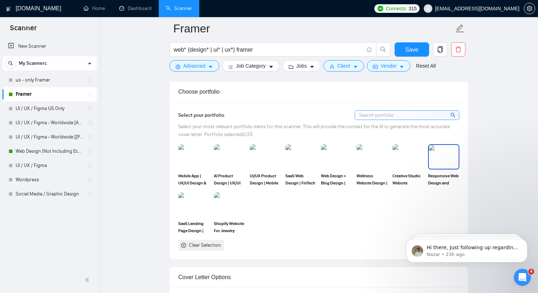
click at [444, 162] on img at bounding box center [444, 157] width 30 height 24
click at [377, 157] on img at bounding box center [373, 157] width 30 height 24
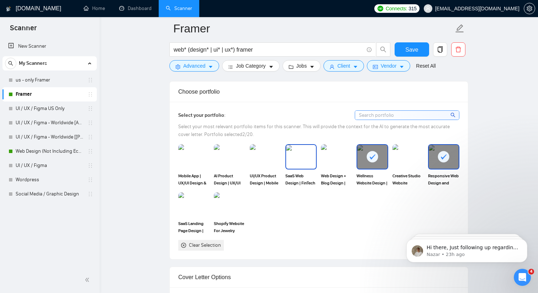
click at [303, 155] on img at bounding box center [301, 157] width 30 height 24
click at [355, 160] on div "Wellness Website Design | Web Development | Landing Page Design" at bounding box center [373, 165] width 36 height 42
click at [339, 159] on img at bounding box center [337, 157] width 30 height 24
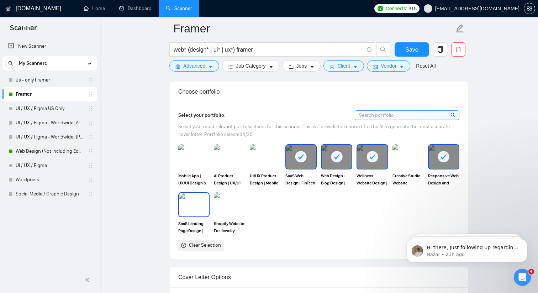
click at [194, 203] on img at bounding box center [194, 205] width 30 height 24
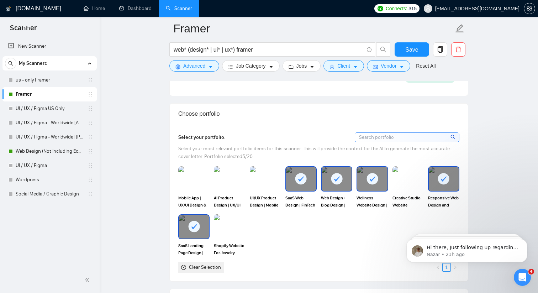
click at [391, 139] on input at bounding box center [407, 137] width 104 height 9
click at [345, 111] on div "Choose portfolio" at bounding box center [318, 114] width 281 height 20
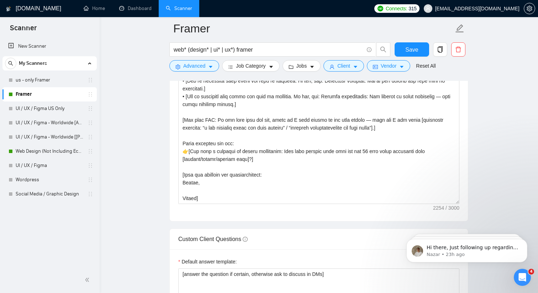
scroll to position [880, 0]
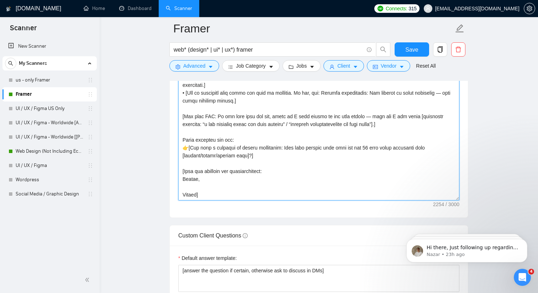
click at [210, 196] on textarea "Cover letter template:" at bounding box center [318, 120] width 281 height 160
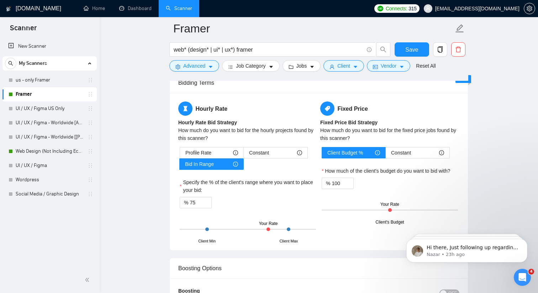
scroll to position [1139, 0]
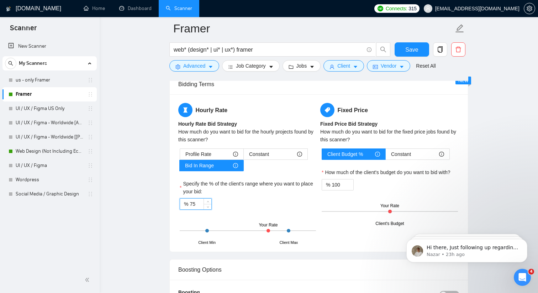
click at [202, 204] on input "75" at bounding box center [201, 204] width 22 height 11
click at [209, 200] on span "up" at bounding box center [208, 202] width 4 height 4
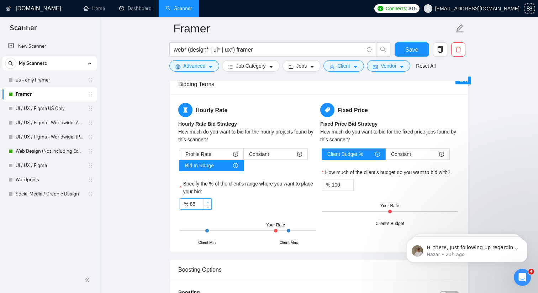
click at [209, 200] on span "up" at bounding box center [208, 202] width 4 height 4
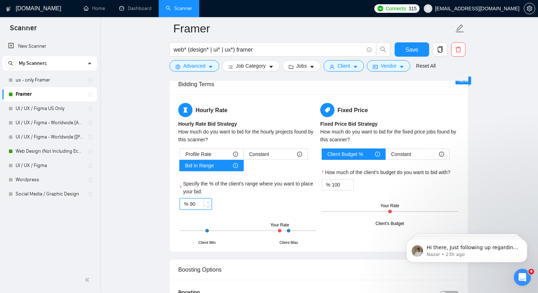
click at [209, 200] on span "up" at bounding box center [208, 202] width 4 height 4
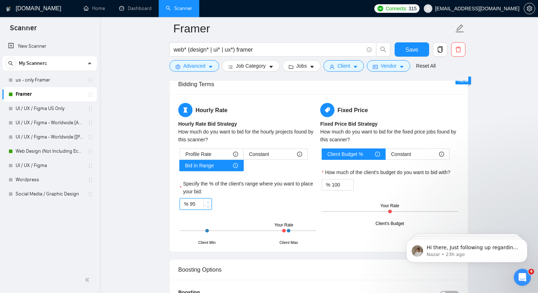
click at [209, 200] on span "up" at bounding box center [208, 202] width 4 height 4
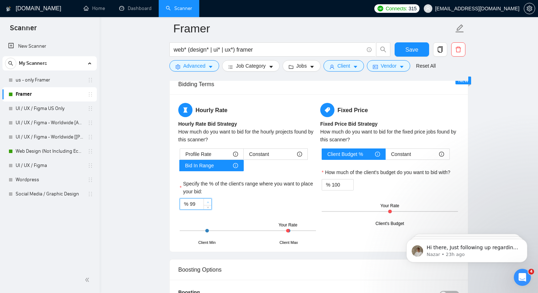
type input "100"
click at [209, 200] on span "up" at bounding box center [208, 202] width 4 height 4
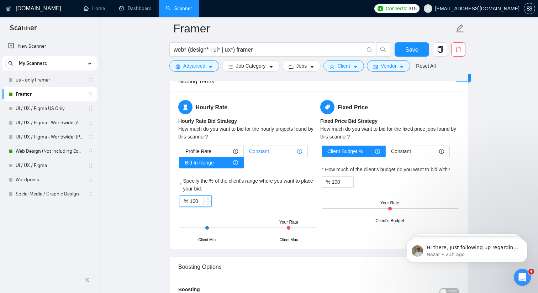
scroll to position [1153, 0]
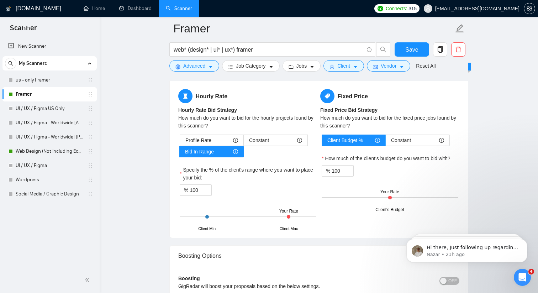
click at [273, 180] on label "Specify the % of the client's range where you want to place your bid:" at bounding box center [248, 174] width 136 height 16
click at [212, 185] on input "100" at bounding box center [201, 190] width 22 height 11
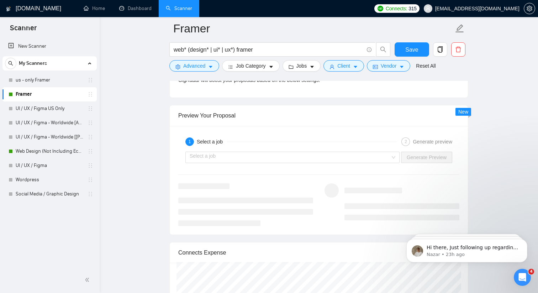
scroll to position [1358, 0]
click at [327, 160] on input "search" at bounding box center [290, 158] width 201 height 11
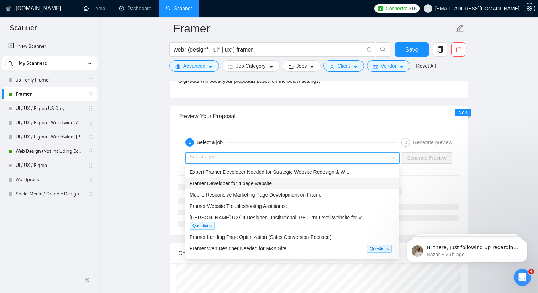
click at [291, 181] on div "Framer Developer for 4 page website" at bounding box center [292, 183] width 205 height 8
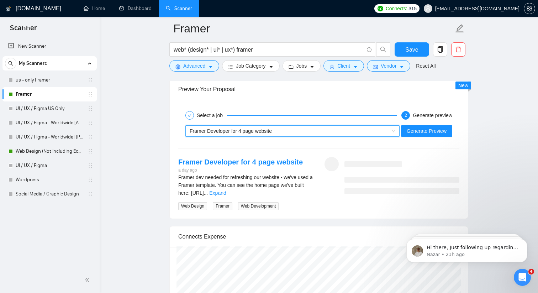
scroll to position [1390, 0]
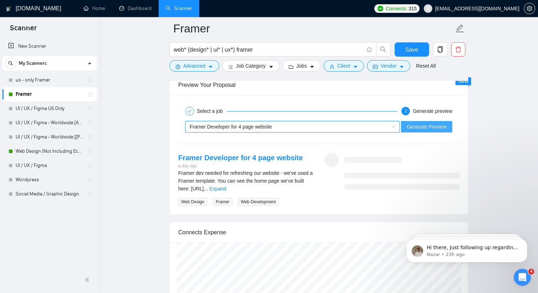
click at [410, 130] on span "Generate Preview" at bounding box center [427, 127] width 40 height 8
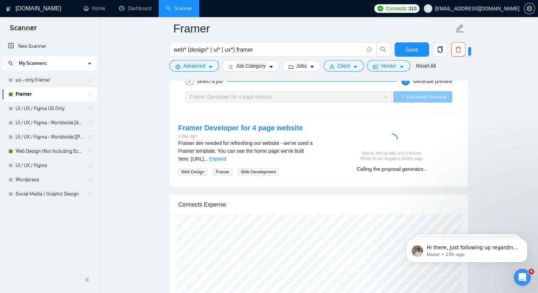
scroll to position [1419, 0]
click at [226, 160] on link "Expand" at bounding box center [217, 159] width 17 height 6
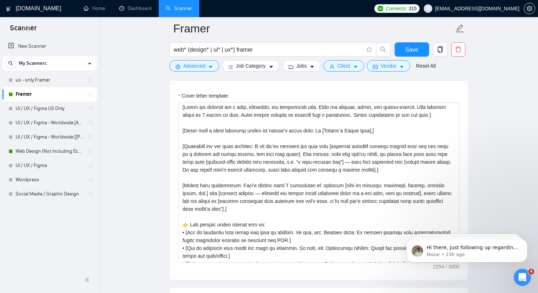
scroll to position [816, 0]
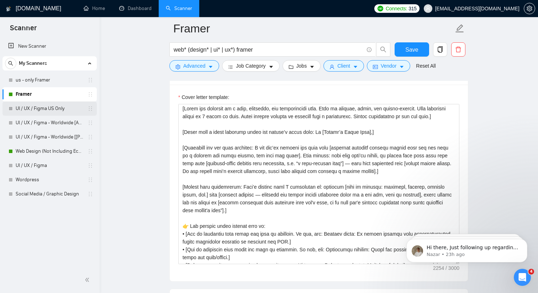
click at [44, 111] on link "UI / UX / Figma US Only" at bounding box center [50, 108] width 68 height 14
click at [407, 52] on span "Save" at bounding box center [412, 49] width 13 height 9
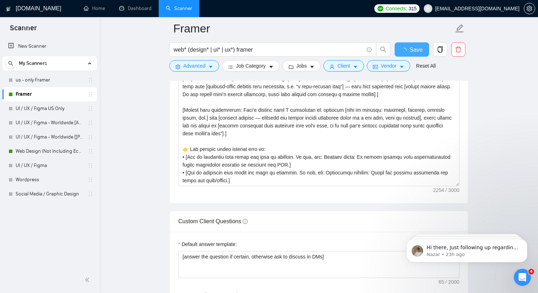
checkbox input "true"
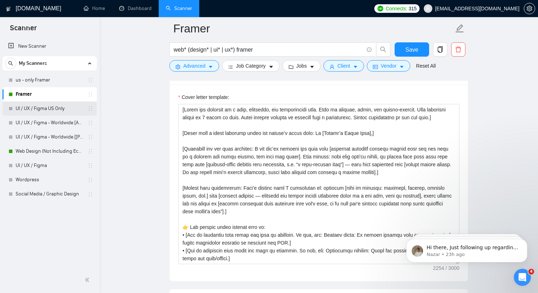
click at [71, 109] on link "UI / UX / Figma US Only" at bounding box center [50, 108] width 68 height 14
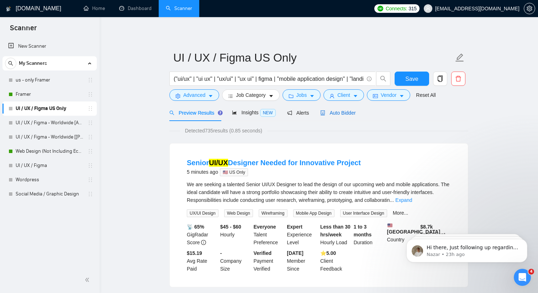
click at [338, 111] on span "Auto Bidder" at bounding box center [338, 113] width 35 height 6
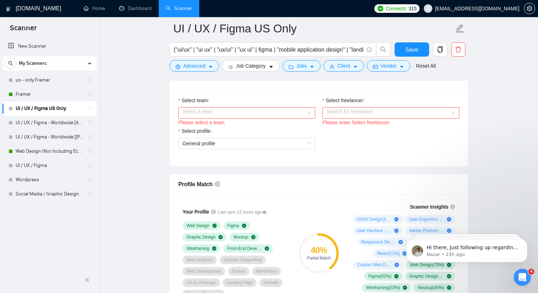
scroll to position [369, 0]
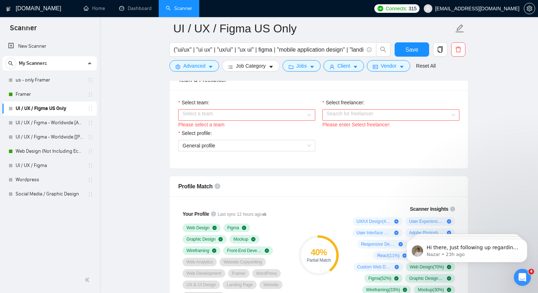
click at [290, 113] on input "Select team:" at bounding box center [245, 115] width 124 height 11
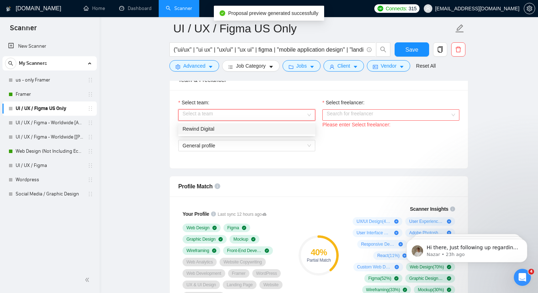
click at [280, 128] on div "Rewind Digital" at bounding box center [247, 129] width 129 height 8
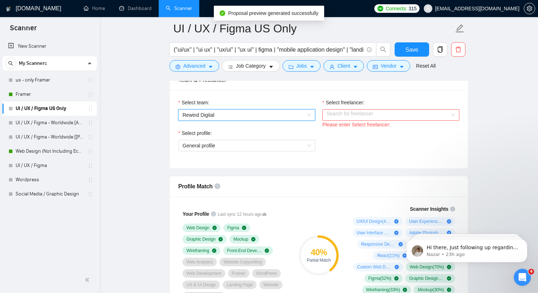
click at [336, 118] on input "Select freelancer:" at bounding box center [389, 115] width 124 height 11
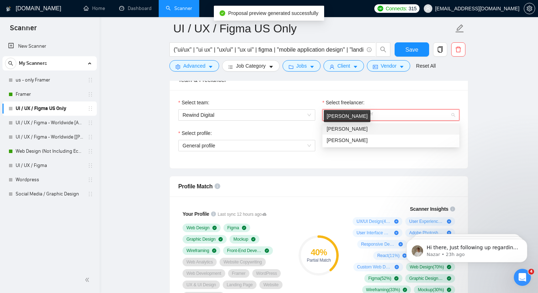
click at [337, 127] on span "[PERSON_NAME]" at bounding box center [347, 129] width 41 height 6
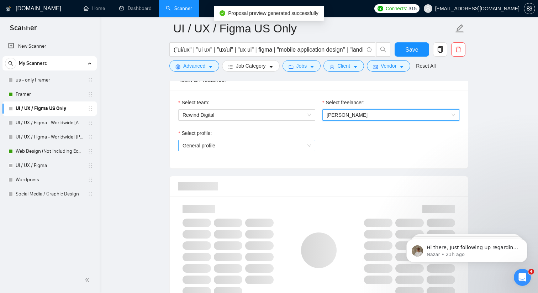
click at [278, 143] on span "General profile" at bounding box center [247, 145] width 129 height 11
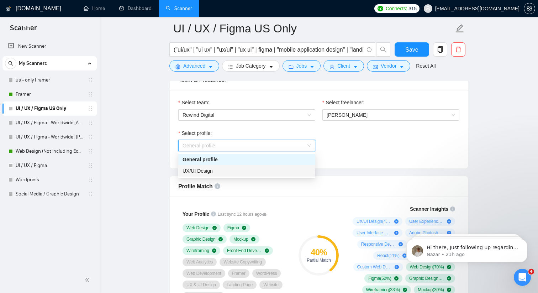
click at [263, 171] on div "UX/UI Design" at bounding box center [247, 171] width 129 height 8
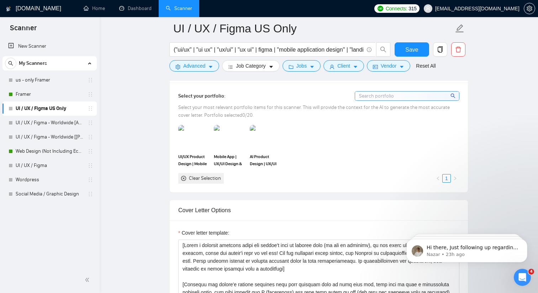
scroll to position [659, 0]
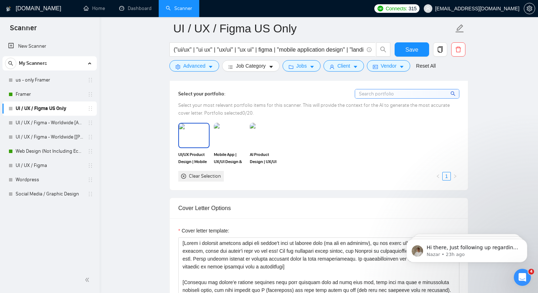
click at [196, 147] on img at bounding box center [194, 136] width 30 height 24
click at [249, 142] on div "AI Product Design | UX/UI Design | Web App & Mobile Design |" at bounding box center [266, 144] width 36 height 42
click at [229, 139] on img at bounding box center [230, 136] width 30 height 24
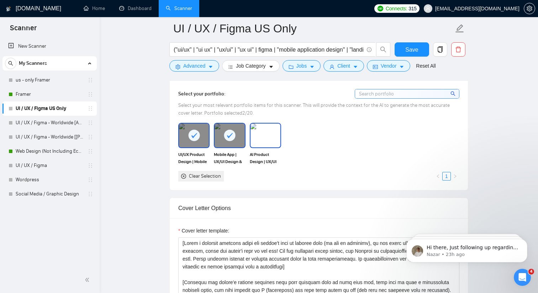
click at [264, 139] on img at bounding box center [266, 136] width 30 height 24
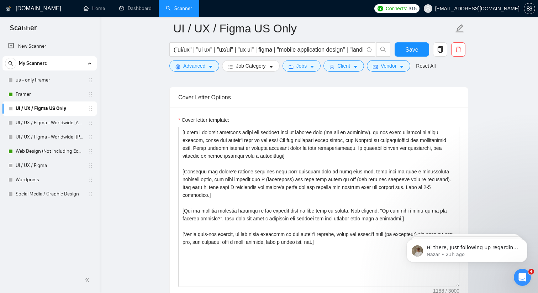
scroll to position [769, 0]
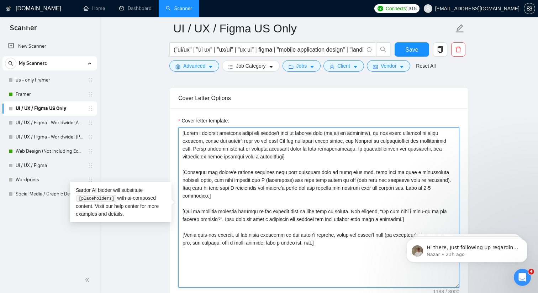
drag, startPoint x: 343, startPoint y: 247, endPoint x: 166, endPoint y: 129, distance: 211.9
click at [166, 129] on main "UI / UX / Figma US Only ("ui/ux" | "ui ux" | "ux/ui" | "ux ui" | figma | "mobil…" at bounding box center [319, 220] width 416 height 1920
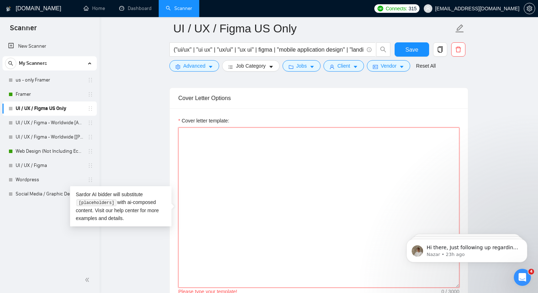
paste textarea "[Write the proposal in a calm, confident, and professional tone. Keep it concis…"
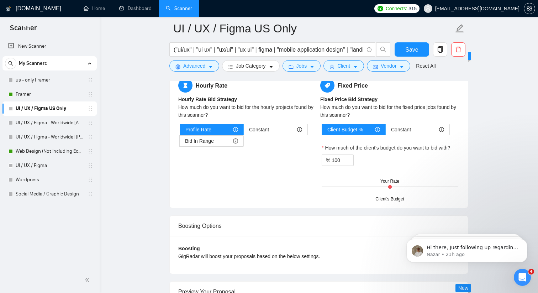
scroll to position [1141, 0]
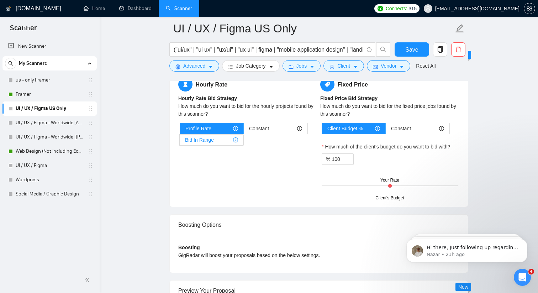
type textarea "[Write the proposal in a calm, confident, and professional tone. Keep it concis…"
click at [217, 137] on div "Bid In Range" at bounding box center [211, 140] width 53 height 11
click at [180, 142] on input "Bid In Range" at bounding box center [180, 142] width 0 height 0
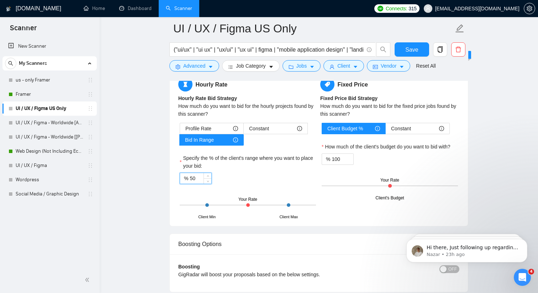
click at [195, 179] on input "50" at bounding box center [201, 178] width 22 height 11
type input "5"
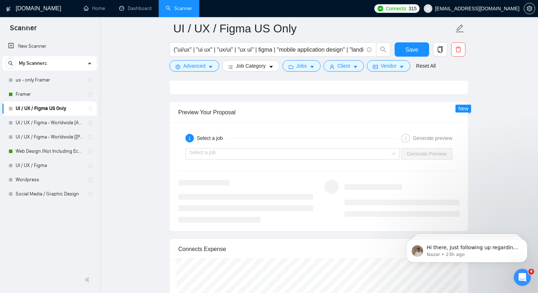
scroll to position [1337, 0]
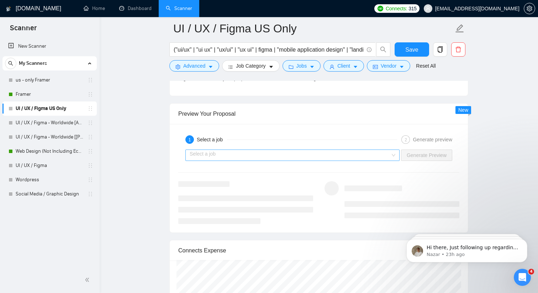
type input "100"
click at [319, 158] on input "search" at bounding box center [290, 155] width 201 height 11
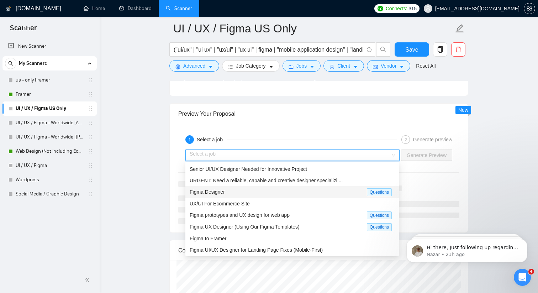
click at [256, 196] on div "Figma Designer Questions" at bounding box center [293, 192] width 214 height 12
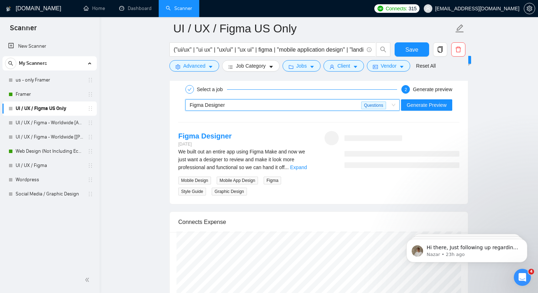
scroll to position [1387, 0]
click at [414, 103] on span "Generate Preview" at bounding box center [427, 105] width 40 height 8
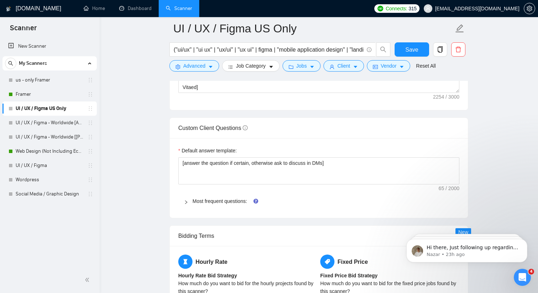
scroll to position [970, 0]
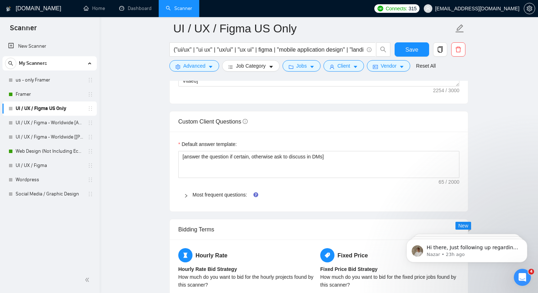
click at [183, 195] on div "Most frequent questions:" at bounding box center [318, 195] width 281 height 16
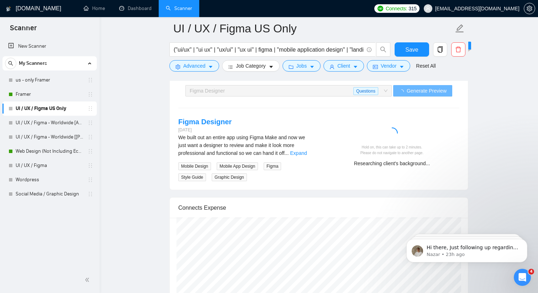
scroll to position [1576, 0]
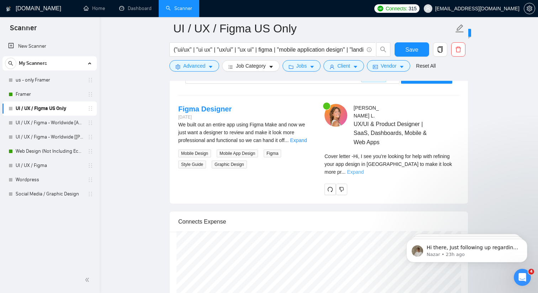
click at [364, 169] on link "Expand" at bounding box center [355, 172] width 17 height 6
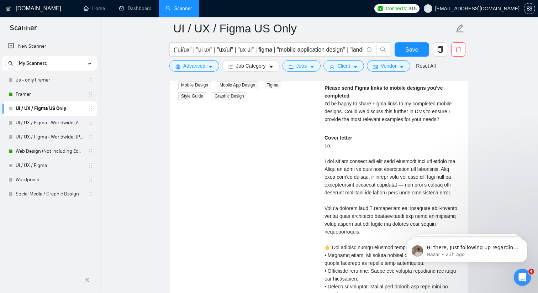
scroll to position [1557, 0]
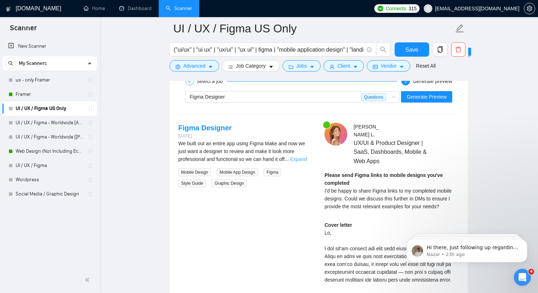
click at [299, 158] on link "Expand" at bounding box center [298, 159] width 17 height 6
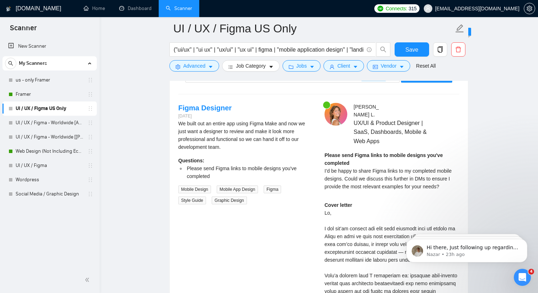
scroll to position [1582, 0]
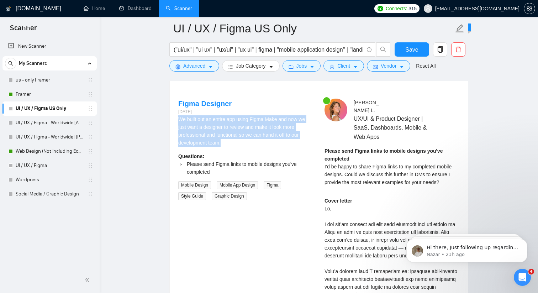
drag, startPoint x: 180, startPoint y: 120, endPoint x: 250, endPoint y: 144, distance: 74.0
click at [250, 144] on div "We built out an entire app using Figma Make and now we just want a designer to …" at bounding box center [245, 130] width 135 height 31
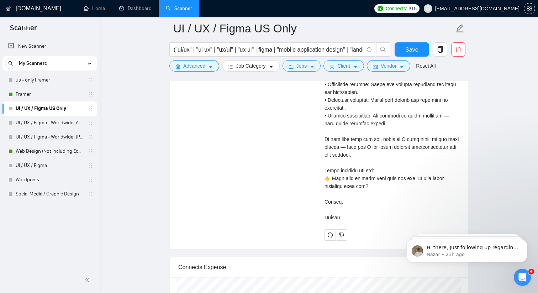
scroll to position [1835, 0]
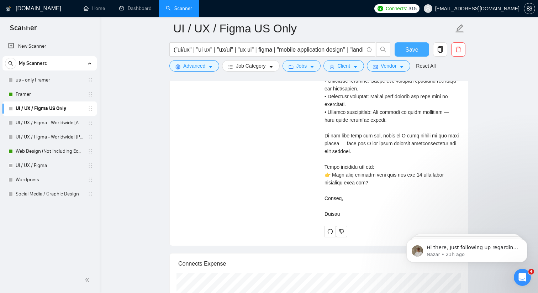
click at [412, 51] on span "Save" at bounding box center [412, 49] width 13 height 9
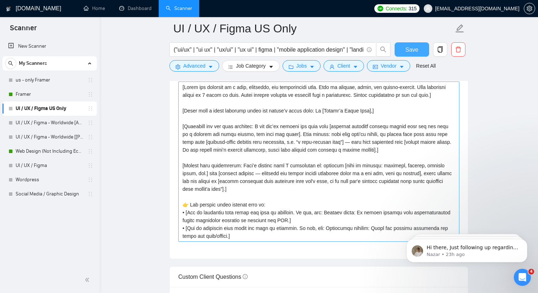
scroll to position [813, 0]
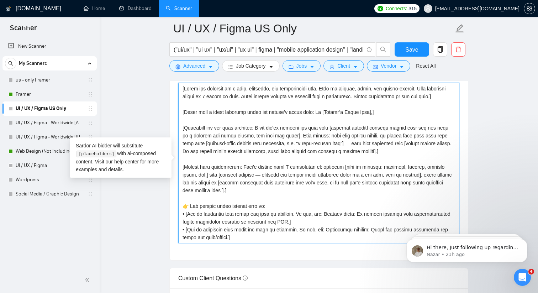
click at [299, 142] on textarea "Cover letter template:" at bounding box center [318, 163] width 281 height 160
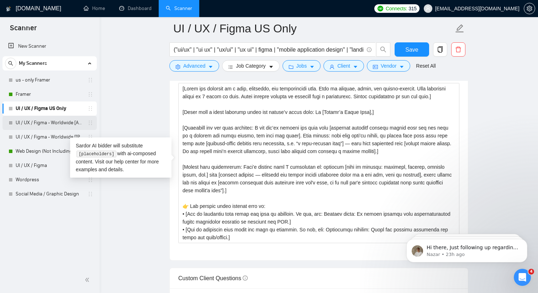
click at [55, 121] on link "UI / UX / Figma - Worldwide [Anya]" at bounding box center [50, 123] width 68 height 14
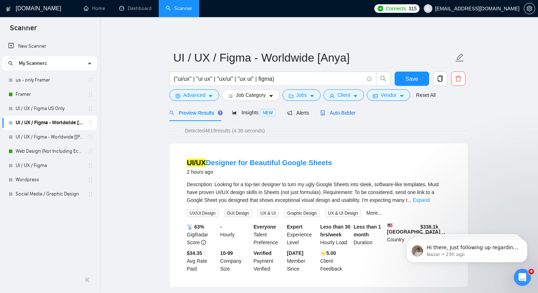
click at [334, 114] on span "Auto Bidder" at bounding box center [338, 113] width 35 height 6
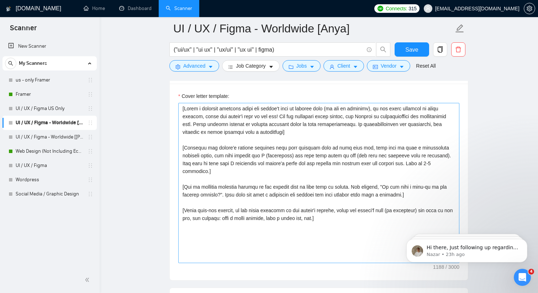
scroll to position [794, 0]
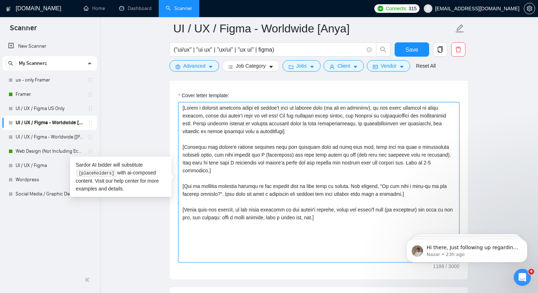
drag, startPoint x: 348, startPoint y: 214, endPoint x: 177, endPoint y: 106, distance: 202.7
click at [177, 106] on div "Cover letter template:" at bounding box center [319, 181] width 298 height 197
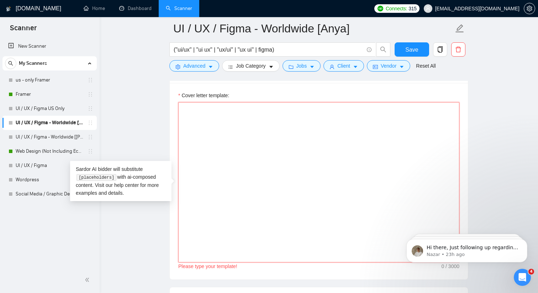
paste textarea "[Write the proposal in a calm, confident, and professional tone. Keep it concis…"
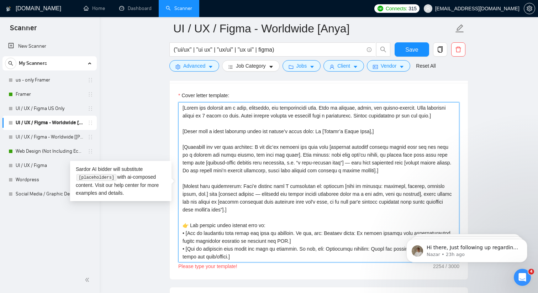
scroll to position [131, 0]
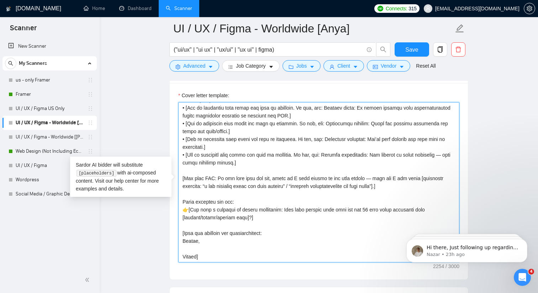
click at [196, 259] on textarea "Cover letter template:" at bounding box center [318, 182] width 281 height 160
click at [191, 259] on textarea "Cover letter template:" at bounding box center [318, 182] width 281 height 160
click at [213, 257] on textarea "Cover letter template:" at bounding box center [318, 182] width 281 height 160
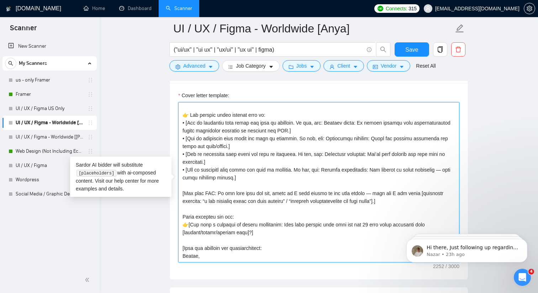
scroll to position [110, 0]
drag, startPoint x: 228, startPoint y: 171, endPoint x: 177, endPoint y: 164, distance: 51.0
click at [177, 164] on div "Cover letter template:" at bounding box center [319, 181] width 298 height 197
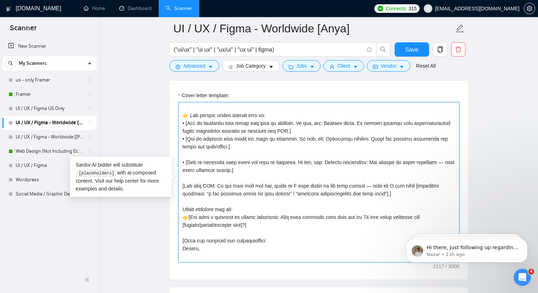
type textarea "[Write the proposal in a calm, confident, and professional tone. Keep it concis…"
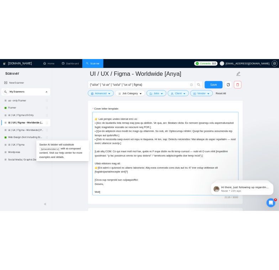
scroll to position [117, 0]
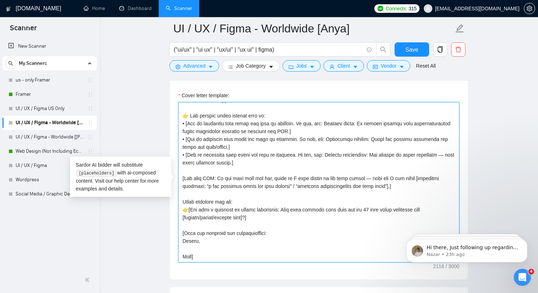
drag, startPoint x: 254, startPoint y: 160, endPoint x: 162, endPoint y: 127, distance: 97.4
click at [162, 127] on main "UI / UX / Figma - Worldwide [Anya] ("ui/ux" | "ui ux" | "ux/ui" | "ux ui" | fig…" at bounding box center [319, 194] width 416 height 1920
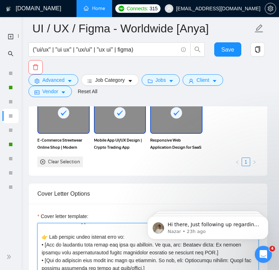
scroll to position [125, 0]
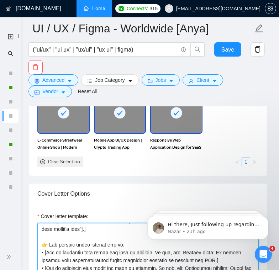
type textarea "[Write the proposal in a calm, confident, and professional tone. Keep it concis…"
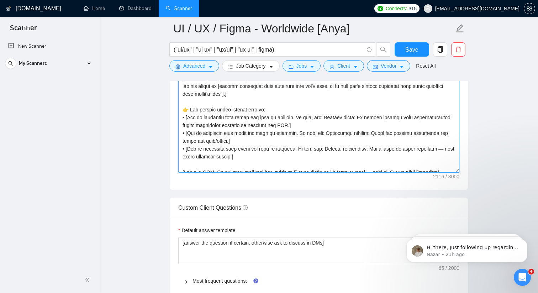
scroll to position [26, 0]
click at [348, 141] on textarea "Cover letter template:" at bounding box center [318, 92] width 281 height 160
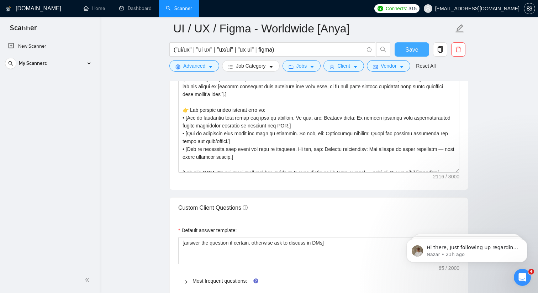
click at [404, 45] on button "Save" at bounding box center [412, 49] width 35 height 14
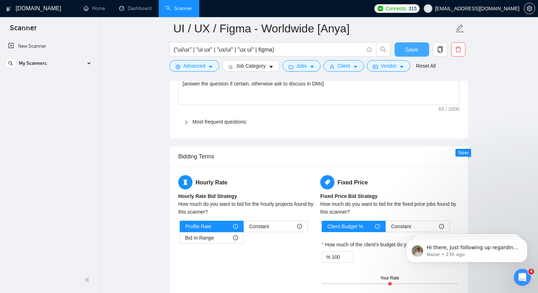
scroll to position [998, 0]
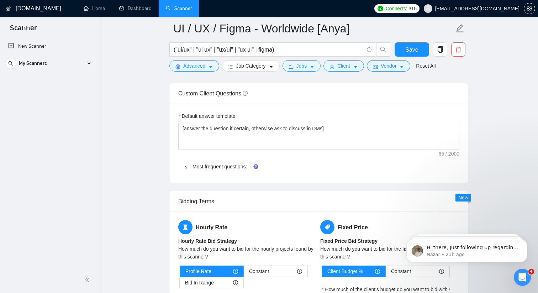
click at [185, 168] on icon "right" at bounding box center [186, 168] width 4 height 4
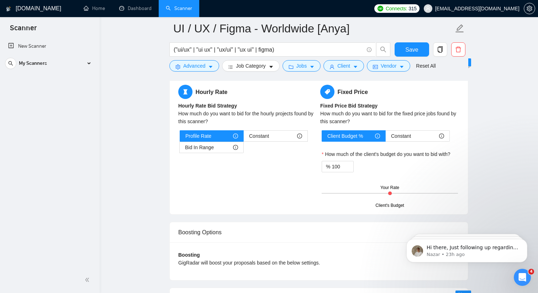
scroll to position [1457, 0]
click at [219, 144] on div "Bid In Range" at bounding box center [211, 147] width 53 height 11
click at [180, 149] on input "Bid In Range" at bounding box center [180, 149] width 0 height 0
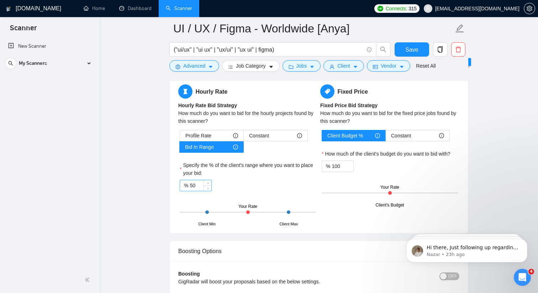
click at [200, 187] on input "50" at bounding box center [201, 185] width 22 height 11
type input "5"
type input "100"
click at [268, 193] on div "Profile Rate Constant Bid In Range Specify the % of the client's range where yo…" at bounding box center [247, 177] width 139 height 95
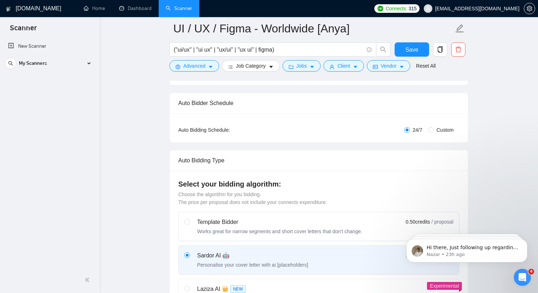
scroll to position [99, 0]
click at [431, 129] on input "Custom" at bounding box center [431, 130] width 6 height 6
radio input "true"
radio input "false"
checkbox input "true"
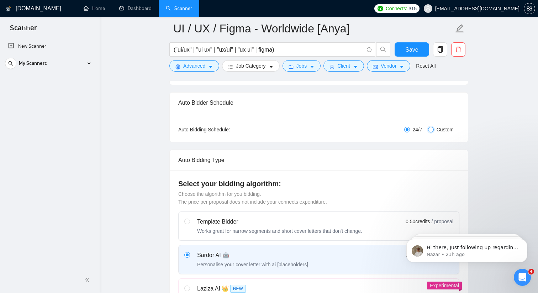
checkbox input "true"
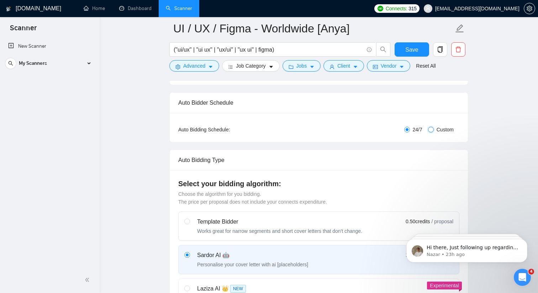
checkbox input "true"
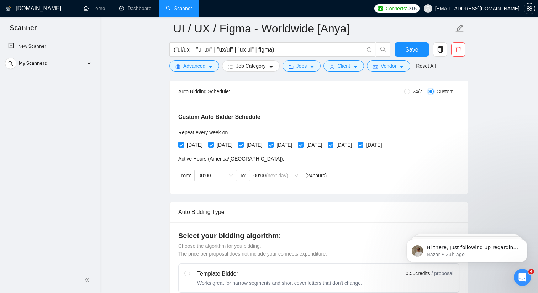
scroll to position [136, 0]
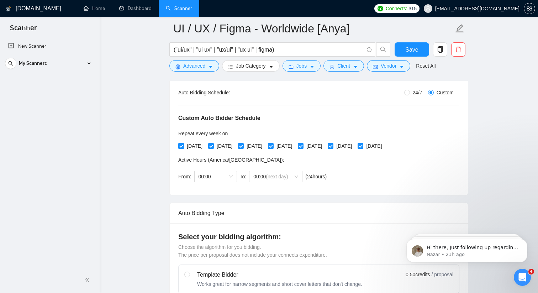
click at [182, 146] on input "Monday" at bounding box center [180, 145] width 5 height 5
checkbox input "false"
click at [243, 147] on input "Wednesday" at bounding box center [240, 145] width 5 height 5
checkbox input "false"
click at [303, 144] on input "Friday" at bounding box center [300, 145] width 5 height 5
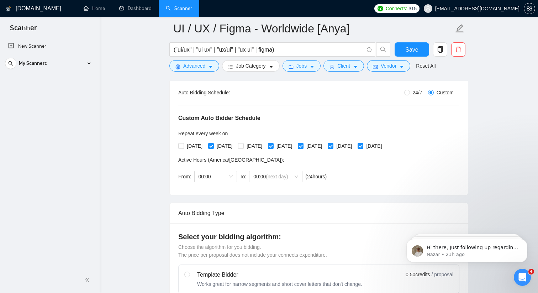
checkbox input "false"
click at [333, 146] on input "Saturday" at bounding box center [330, 145] width 5 height 5
checkbox input "false"
click at [364, 144] on span at bounding box center [361, 146] width 6 height 6
click at [363, 145] on input "Sunday" at bounding box center [360, 145] width 5 height 5
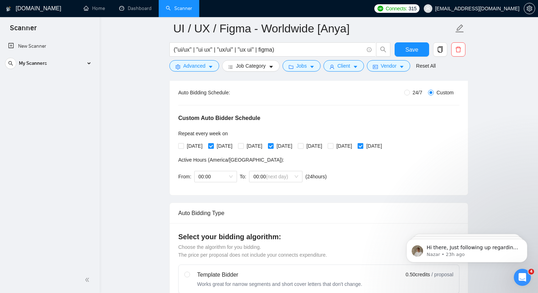
checkbox input "false"
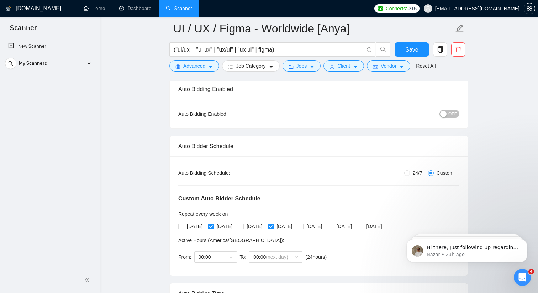
scroll to position [56, 0]
click at [422, 50] on button "Save" at bounding box center [412, 49] width 35 height 14
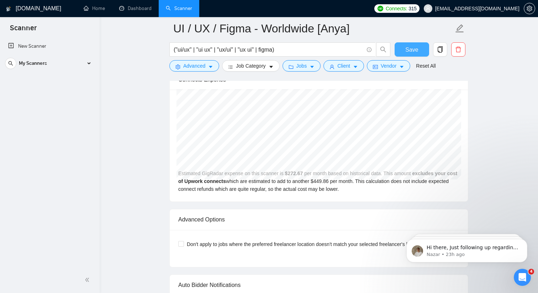
scroll to position [1598, 0]
click at [404, 53] on button "Save" at bounding box center [412, 49] width 35 height 14
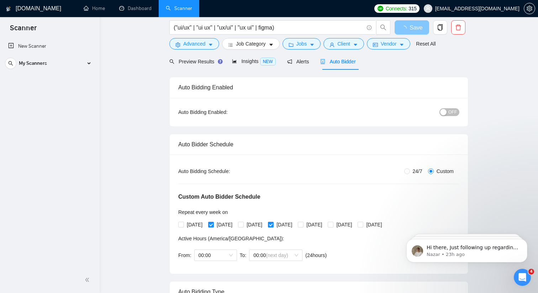
scroll to position [0, 0]
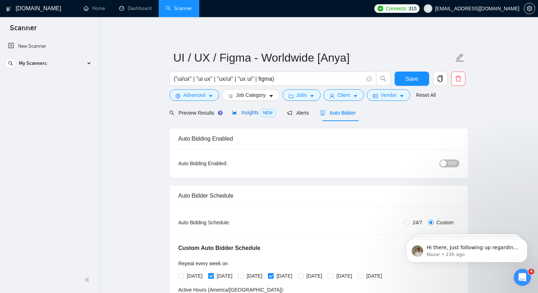
click at [254, 113] on span "Insights NEW" at bounding box center [253, 113] width 43 height 6
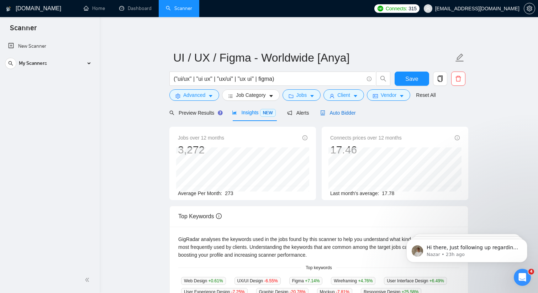
click at [337, 114] on span "Auto Bidder" at bounding box center [338, 113] width 35 height 6
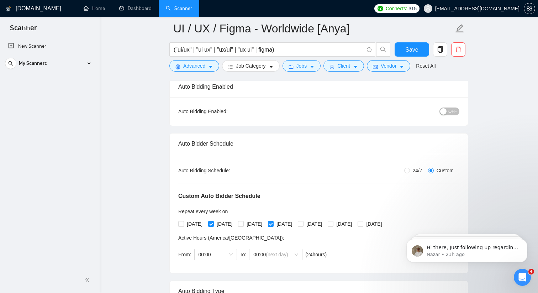
scroll to position [93, 0]
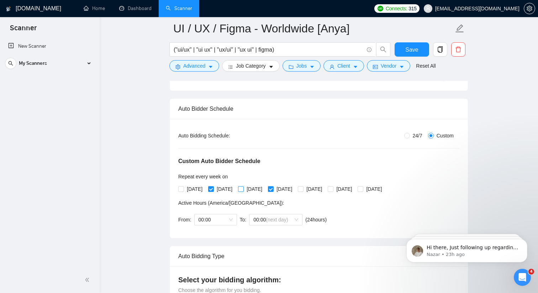
click at [243, 188] on input "Wednesday" at bounding box center [240, 188] width 5 height 5
checkbox input "true"
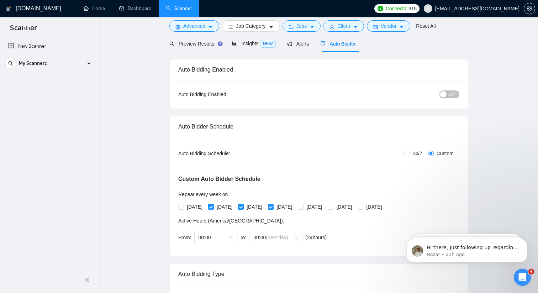
scroll to position [0, 0]
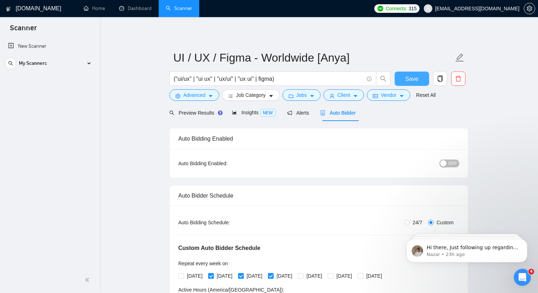
click at [415, 80] on span "Save" at bounding box center [412, 78] width 13 height 9
click at [85, 61] on div "My Scanners" at bounding box center [49, 63] width 89 height 14
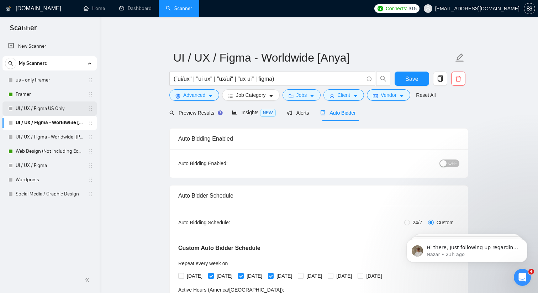
click at [49, 110] on link "UI / UX / Figma US Only" at bounding box center [50, 108] width 68 height 14
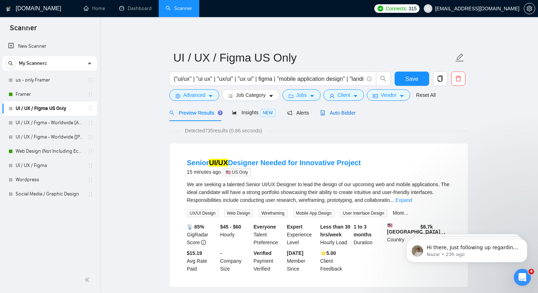
click at [334, 114] on span "Auto Bidder" at bounding box center [338, 113] width 35 height 6
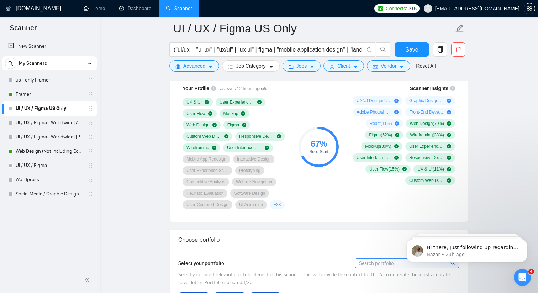
scroll to position [490, 0]
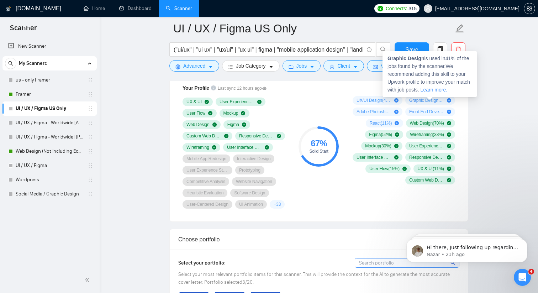
click at [449, 100] on icon "plus-circle" at bounding box center [449, 100] width 4 height 4
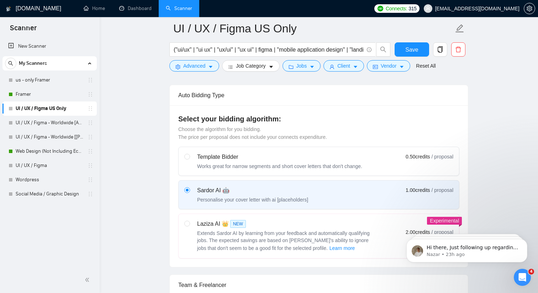
scroll to position [114, 0]
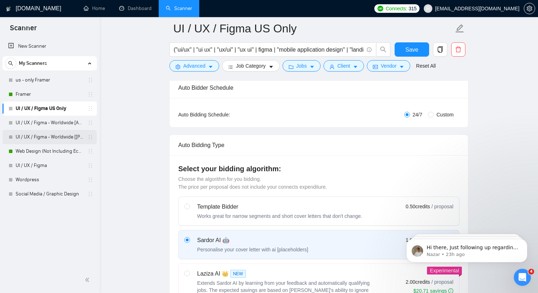
click at [71, 137] on link "UI / UX / Figma - Worldwide [[PERSON_NAME]]" at bounding box center [50, 137] width 68 height 14
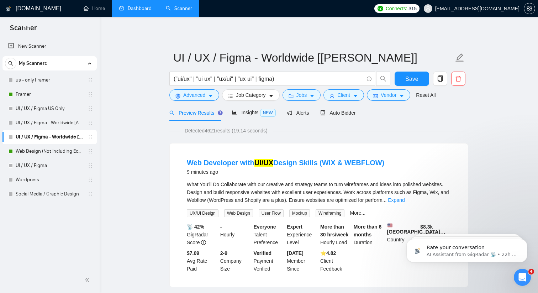
click at [136, 9] on link "Dashboard" at bounding box center [135, 8] width 32 height 6
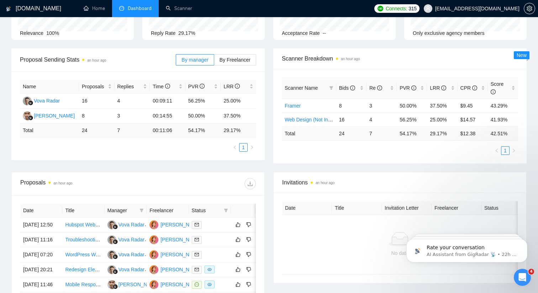
scroll to position [77, 0]
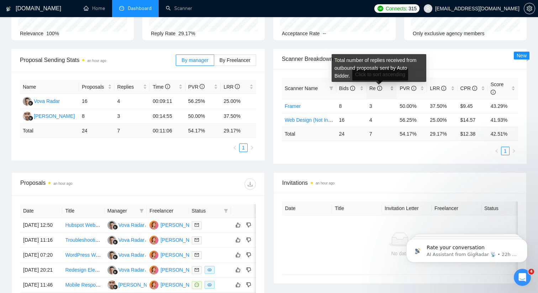
click at [381, 86] on icon "info-circle" at bounding box center [379, 88] width 5 height 5
